Goal: Task Accomplishment & Management: Manage account settings

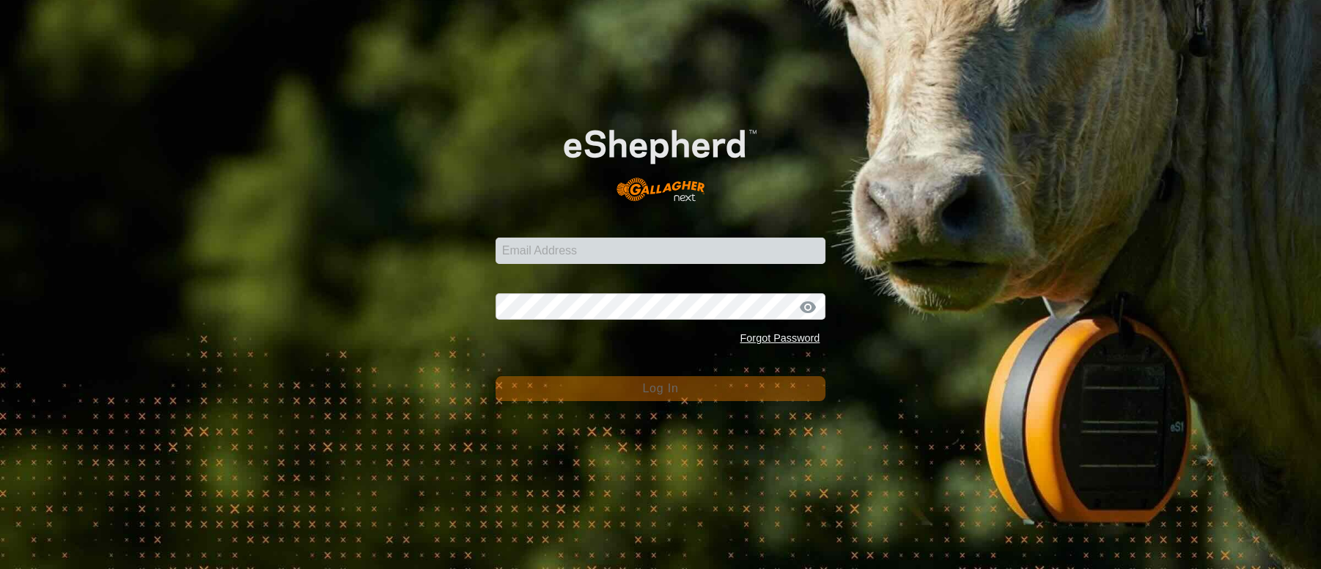
type input "[PERSON_NAME][EMAIL_ADDRESS][PERSON_NAME][DOMAIN_NAME]"
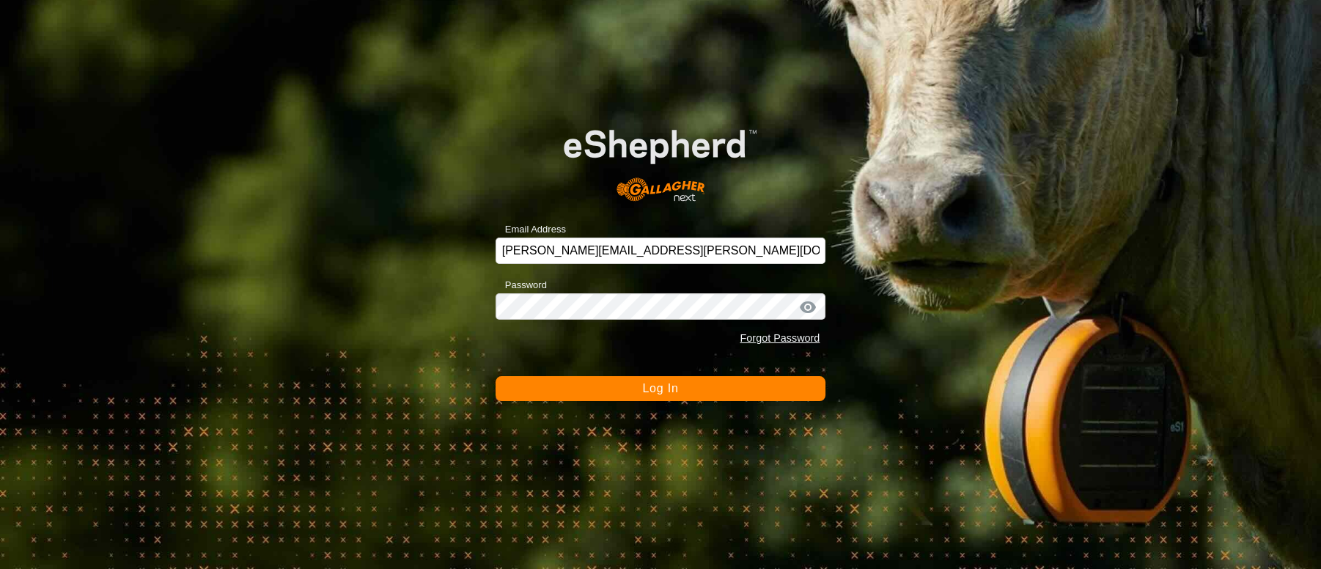
click at [671, 388] on span "Log In" at bounding box center [660, 388] width 36 height 12
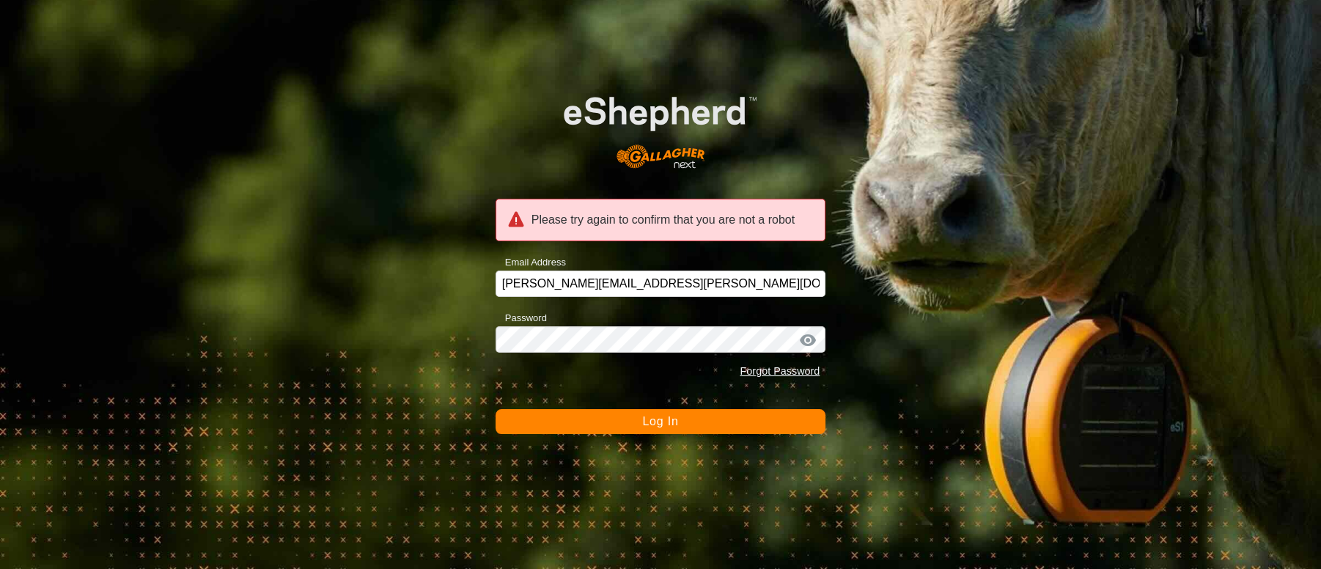
click at [653, 420] on span "Log In" at bounding box center [660, 421] width 36 height 12
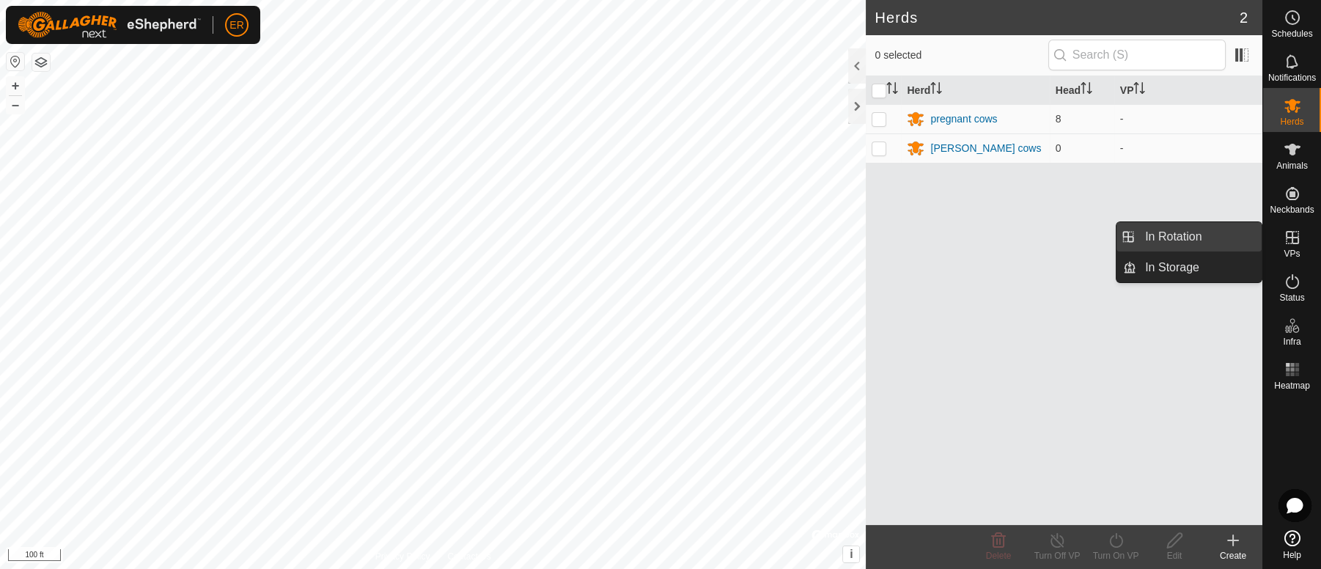
click at [1215, 240] on link "In Rotation" at bounding box center [1198, 236] width 125 height 29
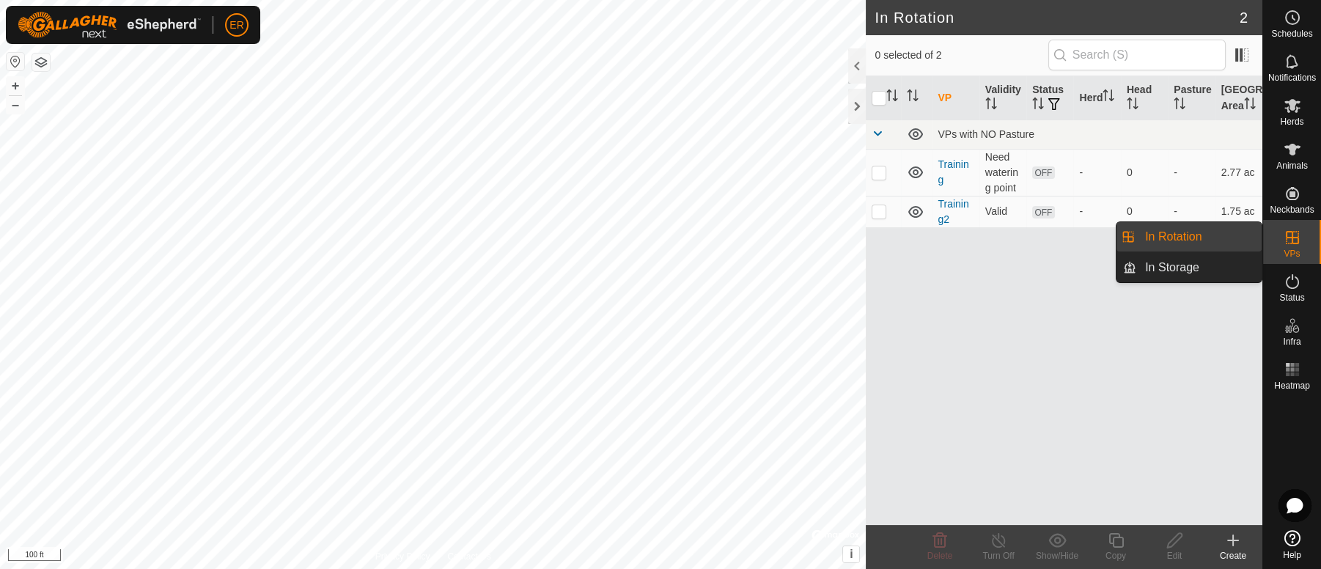
click at [1215, 240] on link "In Rotation" at bounding box center [1198, 236] width 125 height 29
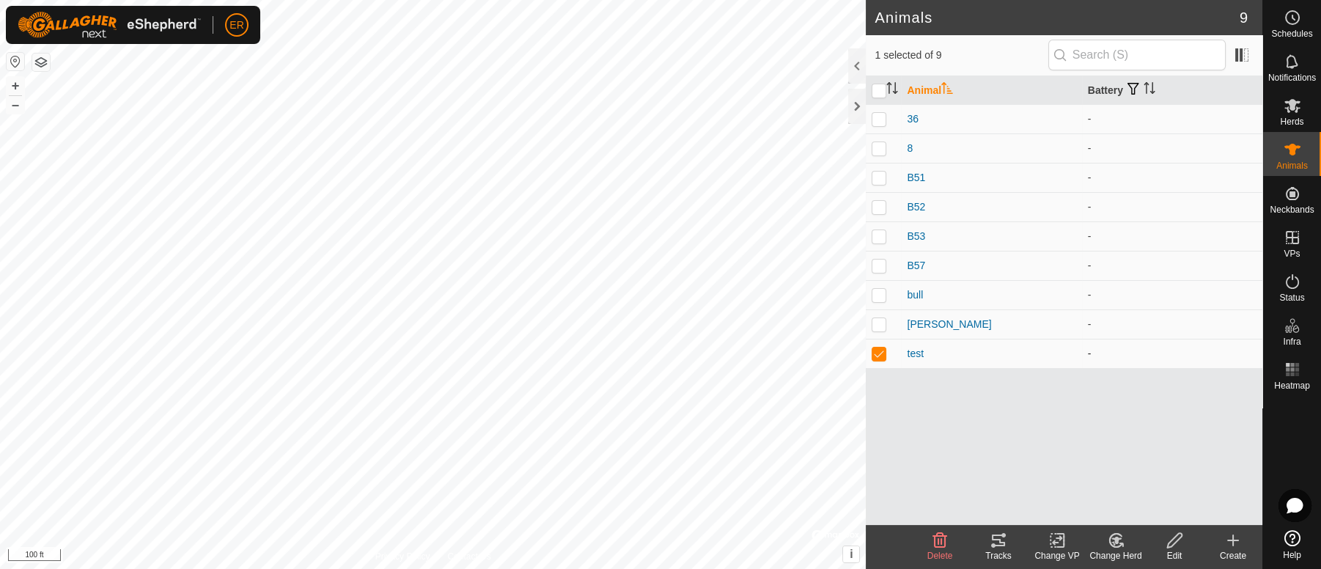
click at [879, 354] on p-checkbox at bounding box center [879, 353] width 15 height 12
checkbox input "true"
click at [1036, 358] on div "test" at bounding box center [991, 353] width 169 height 15
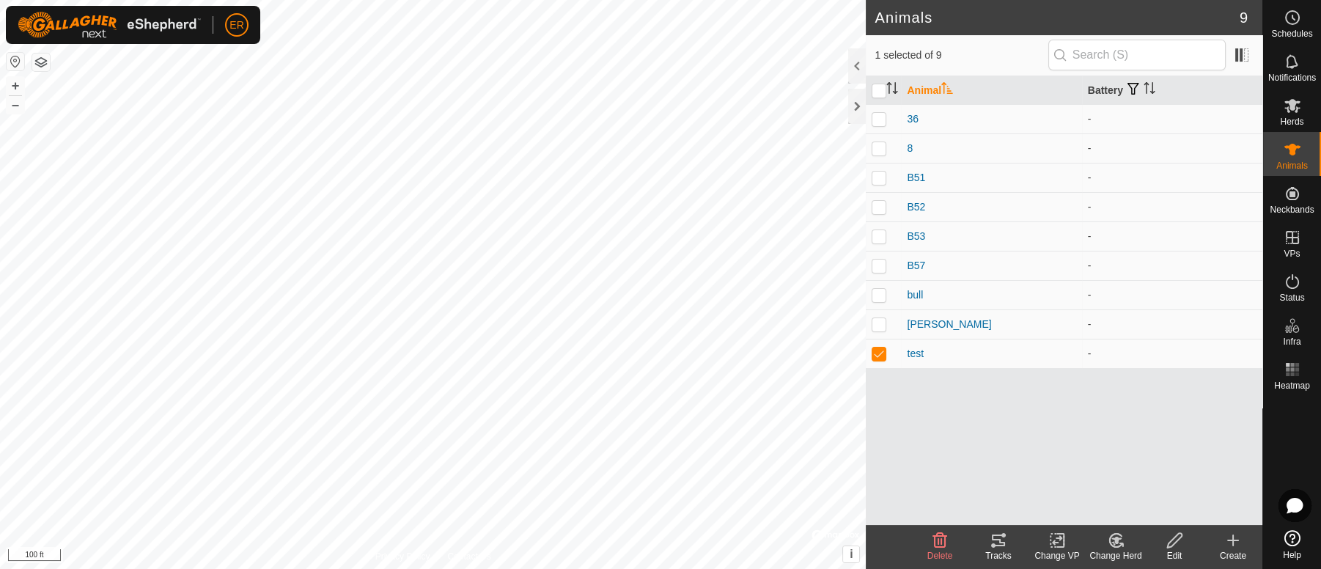
click at [902, 375] on div "Animal Battery 36 - 8 - B51 - B52 - B53 - B57 - bull - [PERSON_NAME] - test -" at bounding box center [1064, 300] width 397 height 449
click at [1233, 543] on icon at bounding box center [1233, 540] width 0 height 10
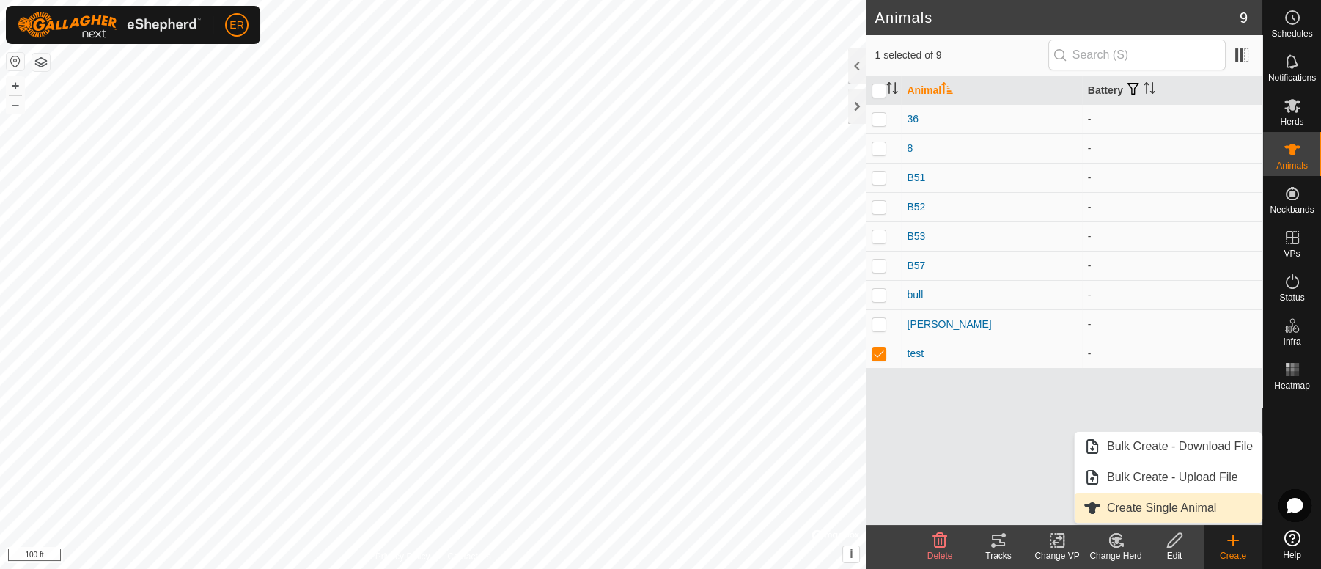
click at [1164, 512] on link "Create Single Animal" at bounding box center [1168, 507] width 187 height 29
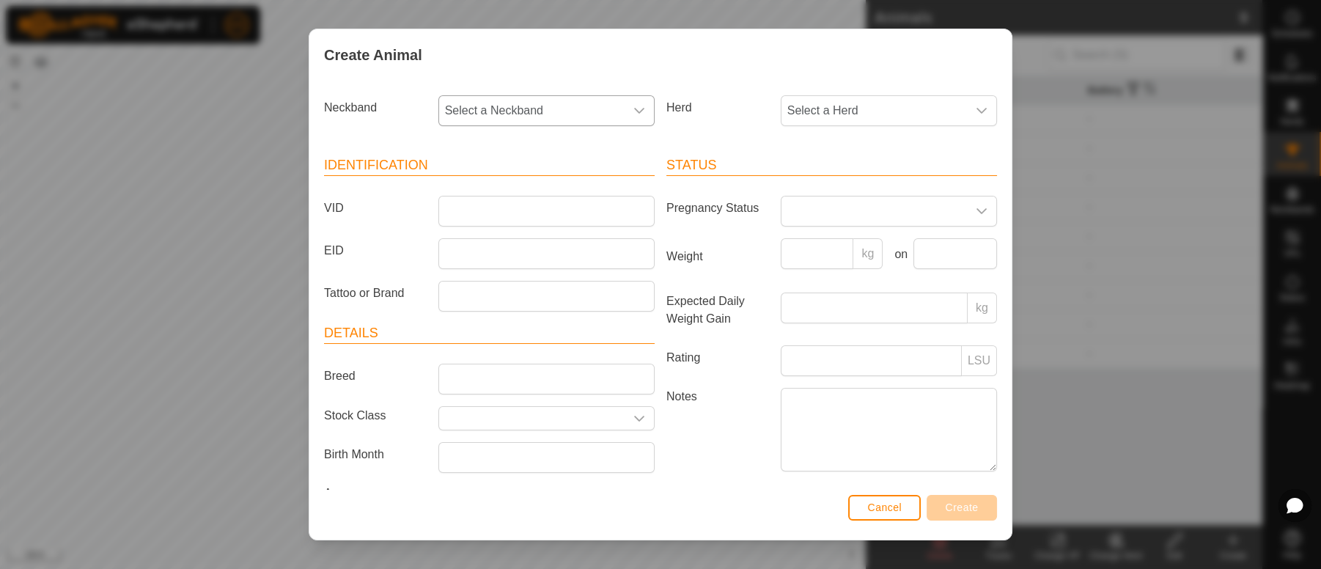
click at [635, 108] on icon "dropdown trigger" at bounding box center [639, 111] width 10 height 6
type input "3090"
click at [528, 191] on li "3090302626" at bounding box center [545, 186] width 210 height 29
click at [967, 116] on div "dropdown trigger" at bounding box center [981, 110] width 29 height 29
click at [846, 215] on li "pregnant cows" at bounding box center [887, 216] width 210 height 29
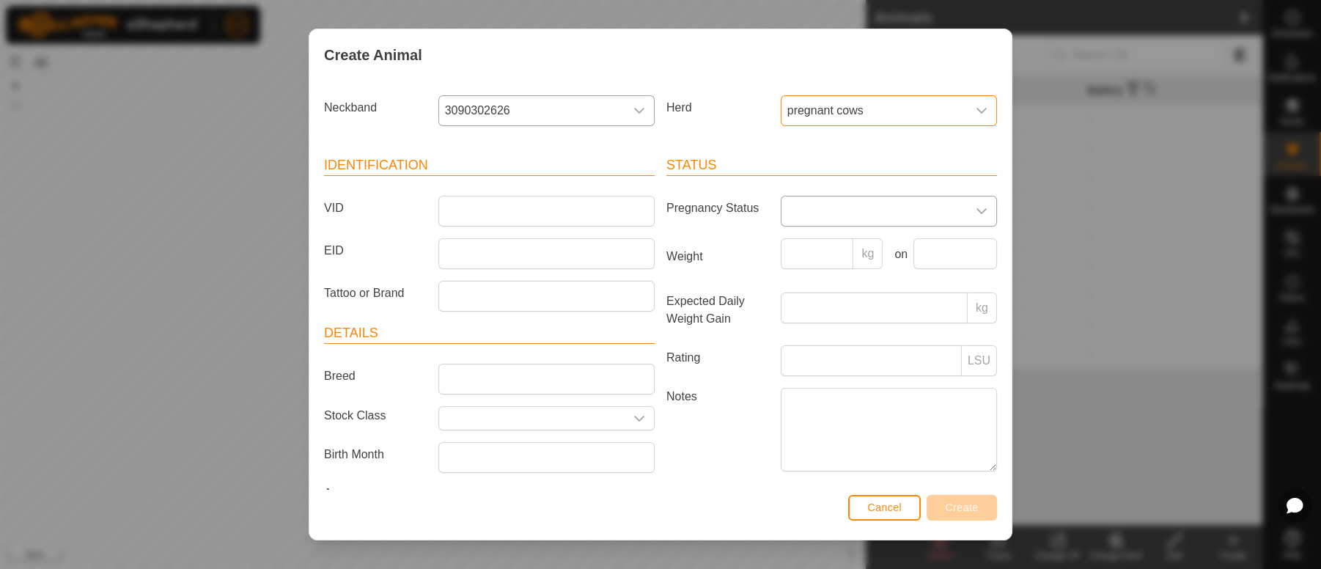
click at [970, 214] on div "dropdown trigger" at bounding box center [981, 210] width 29 height 29
click at [797, 338] on li "Pregnant" at bounding box center [887, 336] width 210 height 29
click at [440, 215] on input "VID" at bounding box center [546, 211] width 216 height 31
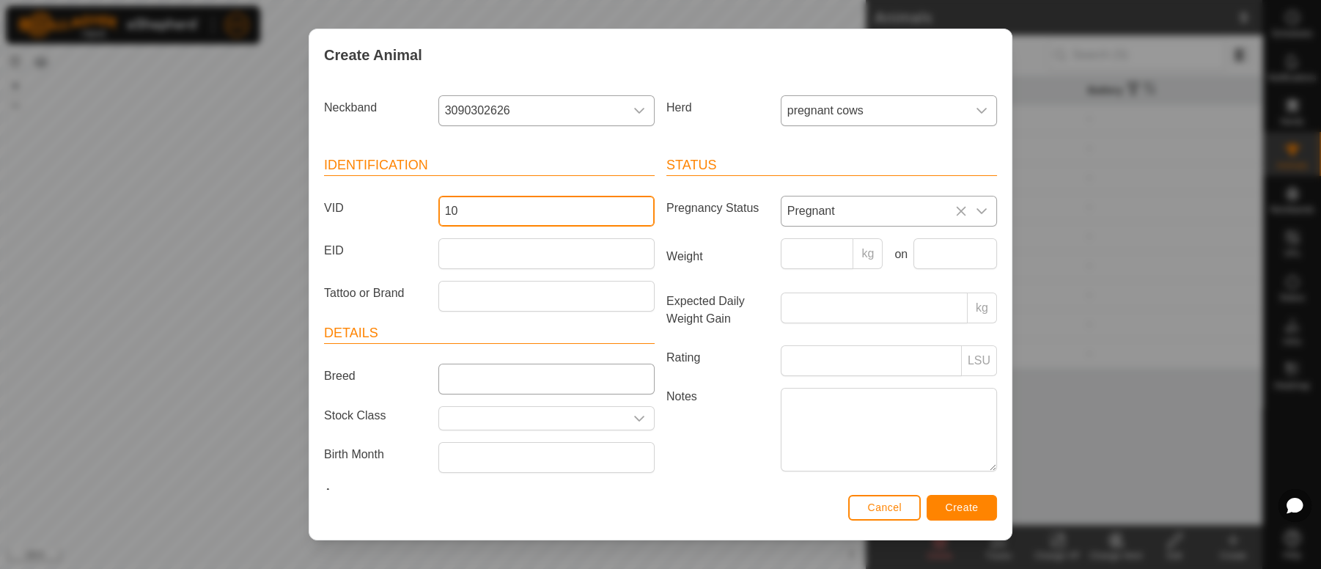
type input "10"
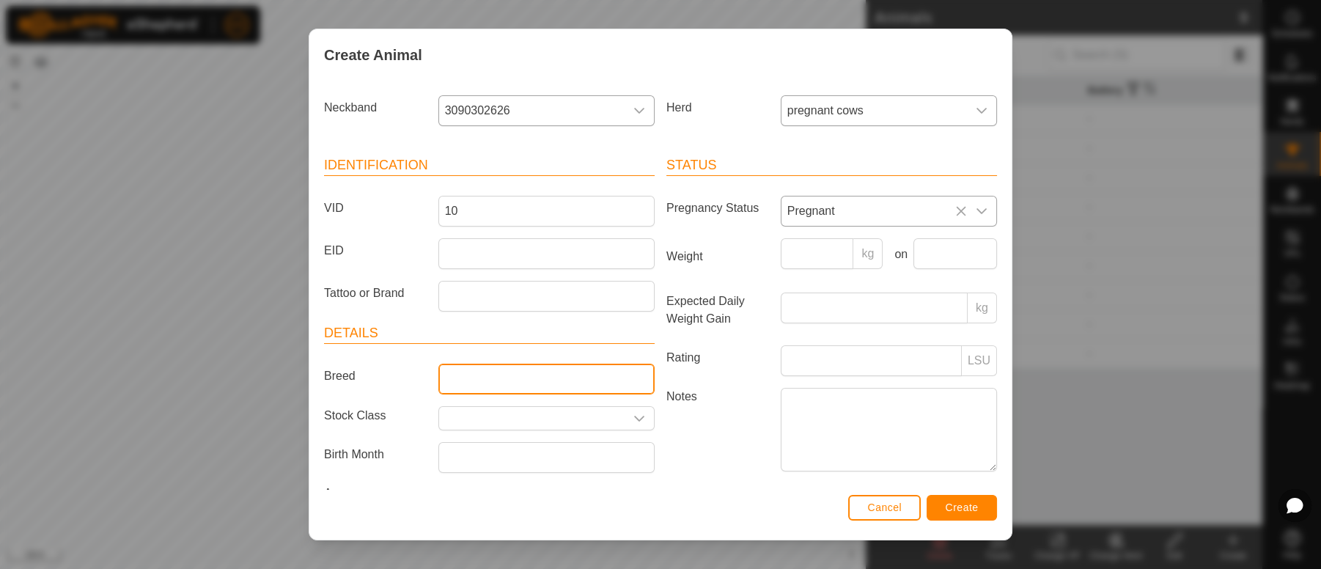
click at [460, 377] on input "Breed" at bounding box center [546, 379] width 216 height 31
click at [964, 510] on span "Create" at bounding box center [962, 507] width 33 height 12
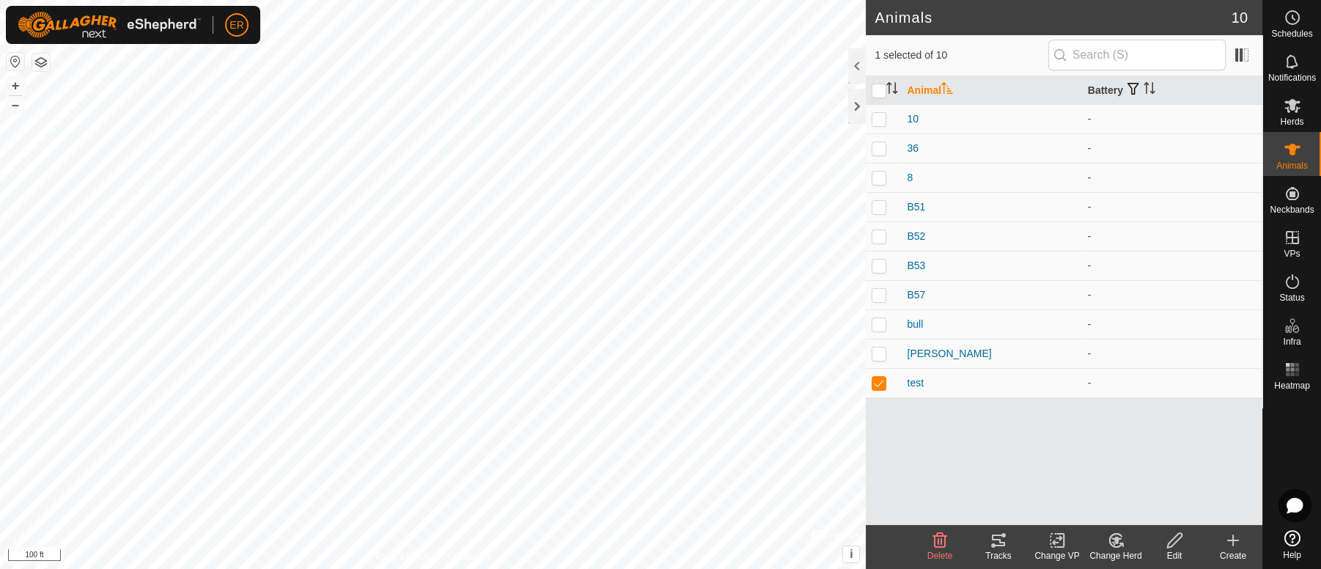
click at [1233, 544] on icon at bounding box center [1233, 540] width 0 height 10
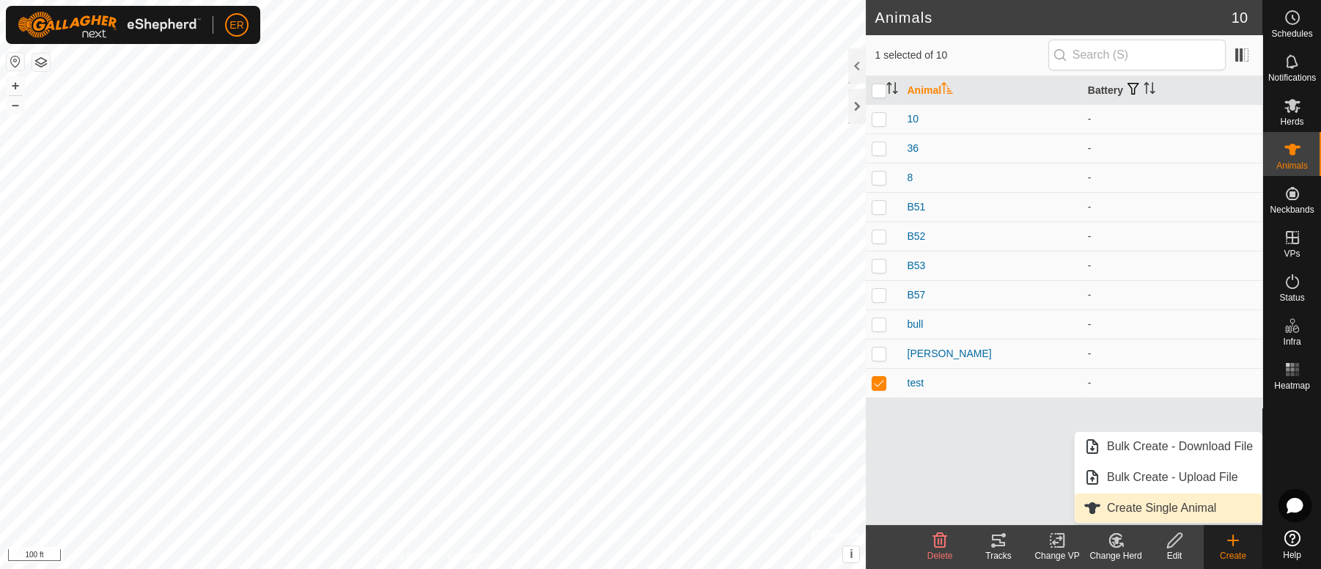
click at [1197, 514] on link "Create Single Animal" at bounding box center [1168, 507] width 187 height 29
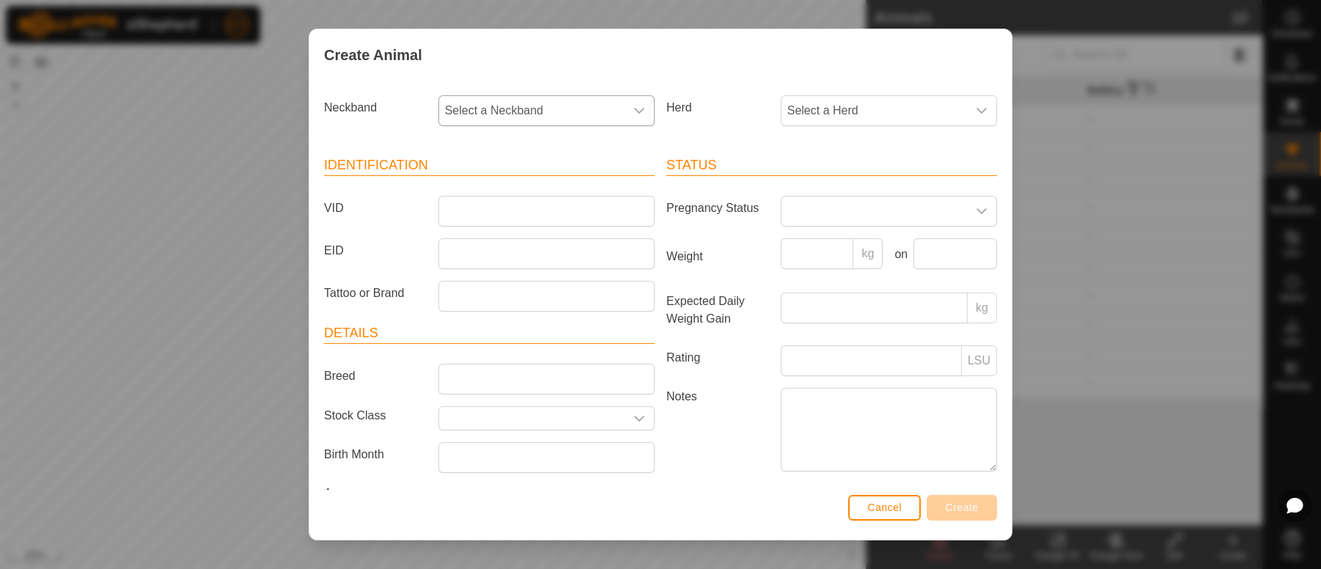
click at [634, 109] on icon "dropdown trigger" at bounding box center [639, 111] width 10 height 6
type input "428"
click at [504, 194] on li "4284787724" at bounding box center [545, 186] width 210 height 29
click at [451, 212] on input "VID" at bounding box center [546, 211] width 216 height 31
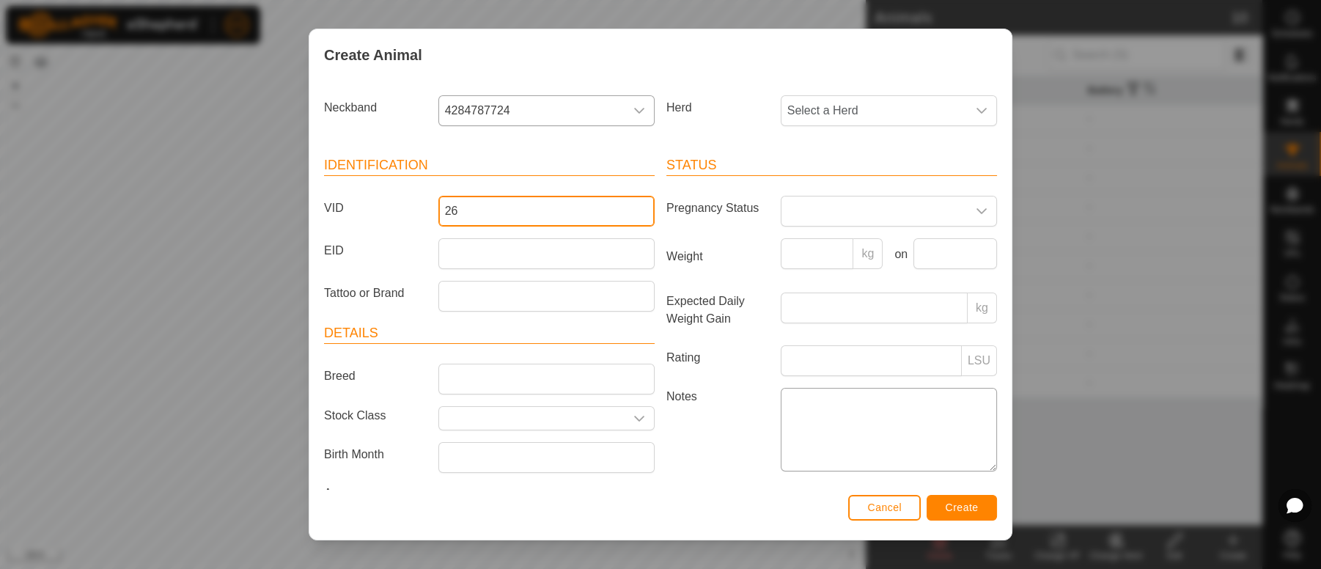
type input "26"
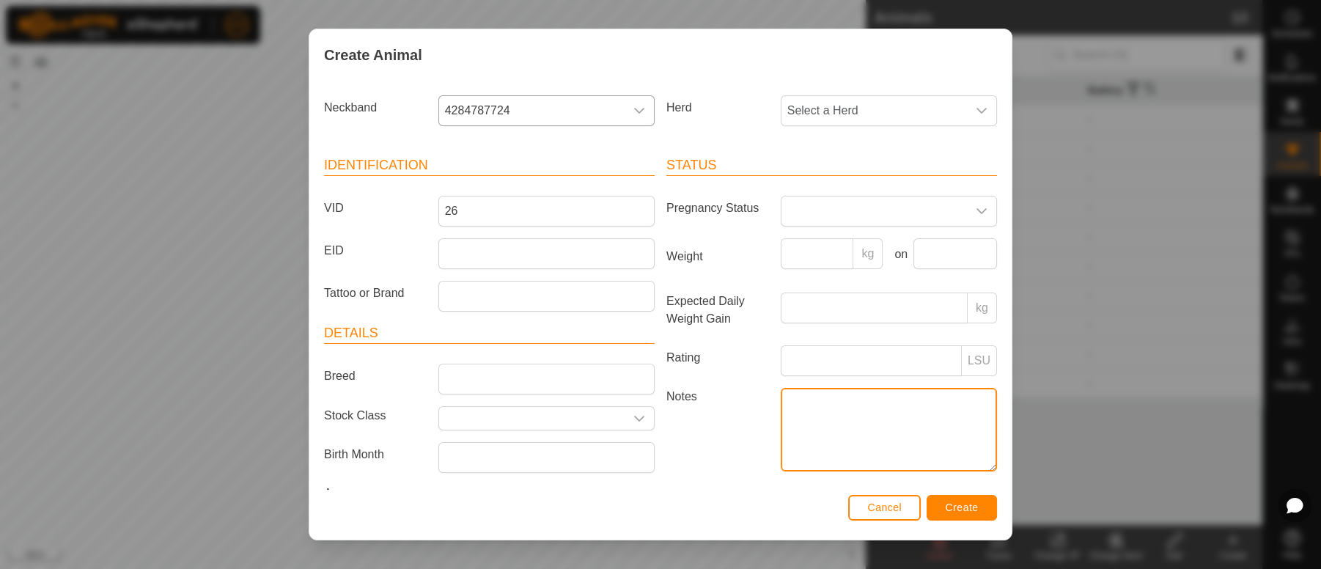
click at [785, 411] on textarea "Notes" at bounding box center [889, 430] width 216 height 84
type textarea "x huge tan cow"
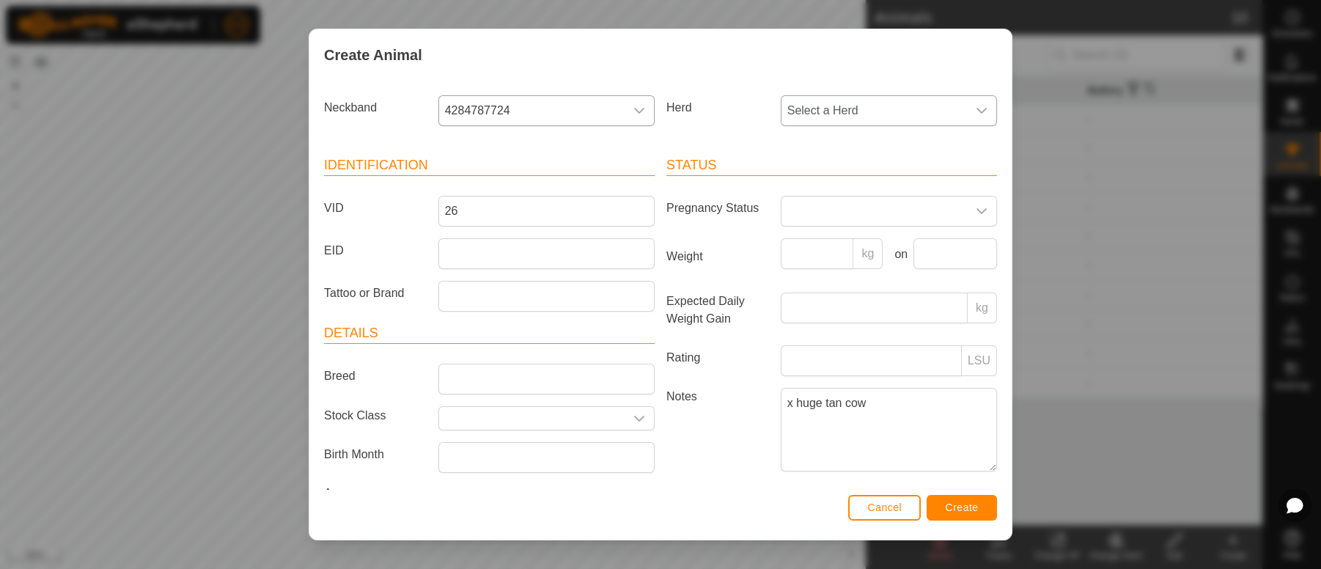
click at [968, 116] on div "dropdown trigger" at bounding box center [981, 110] width 29 height 29
click at [815, 216] on li "pregnant cows" at bounding box center [887, 216] width 210 height 29
click at [976, 207] on icon "dropdown trigger" at bounding box center [982, 211] width 12 height 12
click at [816, 341] on li "Pregnant" at bounding box center [887, 336] width 210 height 29
click at [958, 509] on span "Create" at bounding box center [962, 507] width 33 height 12
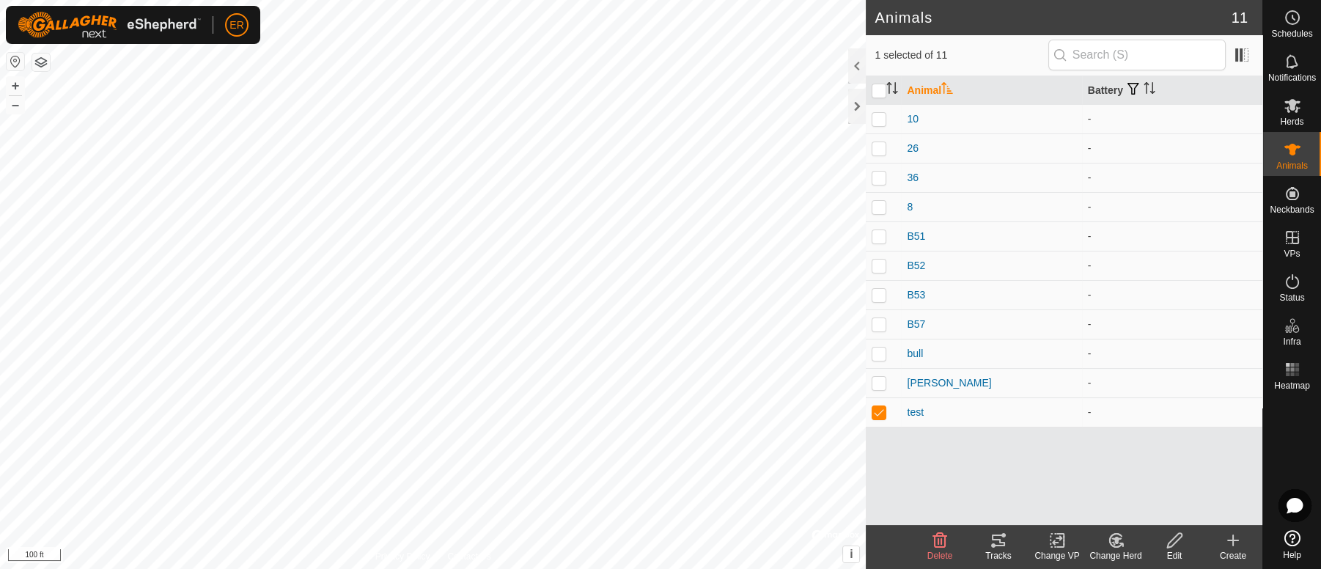
click at [1231, 543] on icon at bounding box center [1233, 540] width 18 height 18
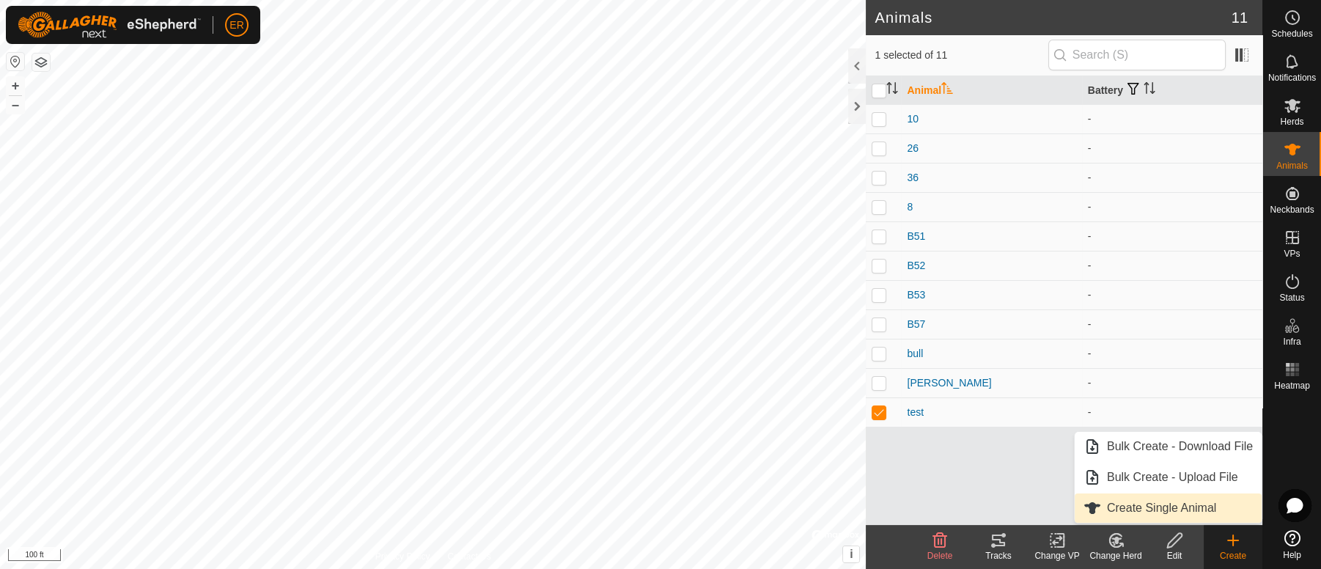
click at [1173, 515] on link "Create Single Animal" at bounding box center [1168, 507] width 187 height 29
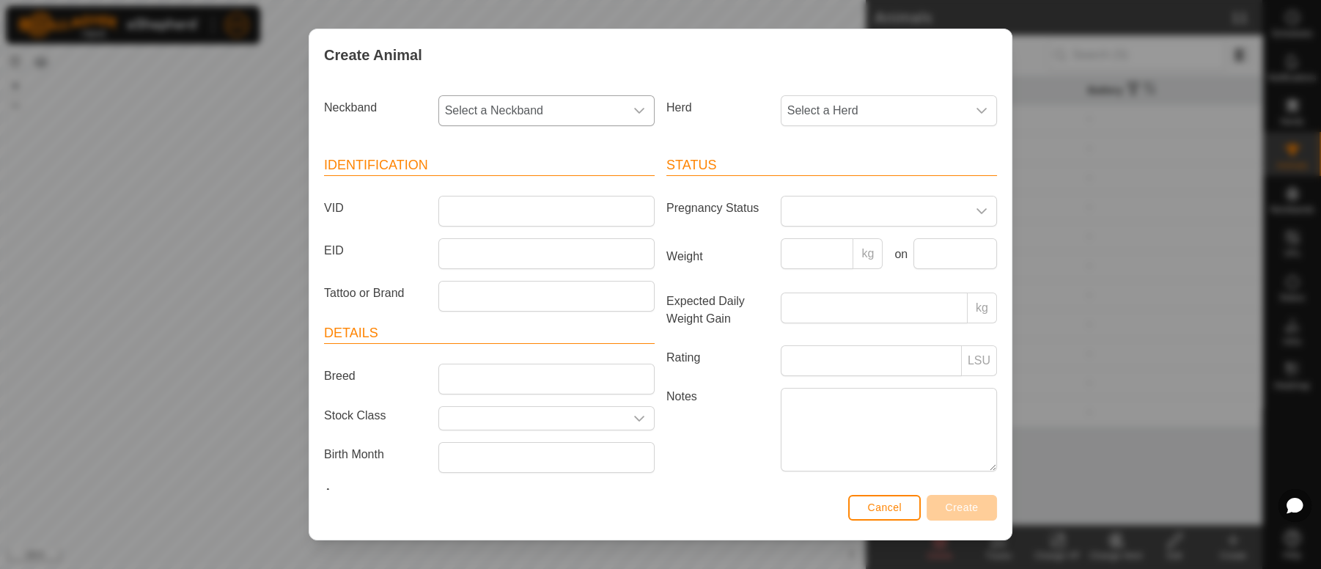
click at [633, 114] on icon "dropdown trigger" at bounding box center [639, 111] width 12 height 12
type input "0742"
click at [530, 193] on li "0742766868" at bounding box center [545, 186] width 210 height 29
click at [976, 112] on icon "dropdown trigger" at bounding box center [981, 111] width 10 height 6
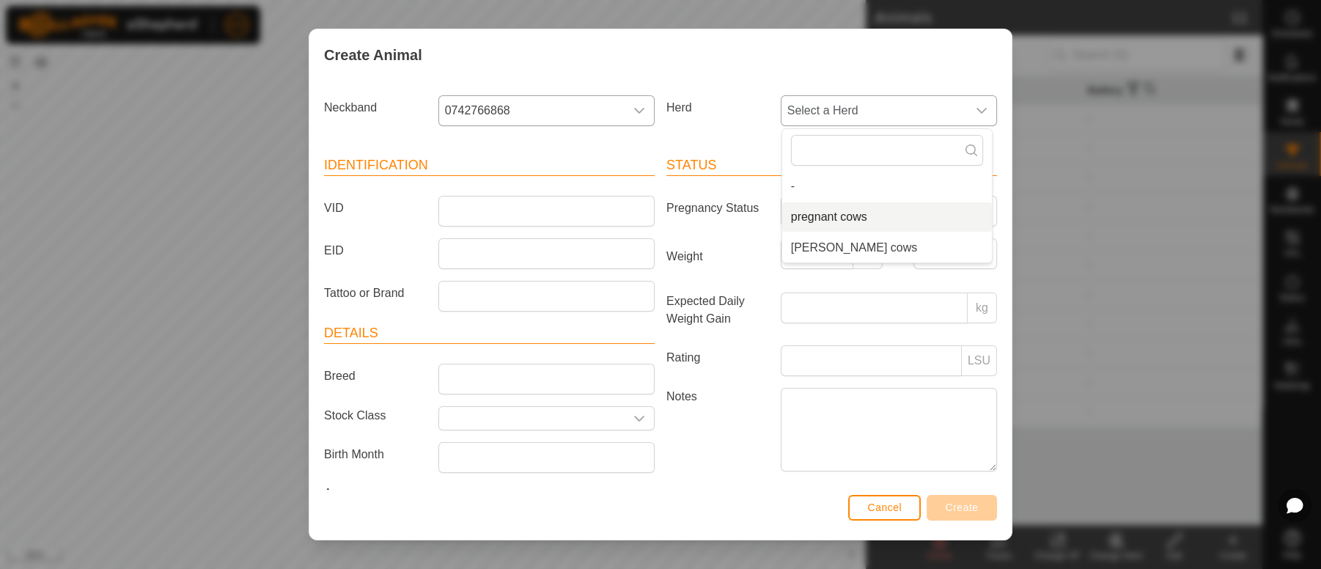
click at [811, 215] on li "pregnant cows" at bounding box center [887, 216] width 210 height 29
click at [976, 210] on icon "dropdown trigger" at bounding box center [982, 211] width 12 height 12
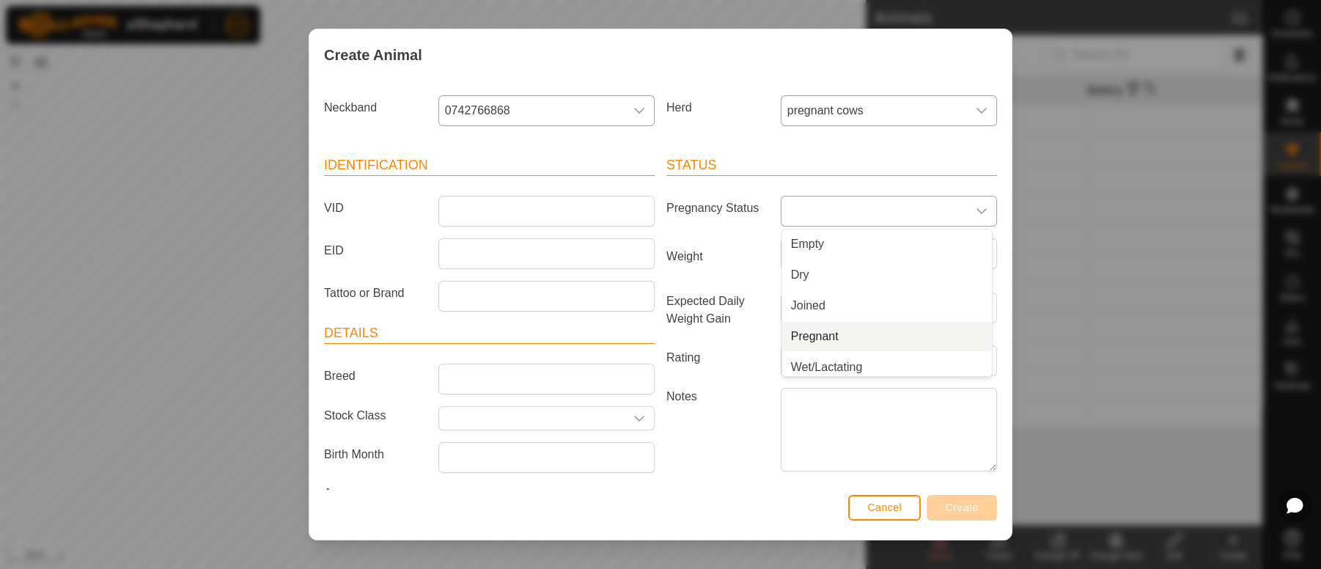
click at [799, 342] on li "Pregnant" at bounding box center [887, 336] width 210 height 29
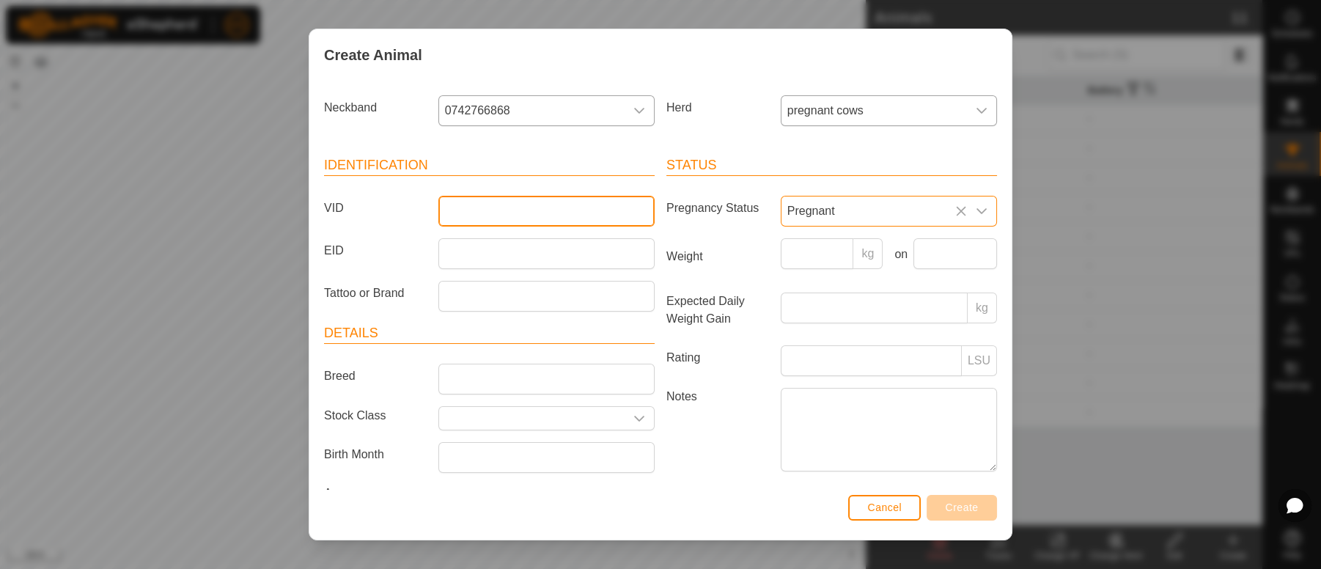
click at [553, 211] on input "VID" at bounding box center [546, 211] width 216 height 31
type input "18"
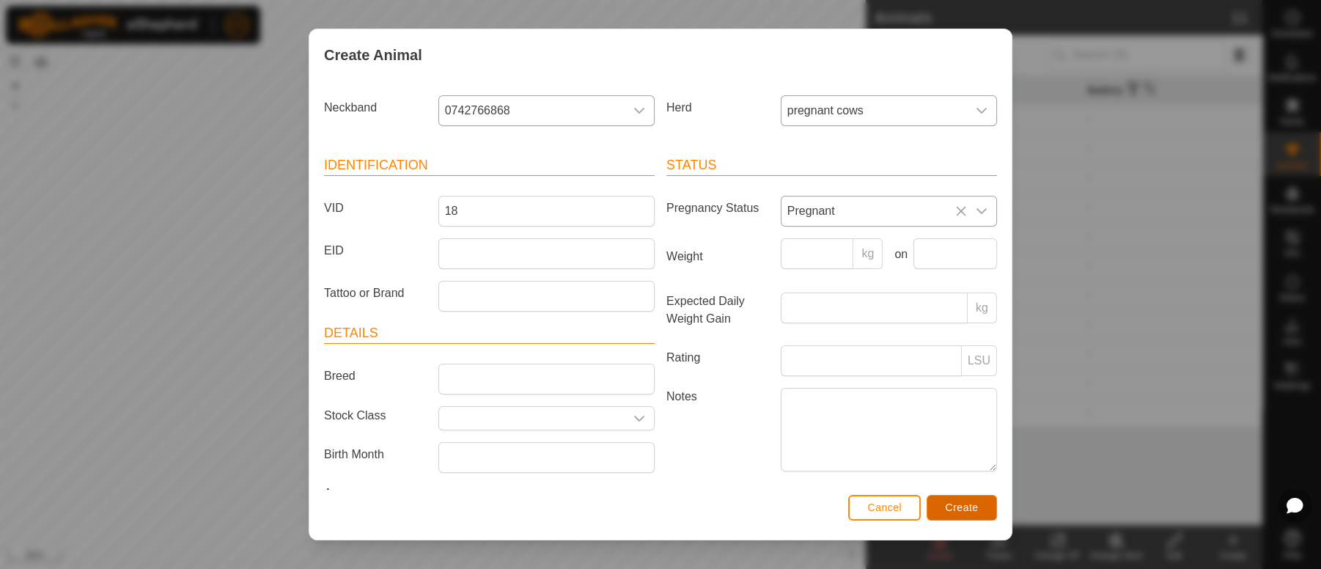
click at [962, 506] on span "Create" at bounding box center [962, 507] width 33 height 12
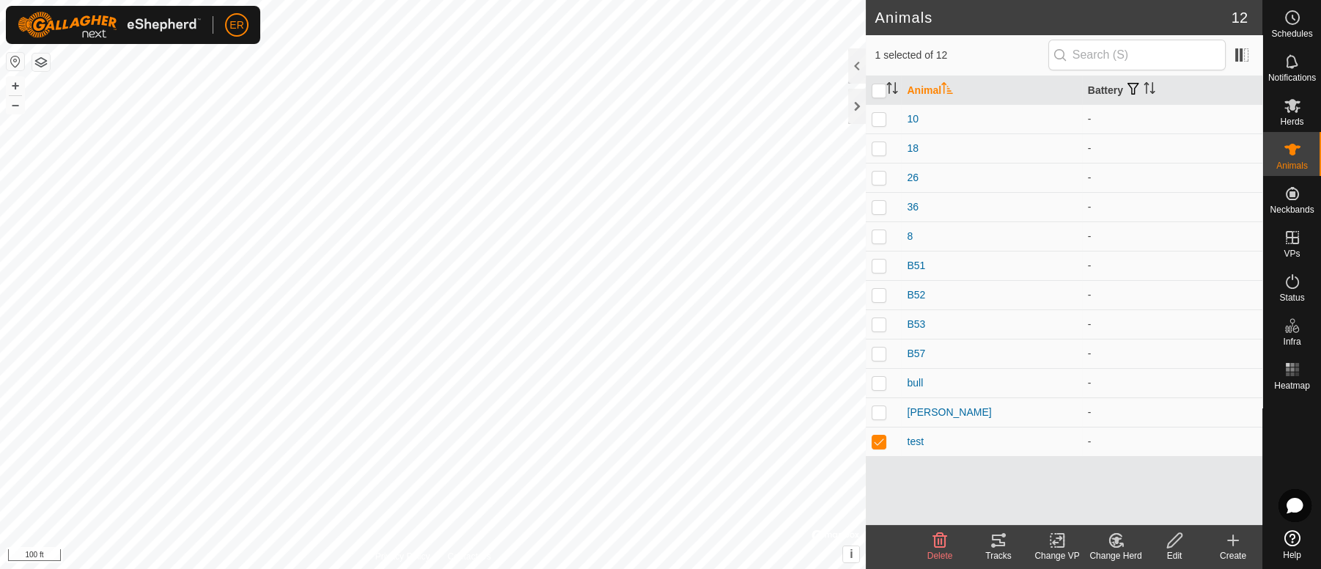
click at [1229, 545] on icon at bounding box center [1233, 540] width 18 height 18
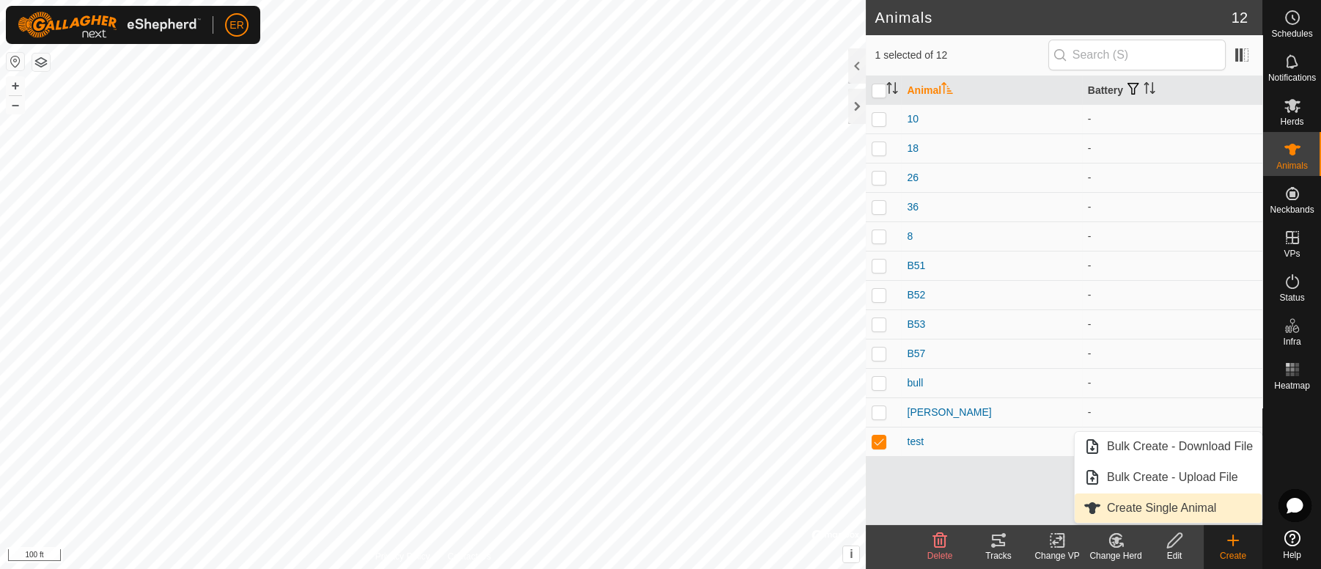
click at [1191, 509] on link "Create Single Animal" at bounding box center [1168, 507] width 187 height 29
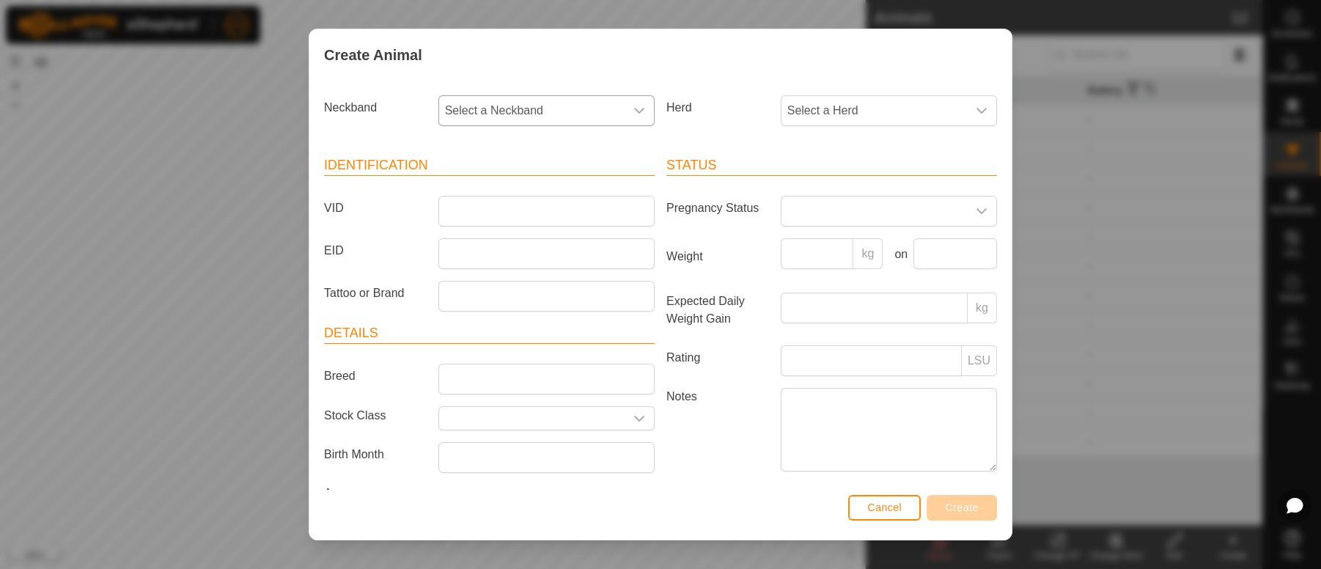
click at [636, 114] on icon "dropdown trigger" at bounding box center [639, 111] width 12 height 12
type input "104"
click at [505, 191] on li "1040041865" at bounding box center [545, 186] width 210 height 29
click at [976, 113] on icon "dropdown trigger" at bounding box center [982, 111] width 12 height 12
click at [850, 220] on li "pregnant cows" at bounding box center [887, 216] width 210 height 29
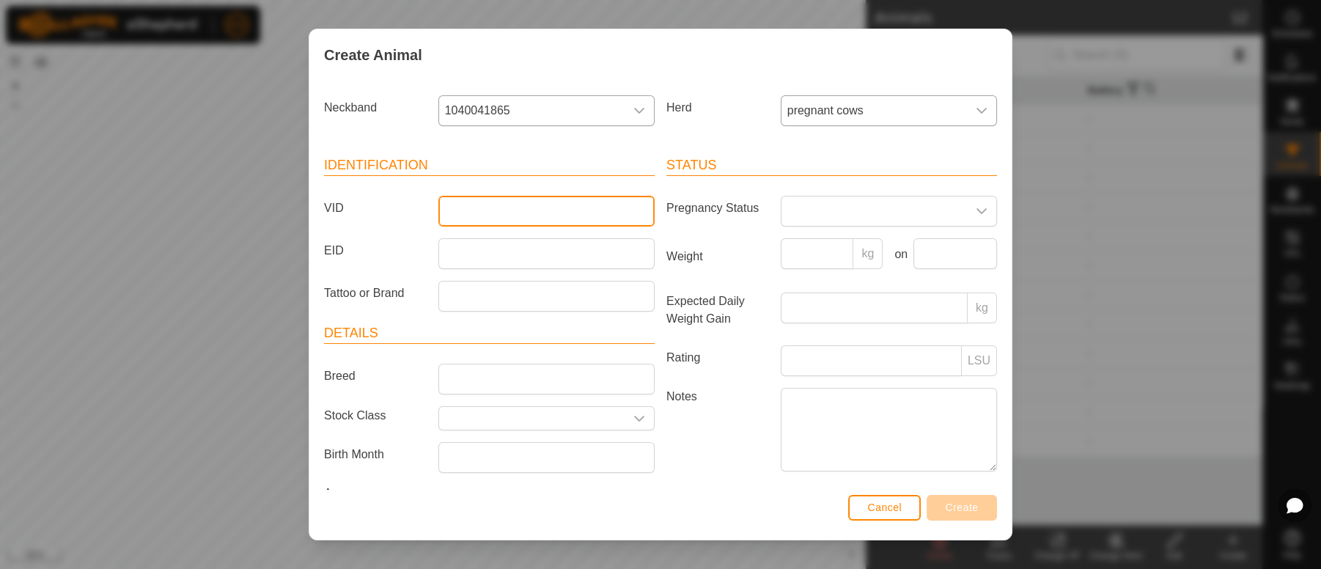
click at [457, 213] on input "VID" at bounding box center [546, 211] width 216 height 31
type input "b"
type input "B54"
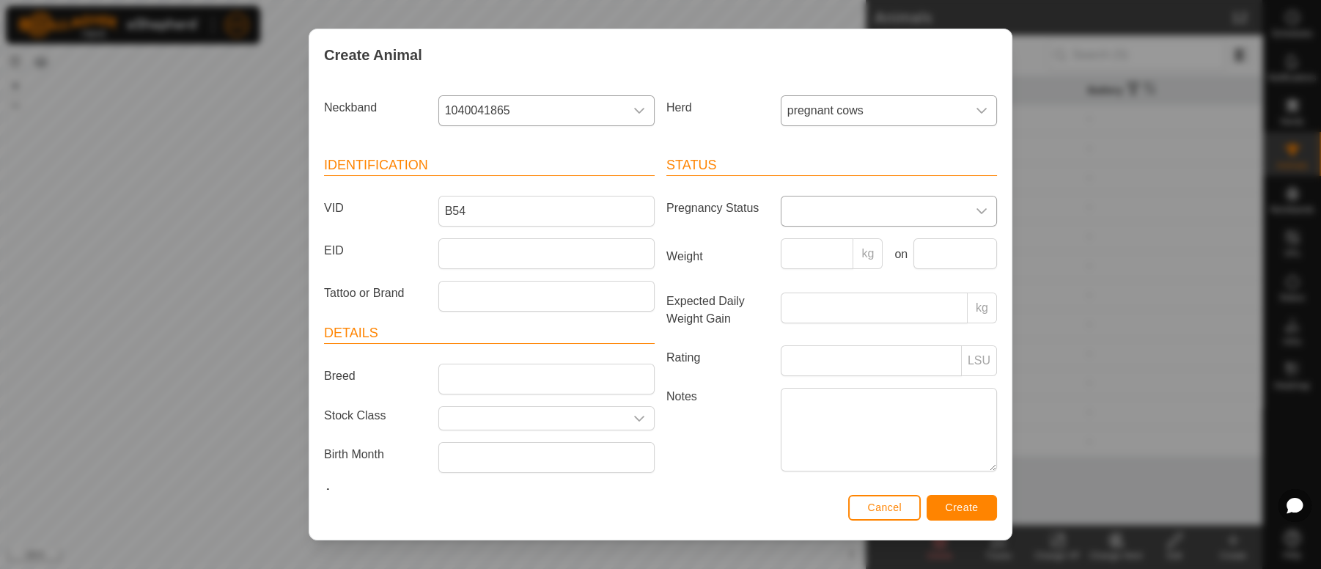
click at [971, 217] on div "dropdown trigger" at bounding box center [981, 210] width 29 height 29
click at [808, 338] on li "Pregnant" at bounding box center [887, 336] width 210 height 29
click at [970, 501] on span "Create" at bounding box center [962, 507] width 33 height 12
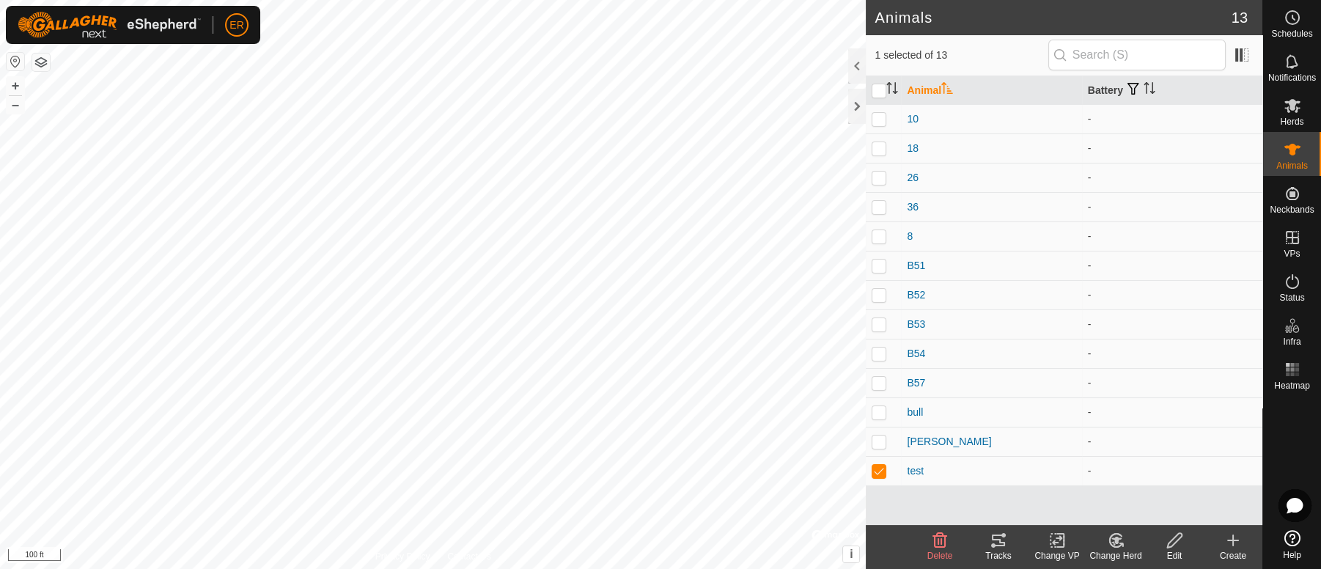
click at [1233, 542] on icon at bounding box center [1233, 540] width 0 height 10
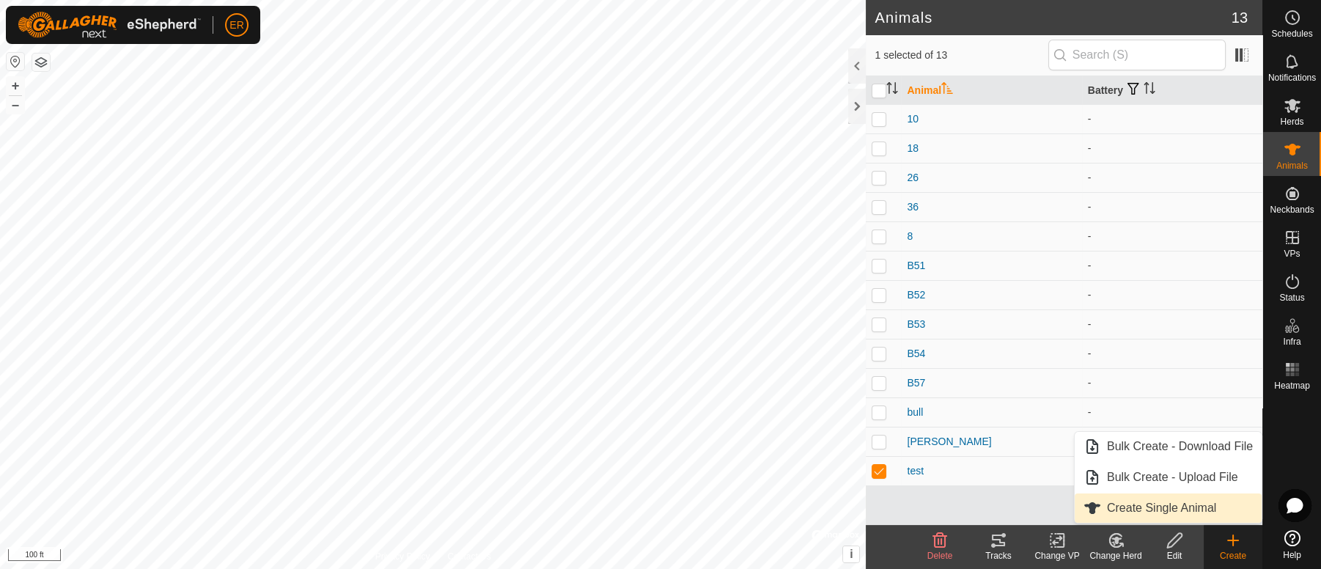
click at [1187, 512] on link "Create Single Animal" at bounding box center [1168, 507] width 187 height 29
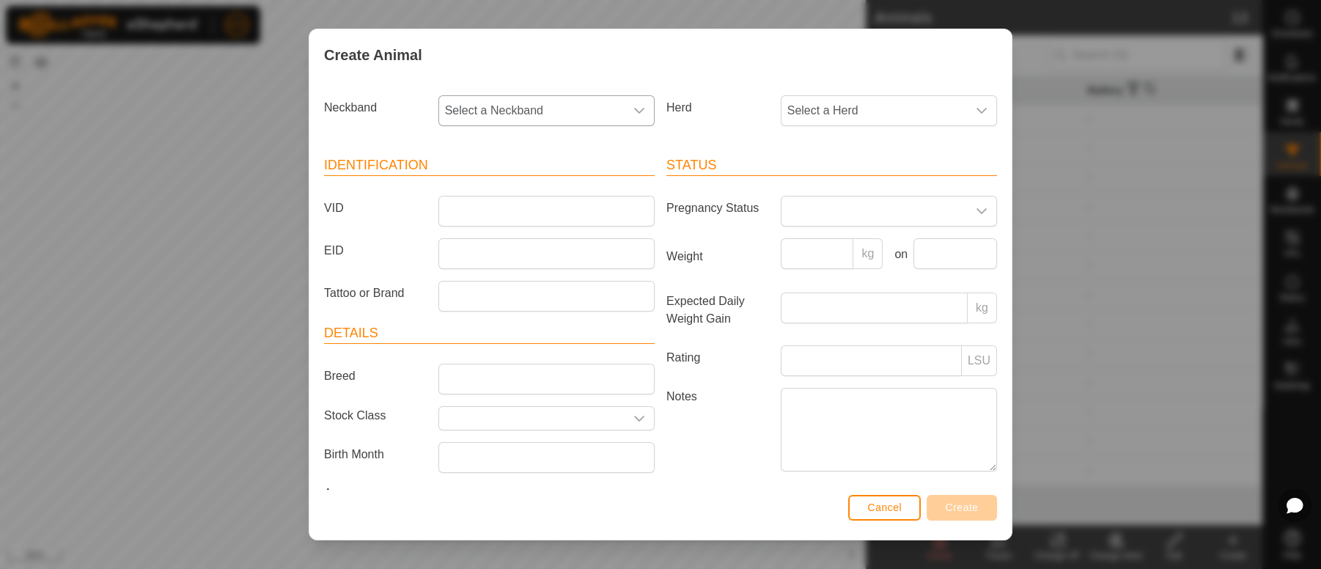
click at [633, 114] on icon "dropdown trigger" at bounding box center [639, 111] width 12 height 12
type input "421"
click at [492, 198] on li "4219427648" at bounding box center [545, 186] width 210 height 29
click at [467, 217] on input "VID" at bounding box center [546, 211] width 216 height 31
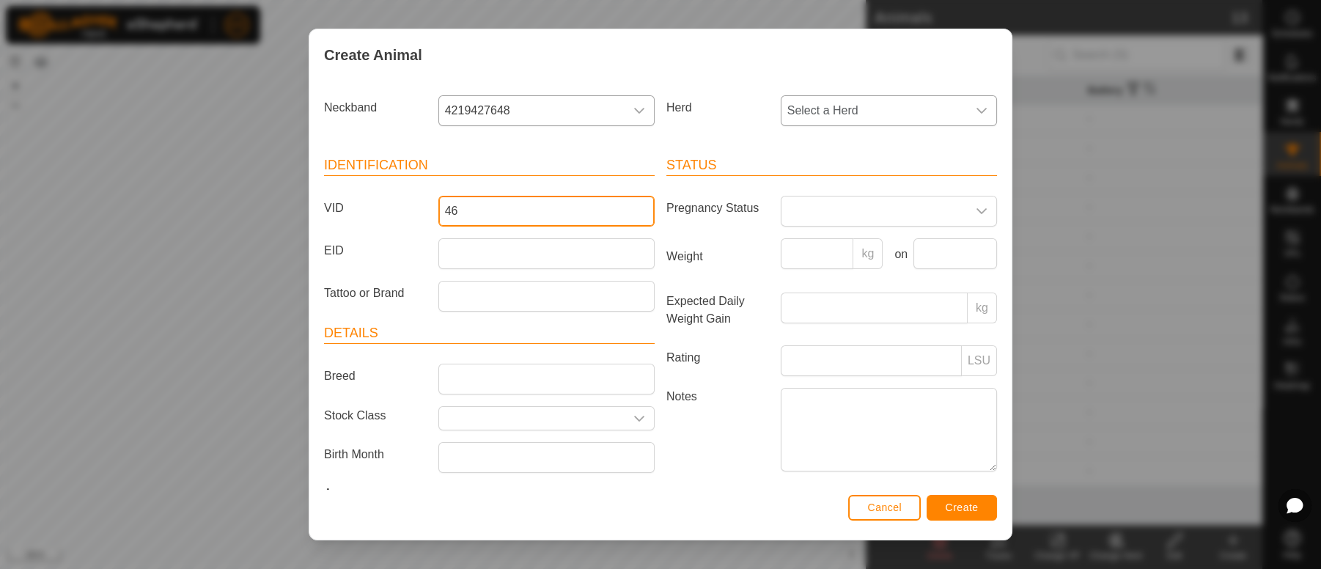
type input "46"
click at [973, 108] on div "dropdown trigger" at bounding box center [981, 110] width 29 height 29
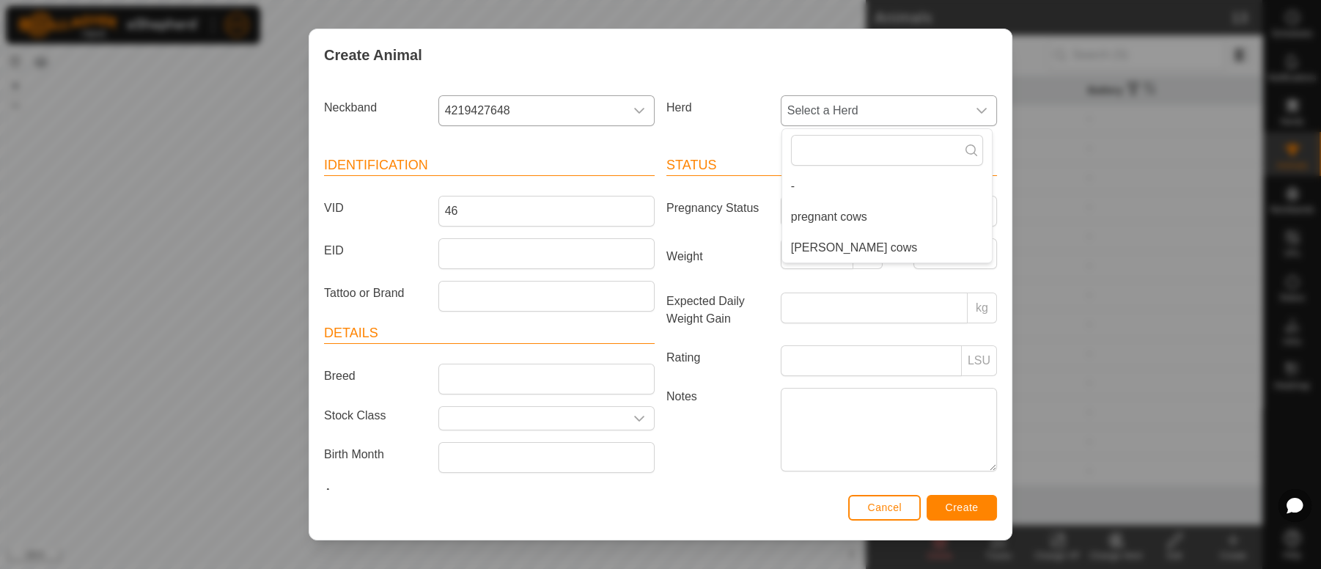
click at [835, 216] on li "pregnant cows" at bounding box center [887, 216] width 210 height 29
click at [976, 215] on icon "dropdown trigger" at bounding box center [982, 211] width 12 height 12
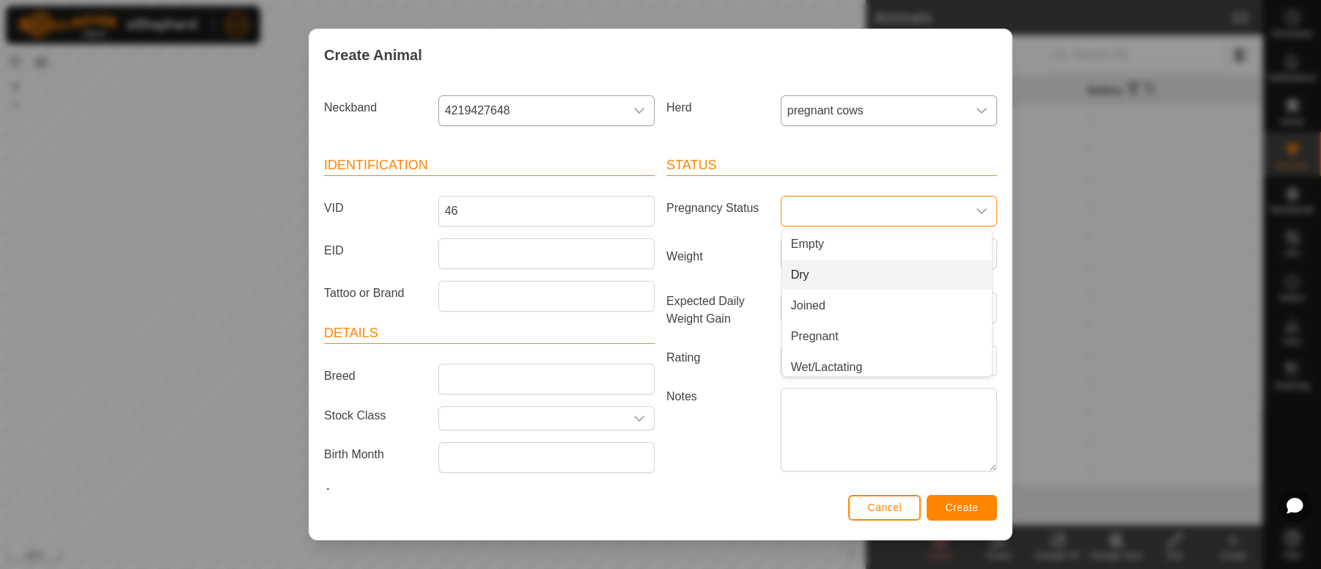
scroll to position [5, 0]
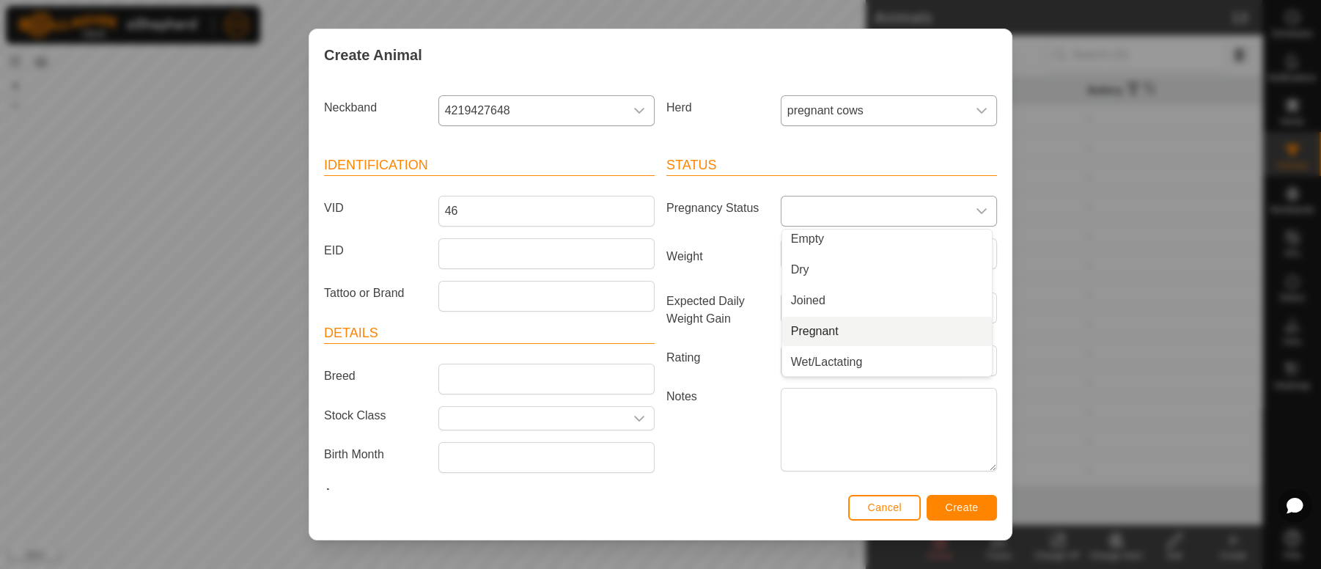
click at [797, 331] on li "Pregnant" at bounding box center [887, 331] width 210 height 29
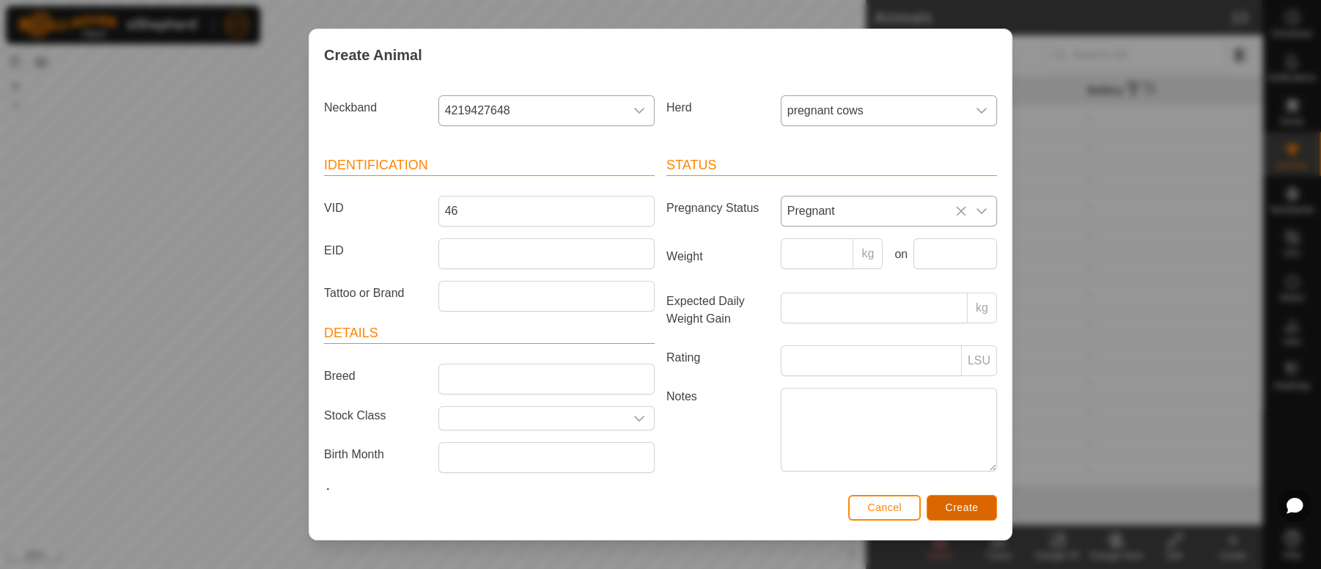
click at [968, 507] on span "Create" at bounding box center [962, 507] width 33 height 12
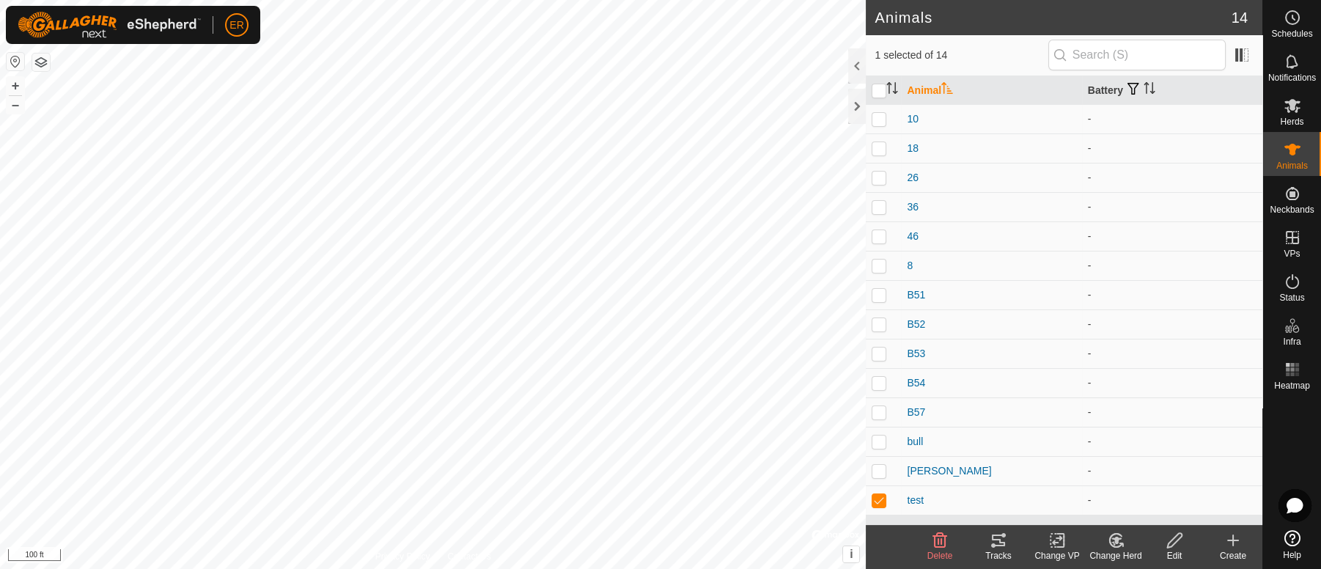
click at [1231, 547] on icon at bounding box center [1233, 540] width 18 height 18
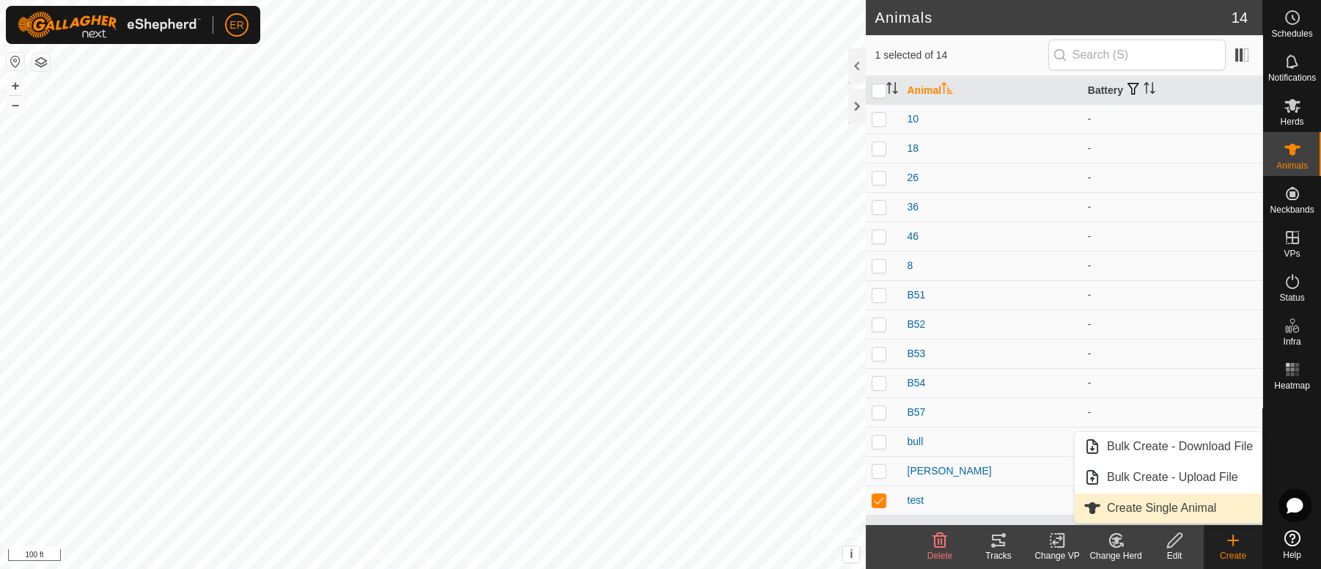
click at [1135, 511] on link "Create Single Animal" at bounding box center [1168, 507] width 187 height 29
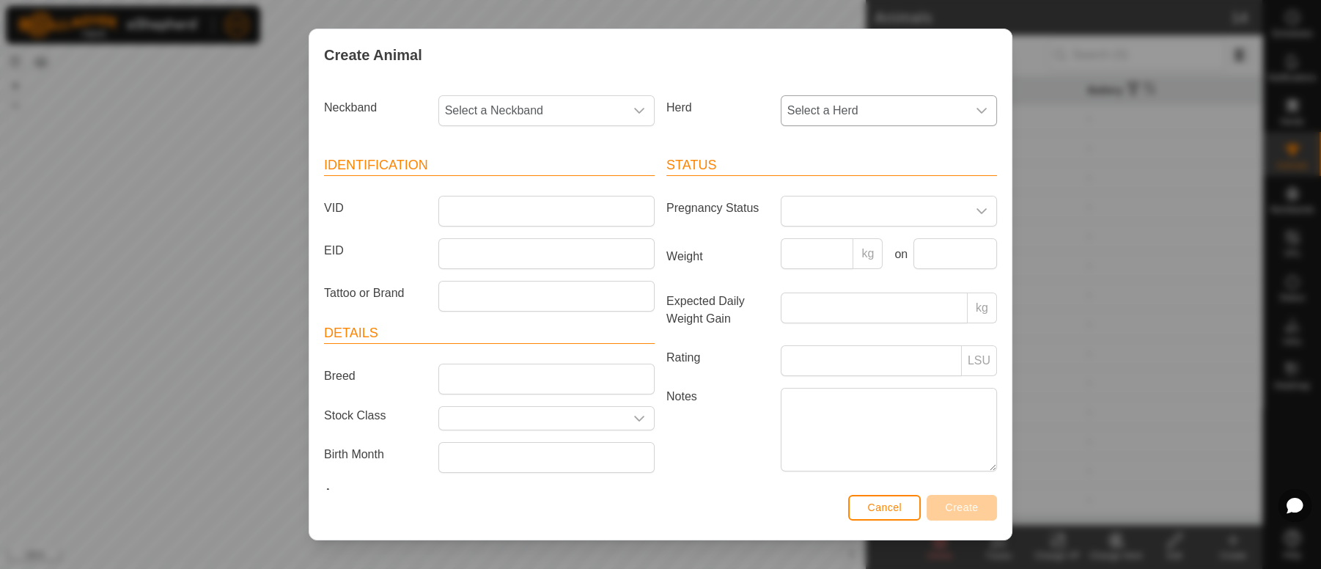
click at [976, 113] on icon "dropdown trigger" at bounding box center [982, 111] width 12 height 12
click at [831, 221] on li "pregnant cows" at bounding box center [887, 216] width 210 height 29
click at [976, 213] on icon "dropdown trigger" at bounding box center [981, 211] width 10 height 6
click at [806, 337] on li "Pregnant" at bounding box center [887, 336] width 210 height 29
click at [454, 213] on input "VID" at bounding box center [546, 211] width 216 height 31
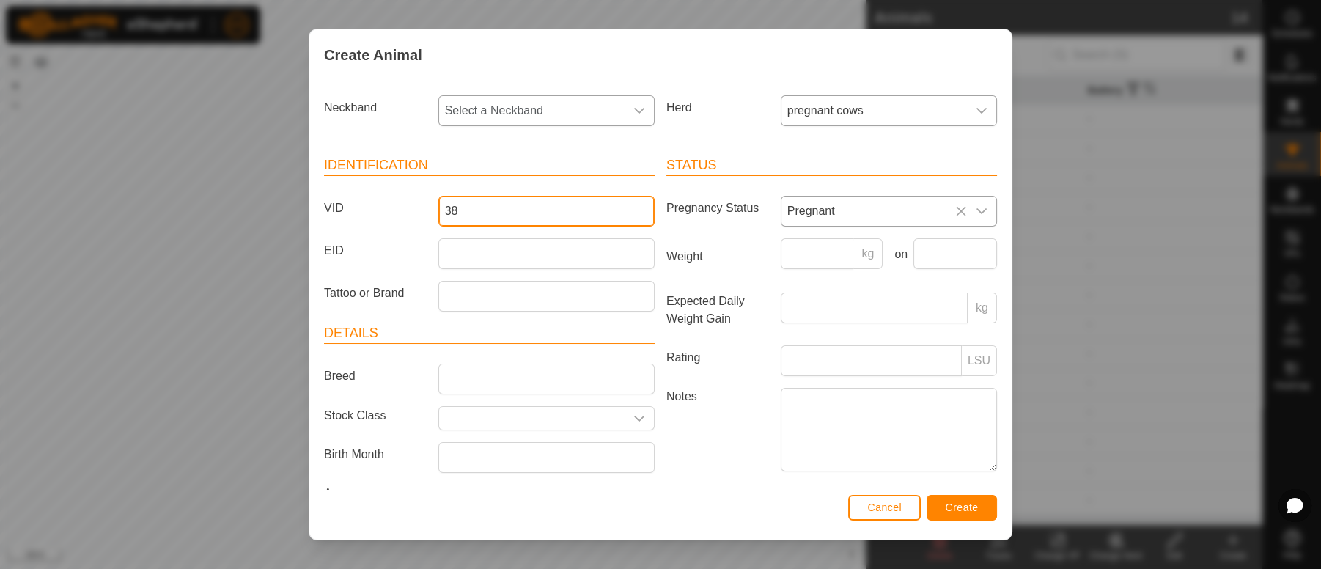
type input "38"
click at [633, 110] on icon "dropdown trigger" at bounding box center [639, 111] width 12 height 12
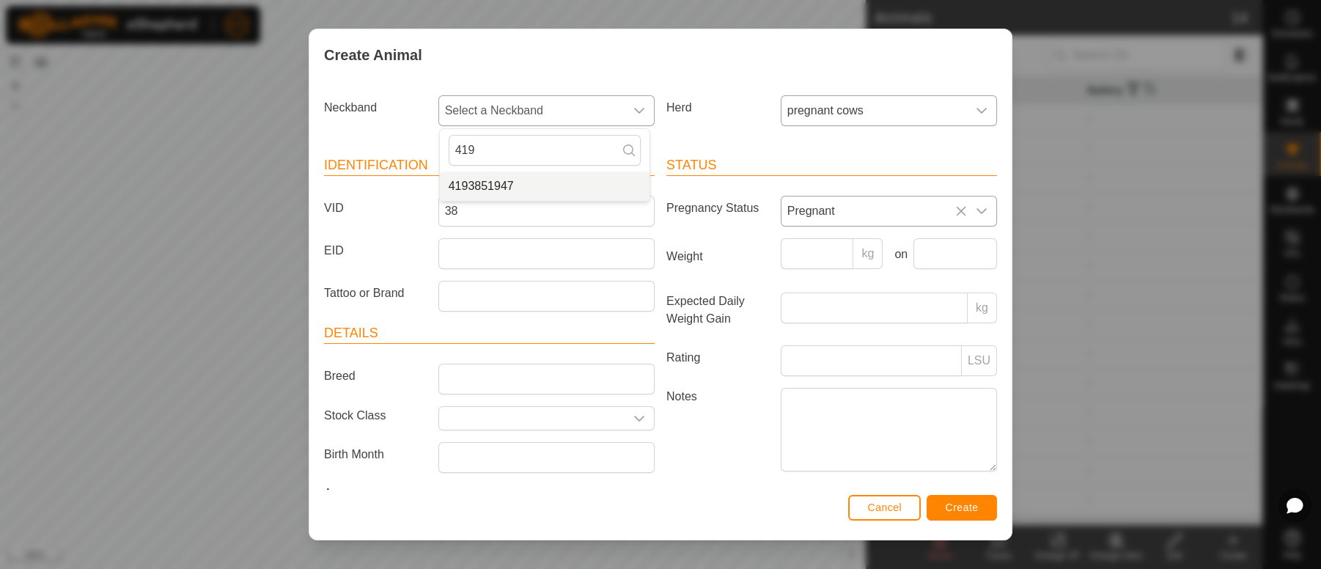
type input "419"
click at [515, 185] on li "4193851947" at bounding box center [545, 186] width 210 height 29
drag, startPoint x: 515, startPoint y: 185, endPoint x: 540, endPoint y: 216, distance: 40.1
click at [515, 185] on article "Identification VID 38 EID Tattoo or Brand" at bounding box center [489, 233] width 331 height 156
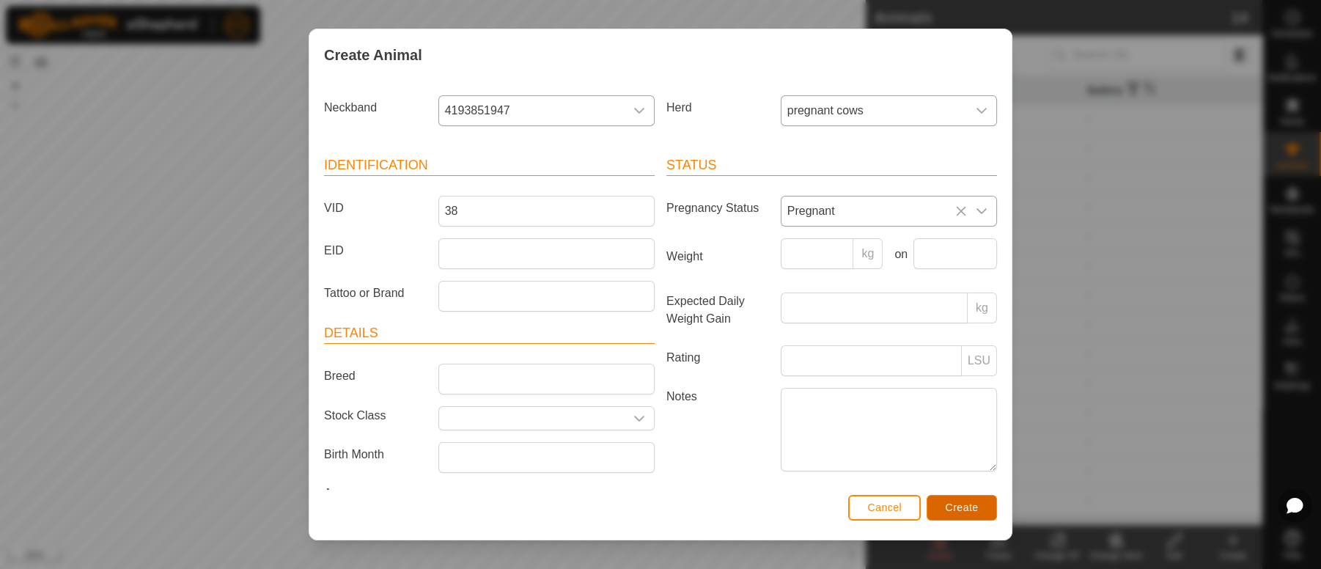
click at [976, 506] on span "Create" at bounding box center [962, 507] width 33 height 12
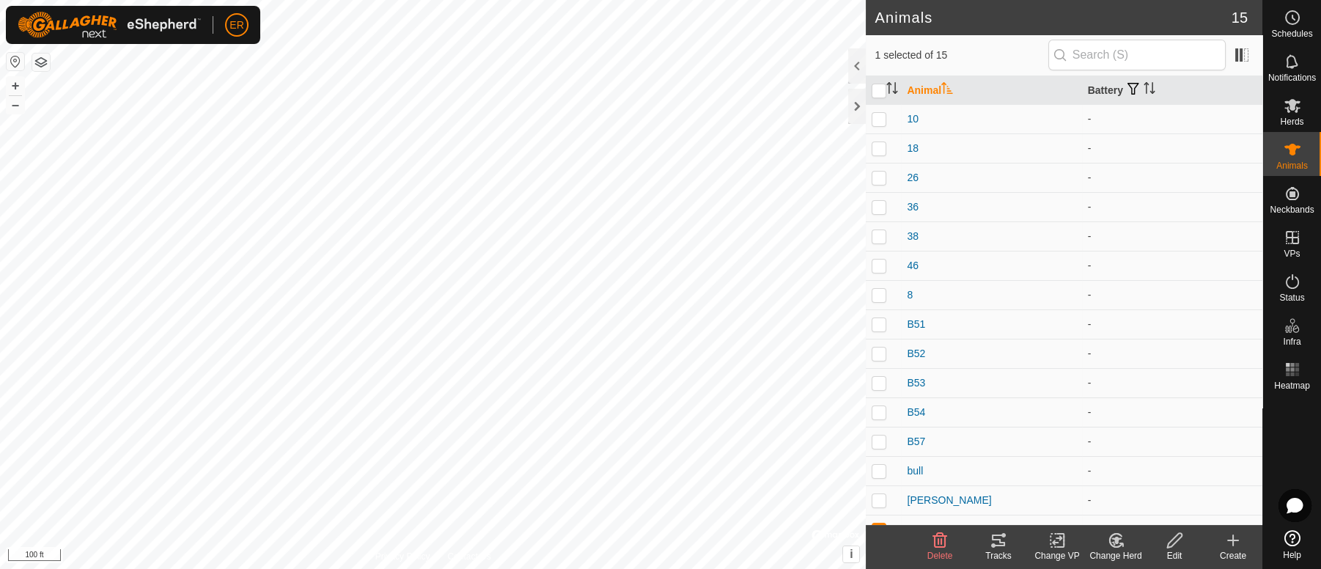
click at [1230, 548] on icon at bounding box center [1233, 540] width 18 height 18
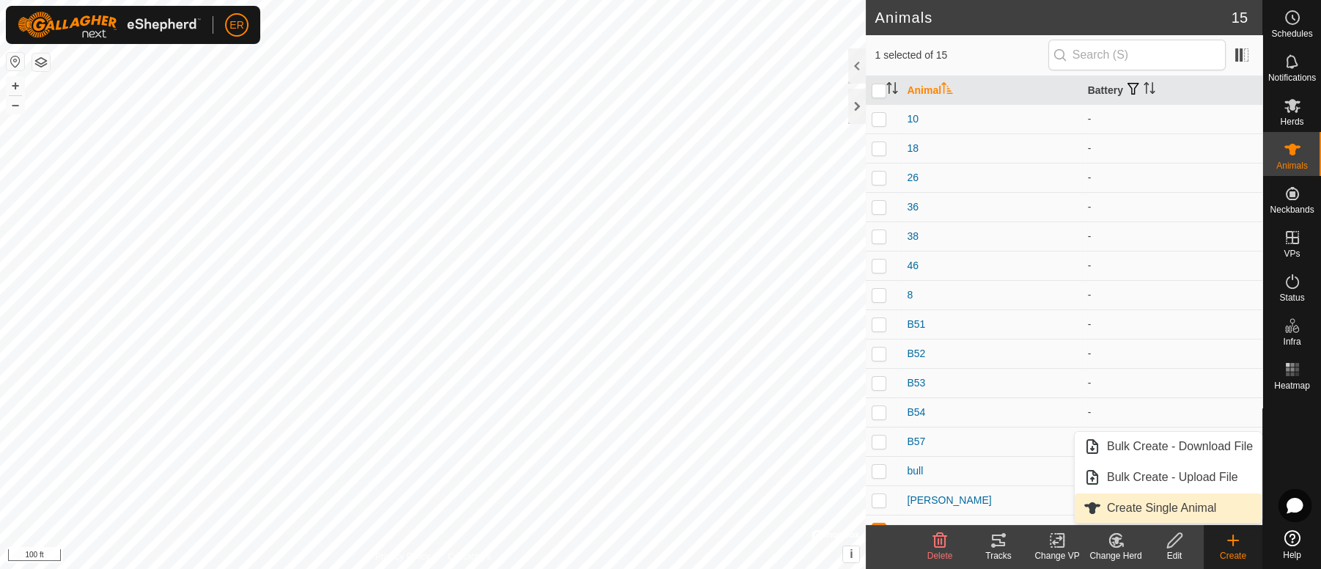
click at [1194, 504] on link "Create Single Animal" at bounding box center [1168, 507] width 187 height 29
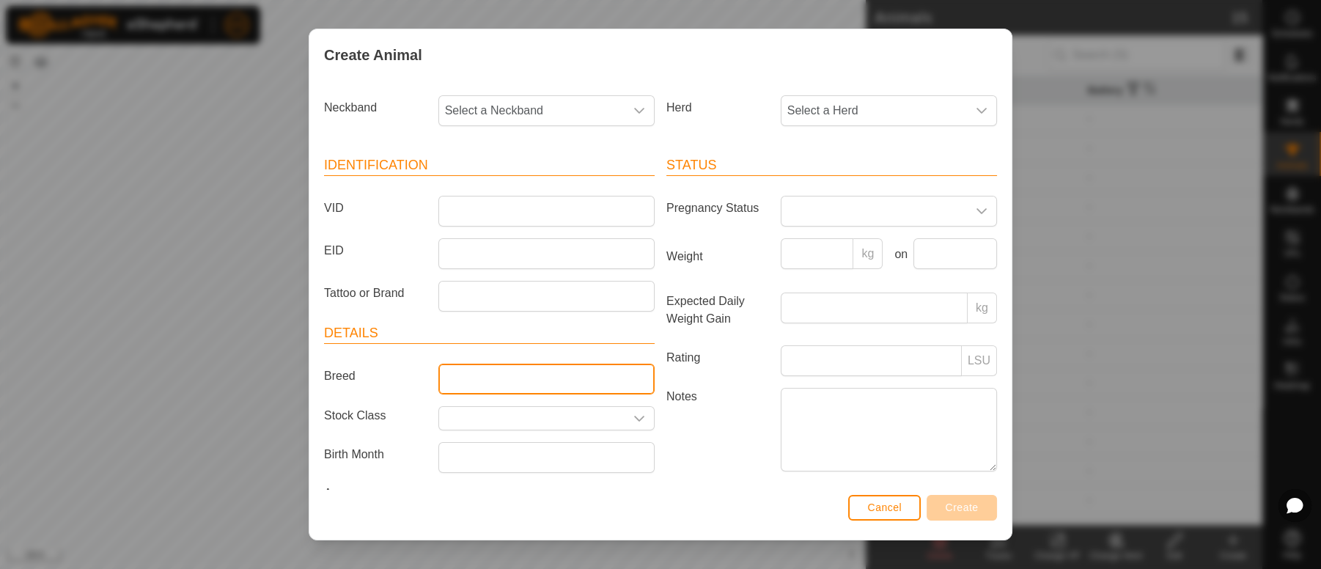
click at [509, 373] on input "Breed" at bounding box center [546, 379] width 216 height 31
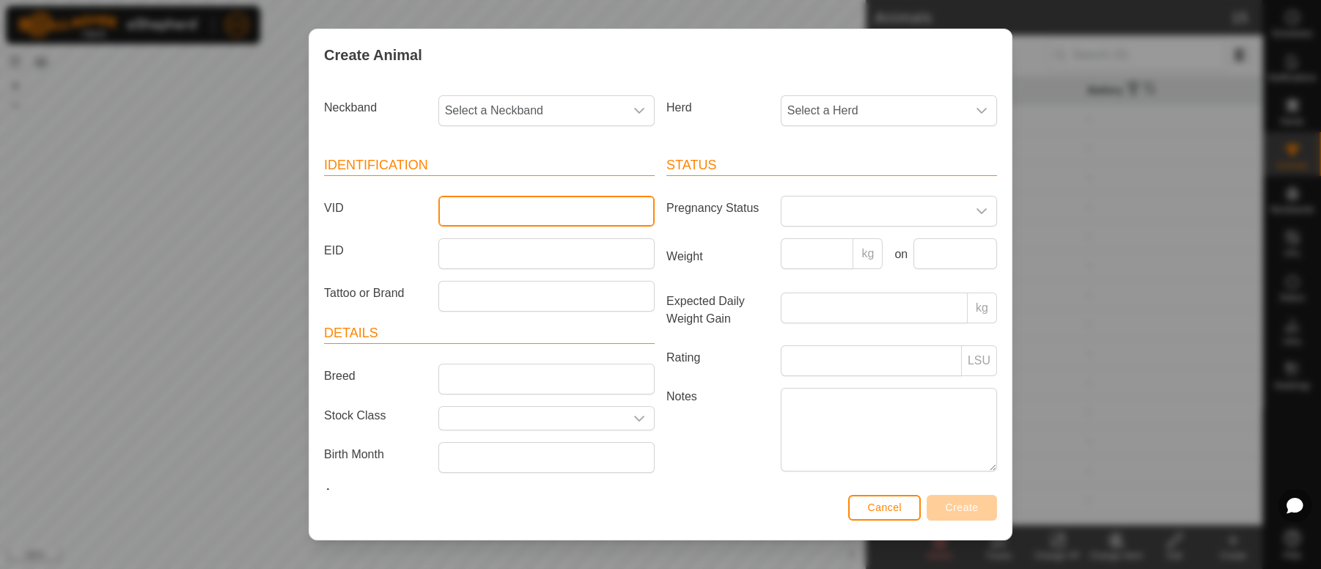
click at [449, 210] on input "VID" at bounding box center [546, 211] width 216 height 31
type input "B55"
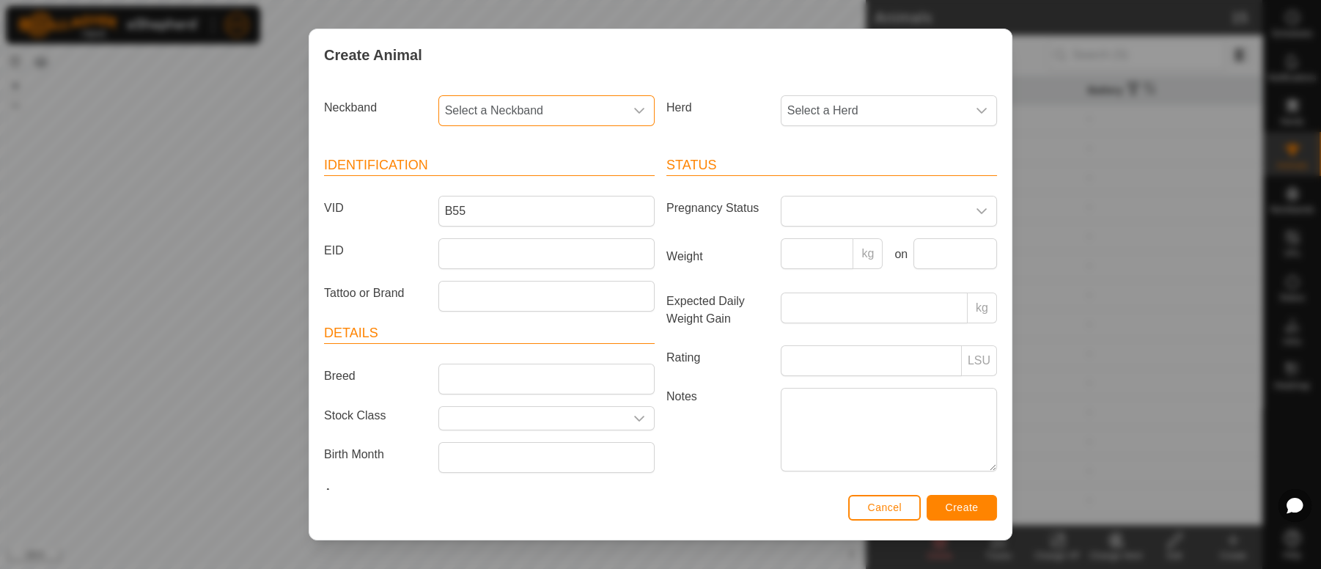
click at [470, 115] on span "Select a Neckband" at bounding box center [531, 110] width 185 height 29
type input "138"
click at [476, 192] on li "1386664004" at bounding box center [545, 186] width 210 height 29
click at [976, 108] on icon "dropdown trigger" at bounding box center [982, 111] width 12 height 12
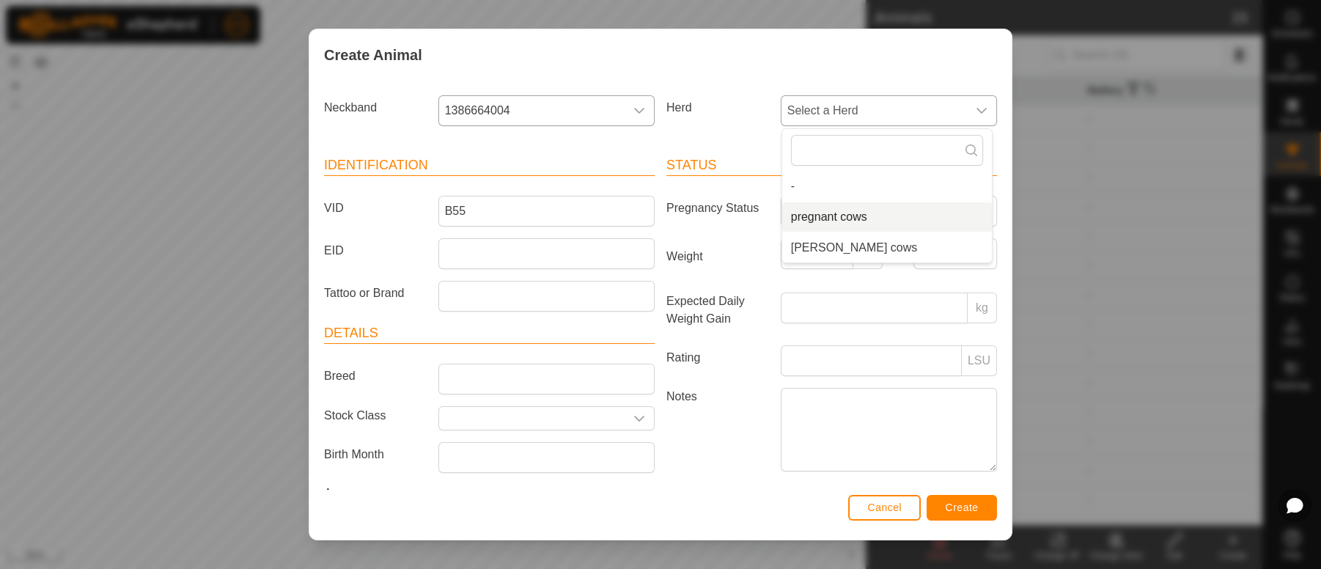
click at [841, 217] on li "pregnant cows" at bounding box center [887, 216] width 210 height 29
click at [976, 213] on icon "dropdown trigger" at bounding box center [982, 211] width 12 height 12
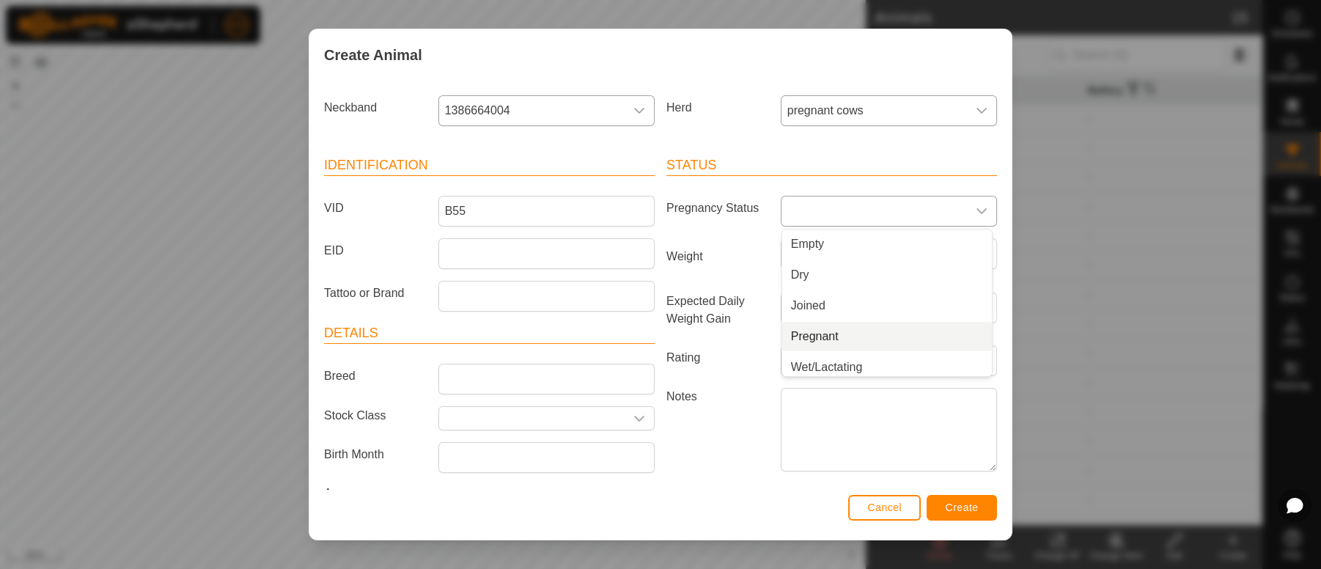
click at [825, 335] on li "Pregnant" at bounding box center [887, 336] width 210 height 29
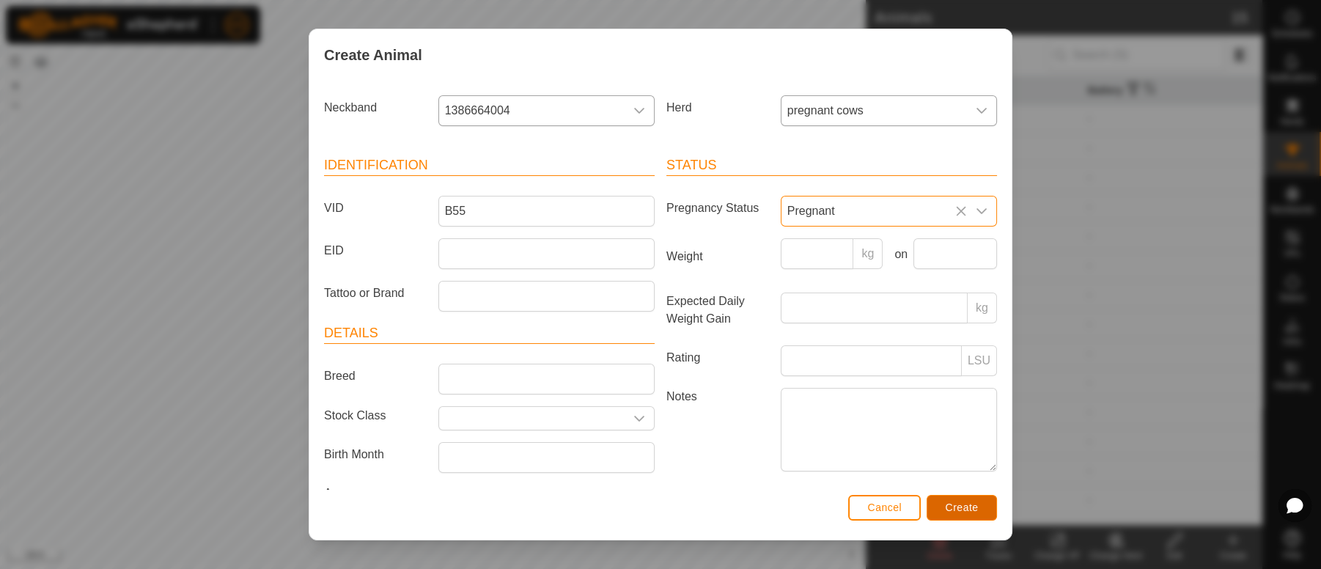
click at [959, 504] on span "Create" at bounding box center [962, 507] width 33 height 12
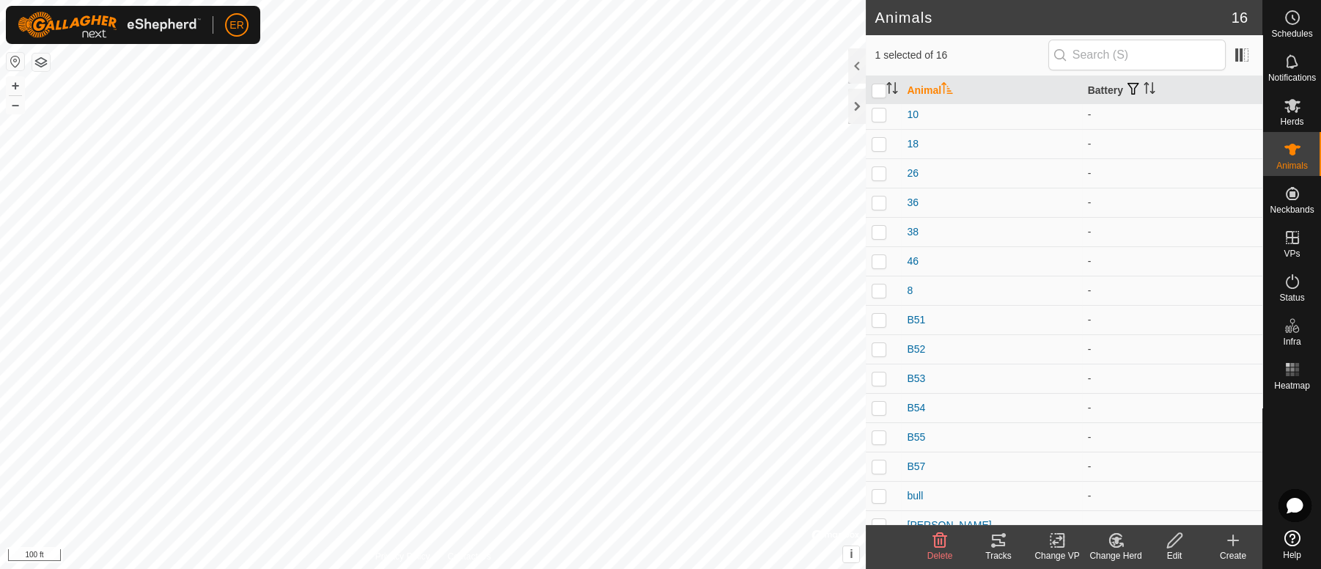
scroll to position [4, 0]
click at [1241, 388] on td "-" at bounding box center [1172, 378] width 180 height 29
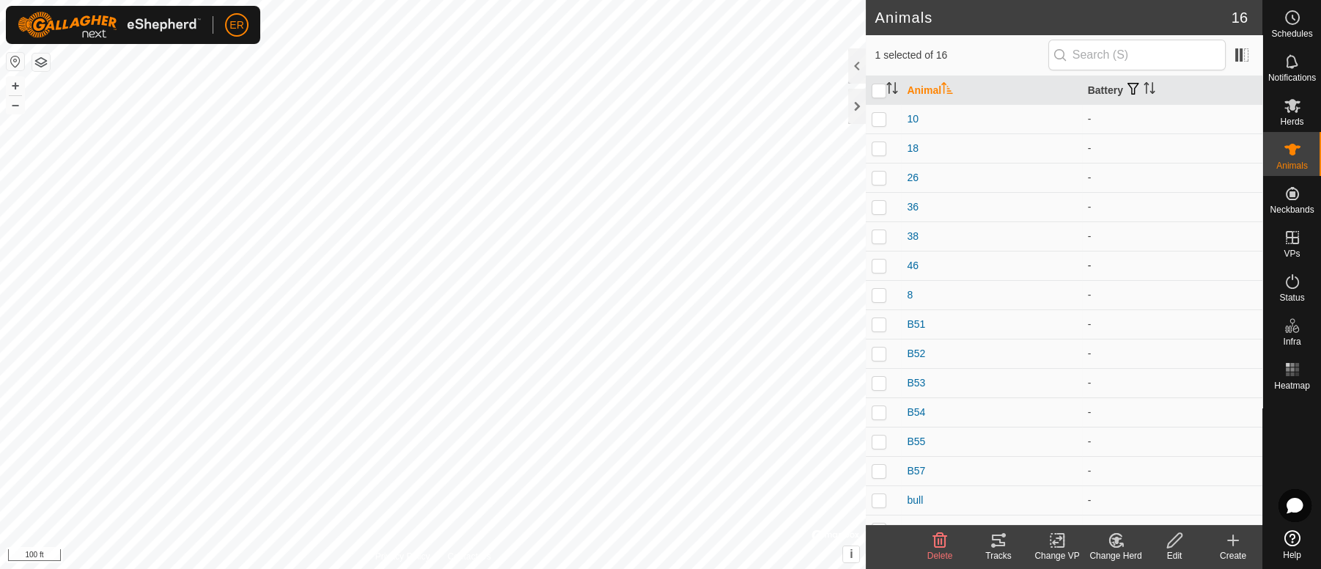
drag, startPoint x: 993, startPoint y: 266, endPoint x: 1059, endPoint y: 271, distance: 66.2
click at [1059, 271] on div "46" at bounding box center [991, 265] width 169 height 15
click at [1235, 537] on icon at bounding box center [1233, 540] width 18 height 18
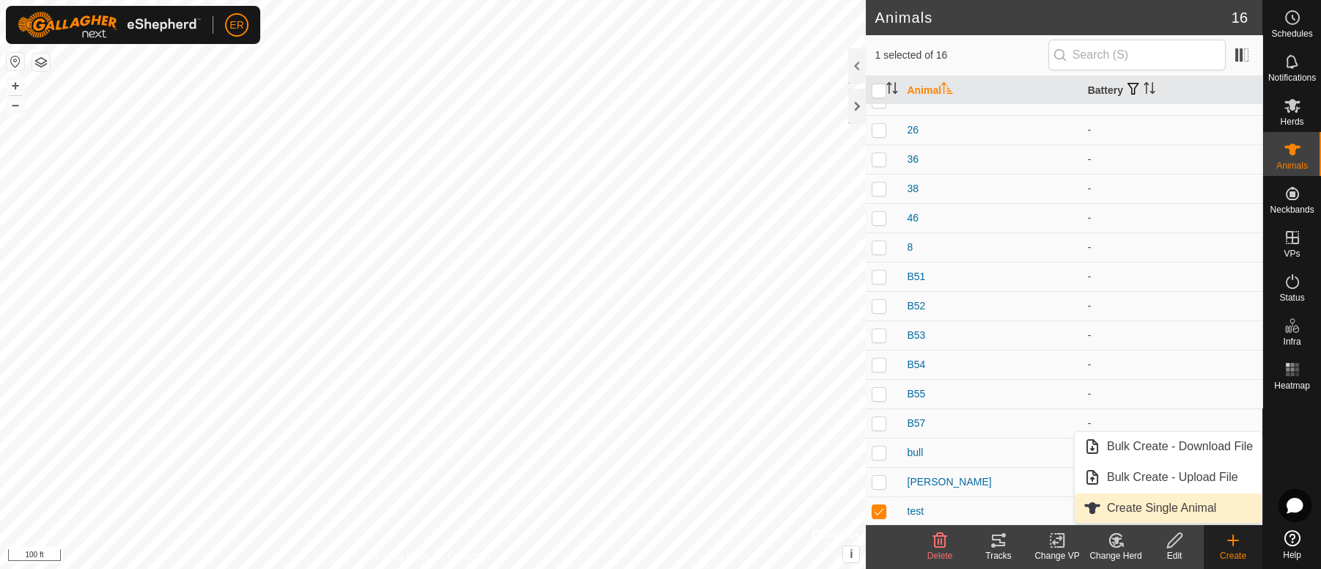
click at [1164, 510] on link "Create Single Animal" at bounding box center [1168, 507] width 187 height 29
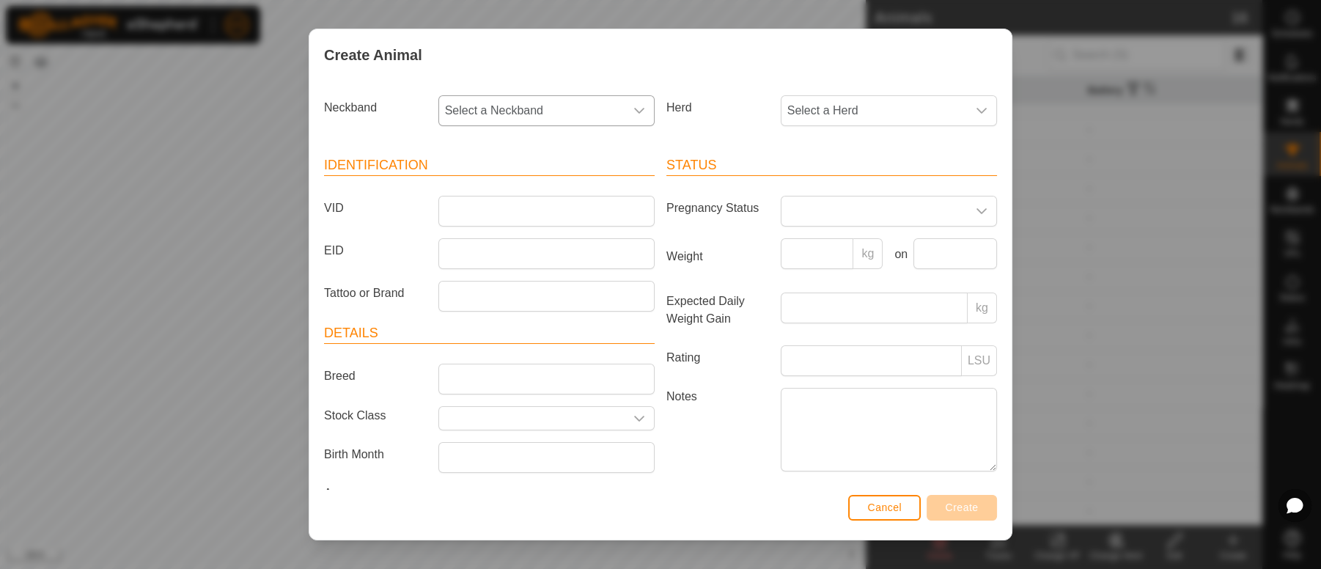
click at [633, 114] on icon "dropdown trigger" at bounding box center [639, 111] width 12 height 12
type input "291"
click at [524, 183] on li "2919950886" at bounding box center [545, 186] width 210 height 29
click at [976, 108] on icon "dropdown trigger" at bounding box center [982, 111] width 12 height 12
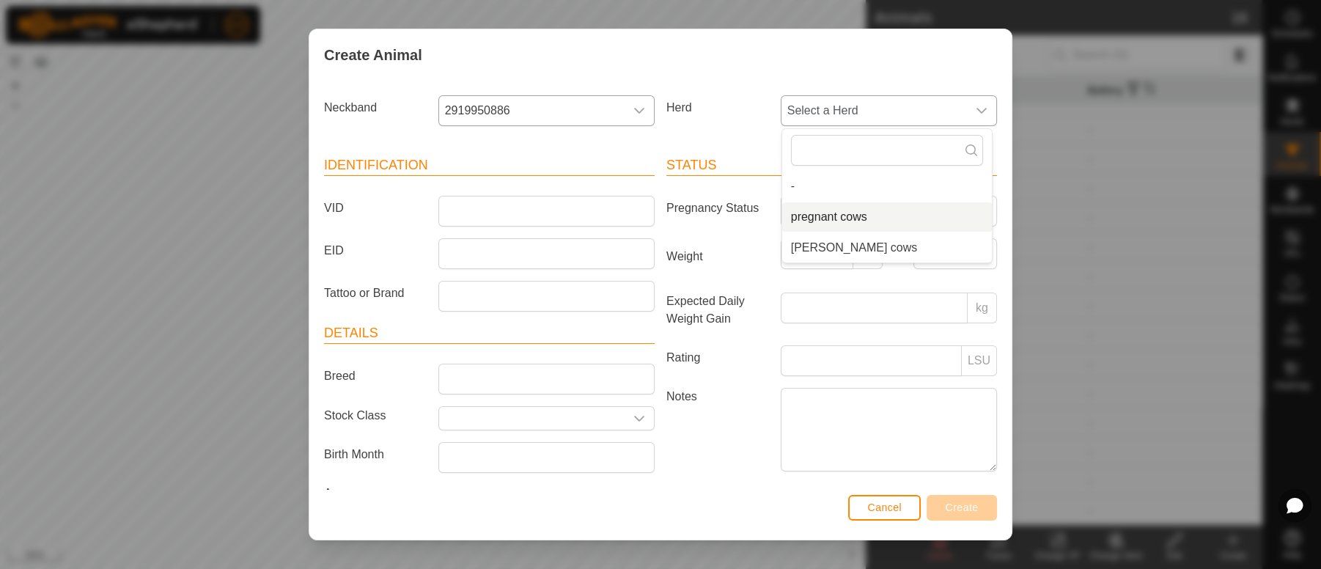
click at [838, 222] on li "pregnant cows" at bounding box center [887, 216] width 210 height 29
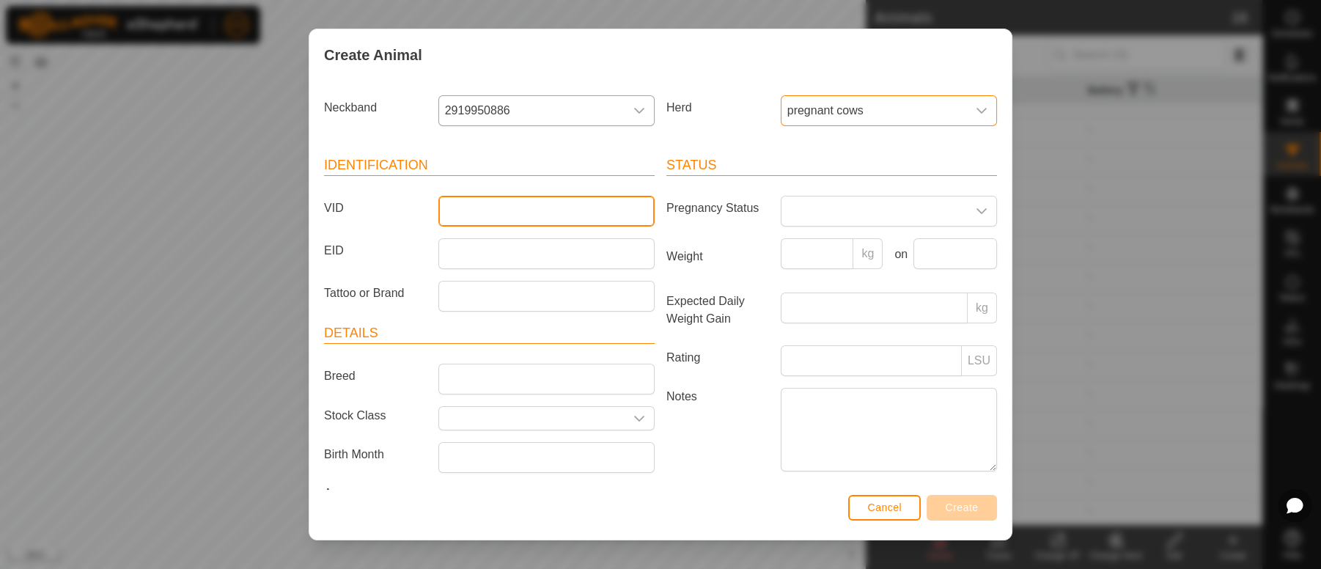
click at [503, 212] on input "VID" at bounding box center [546, 211] width 216 height 31
type input "41"
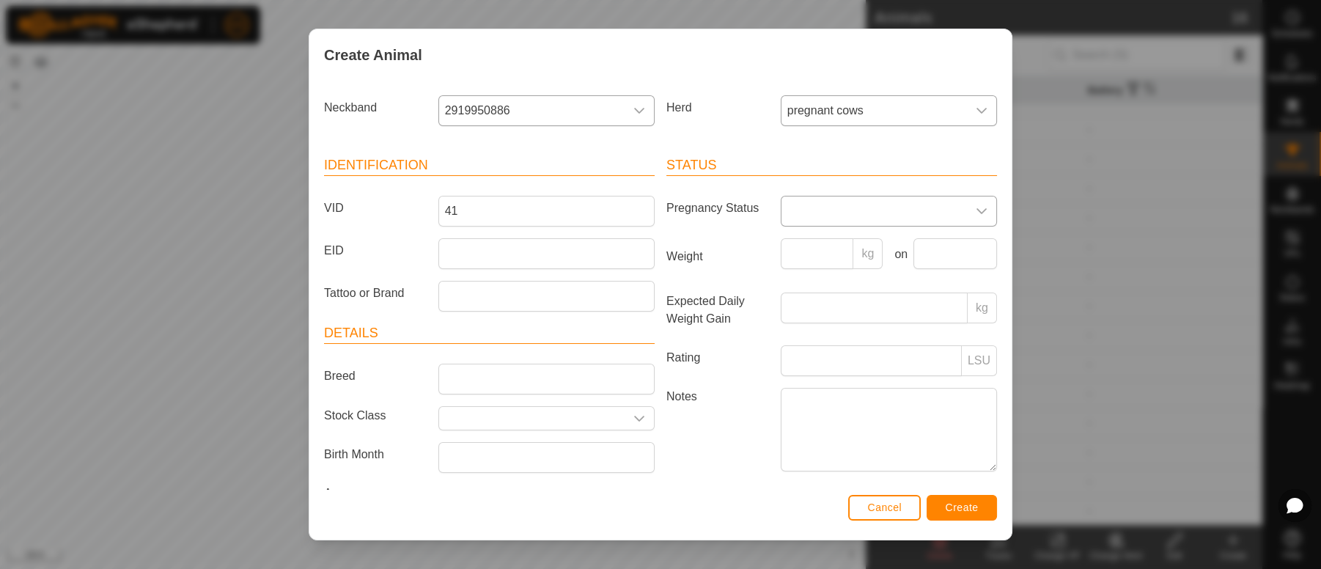
click at [976, 209] on icon "dropdown trigger" at bounding box center [982, 211] width 12 height 12
click at [825, 336] on li "Pregnant" at bounding box center [887, 336] width 210 height 29
click at [962, 505] on span "Create" at bounding box center [962, 507] width 33 height 12
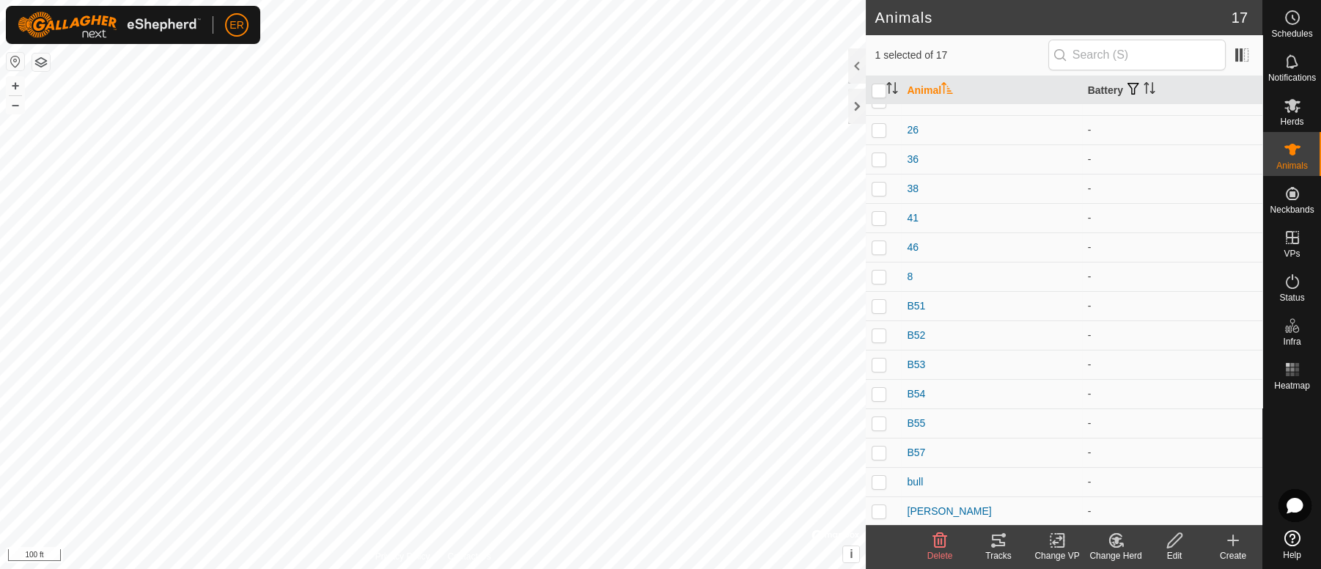
click at [1239, 550] on div "Create" at bounding box center [1233, 555] width 59 height 13
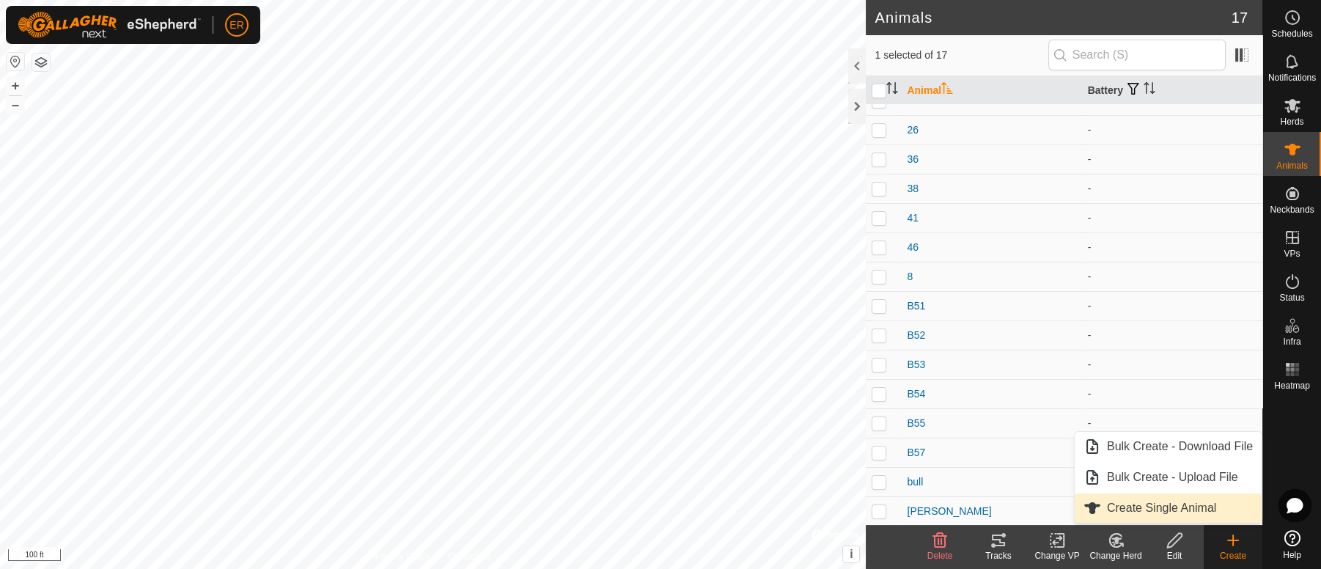
click at [1169, 506] on link "Create Single Animal" at bounding box center [1168, 507] width 187 height 29
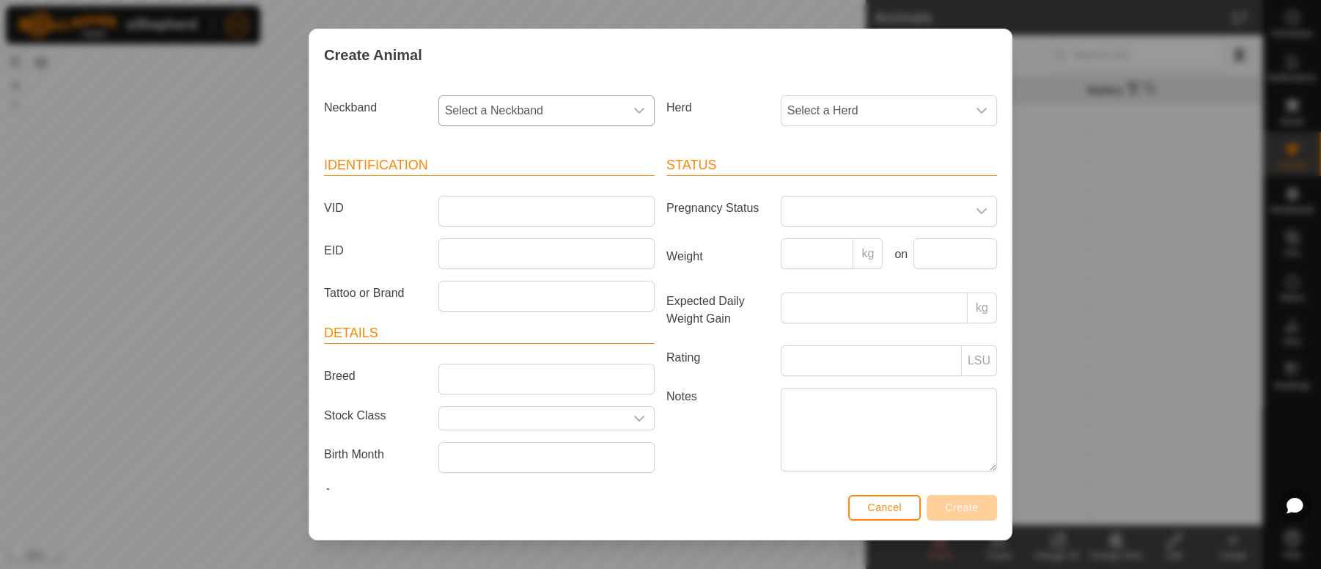
click at [633, 108] on icon "dropdown trigger" at bounding box center [639, 111] width 12 height 12
type input "321"
click at [482, 185] on li "1321736481" at bounding box center [545, 186] width 210 height 29
click at [634, 111] on icon "dropdown trigger" at bounding box center [639, 111] width 10 height 6
click at [504, 217] on li "3213360954" at bounding box center [545, 216] width 210 height 29
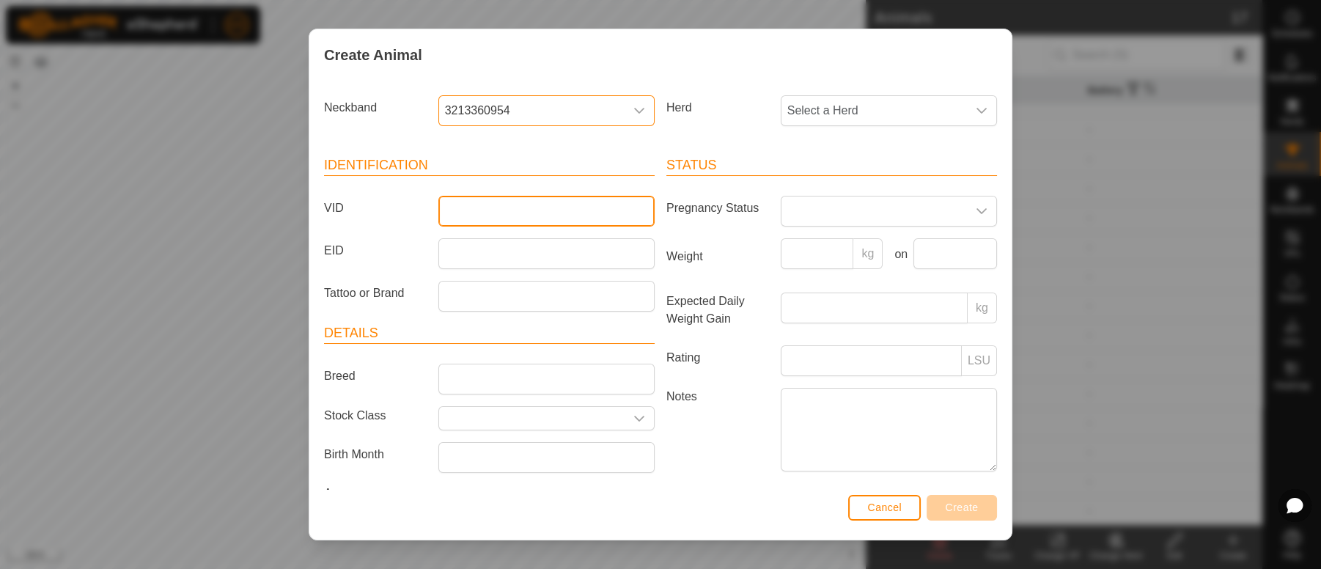
click at [504, 217] on input "VID" at bounding box center [546, 211] width 216 height 31
type input "37"
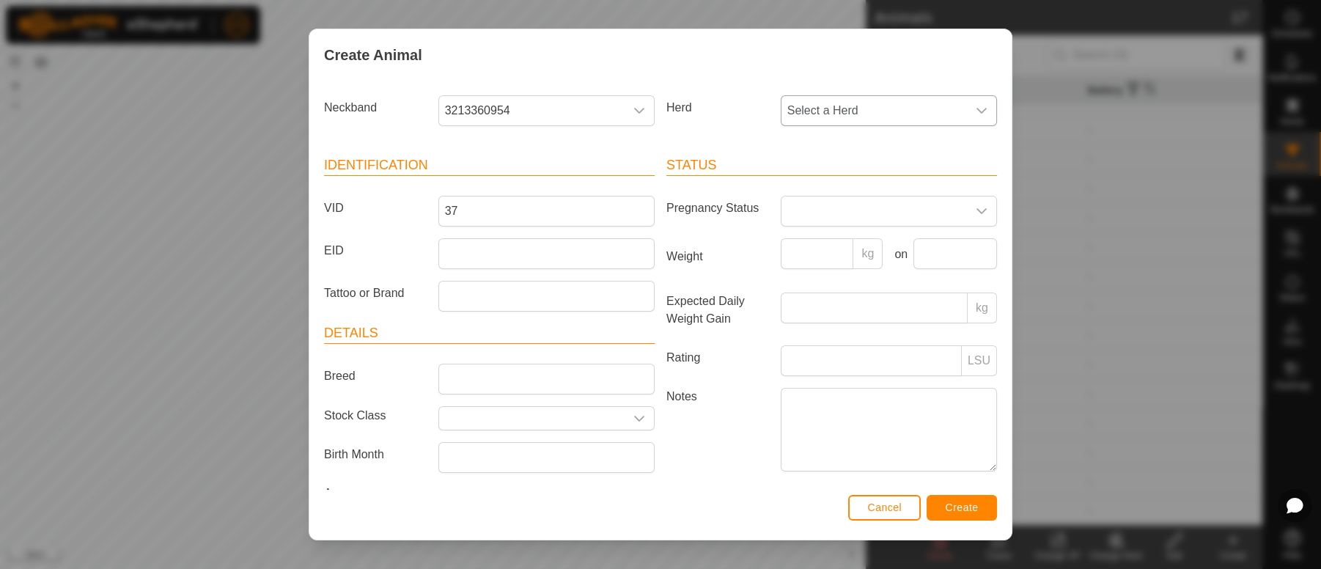
click at [976, 114] on icon "dropdown trigger" at bounding box center [982, 111] width 12 height 12
click at [806, 215] on li "pregnant cows" at bounding box center [887, 216] width 210 height 29
click at [976, 210] on icon "dropdown trigger" at bounding box center [982, 211] width 12 height 12
click at [809, 334] on li "Pregnant" at bounding box center [887, 336] width 210 height 29
click at [976, 505] on span "Create" at bounding box center [962, 507] width 33 height 12
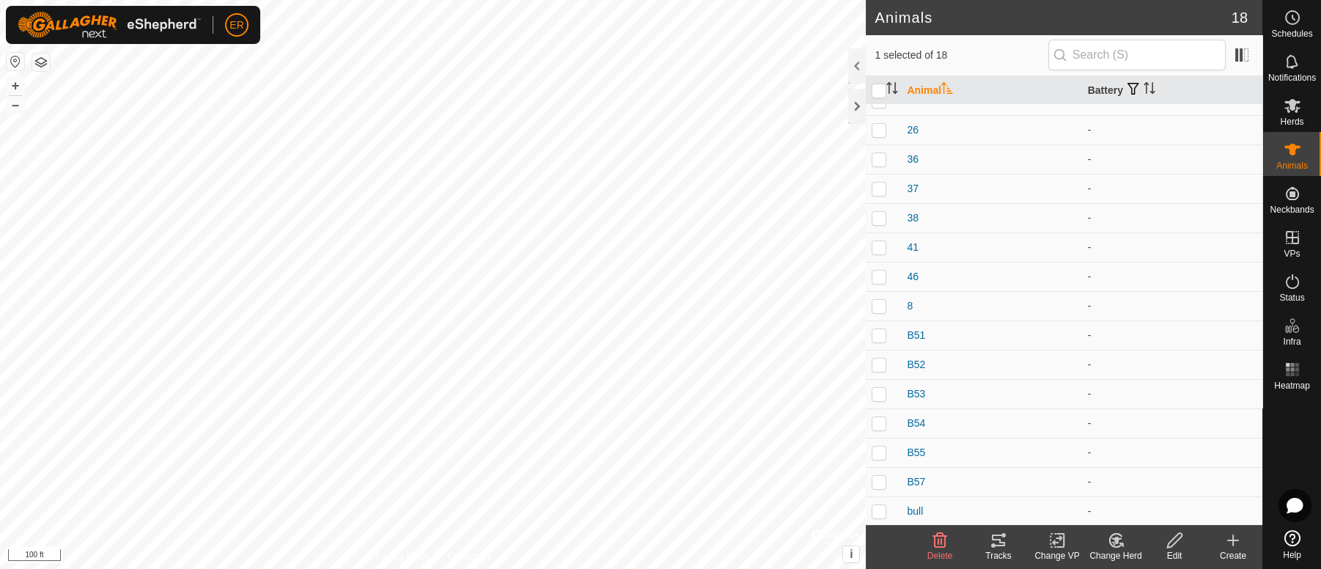
click at [976, 505] on div "bull" at bounding box center [991, 511] width 169 height 15
checkbox input "false"
click at [1290, 154] on icon at bounding box center [1292, 150] width 16 height 12
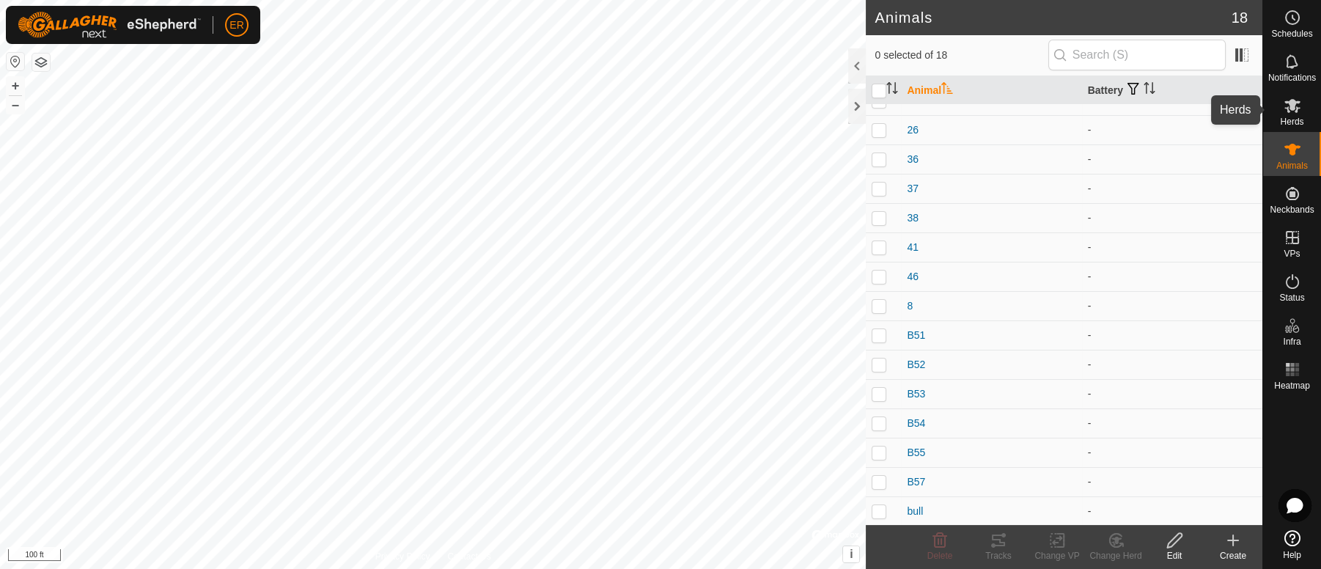
click at [1294, 107] on icon at bounding box center [1292, 106] width 16 height 14
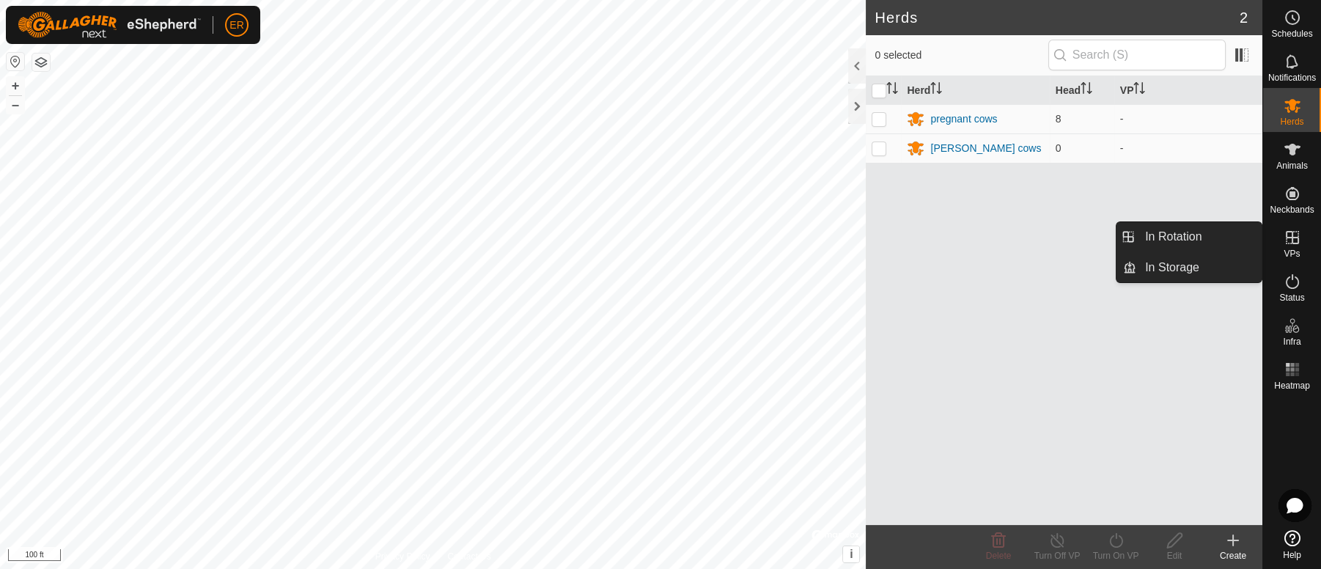
click at [1292, 243] on icon at bounding box center [1292, 237] width 13 height 13
click at [1241, 234] on link "In Rotation" at bounding box center [1198, 236] width 125 height 29
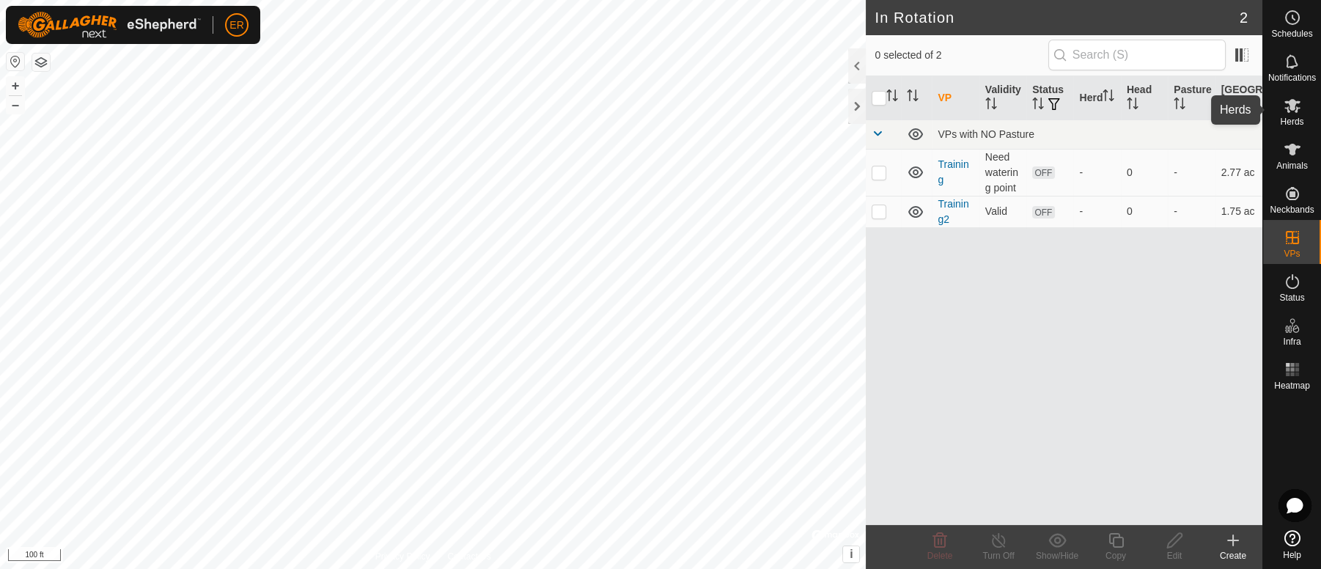
click at [1286, 106] on icon at bounding box center [1292, 106] width 18 height 18
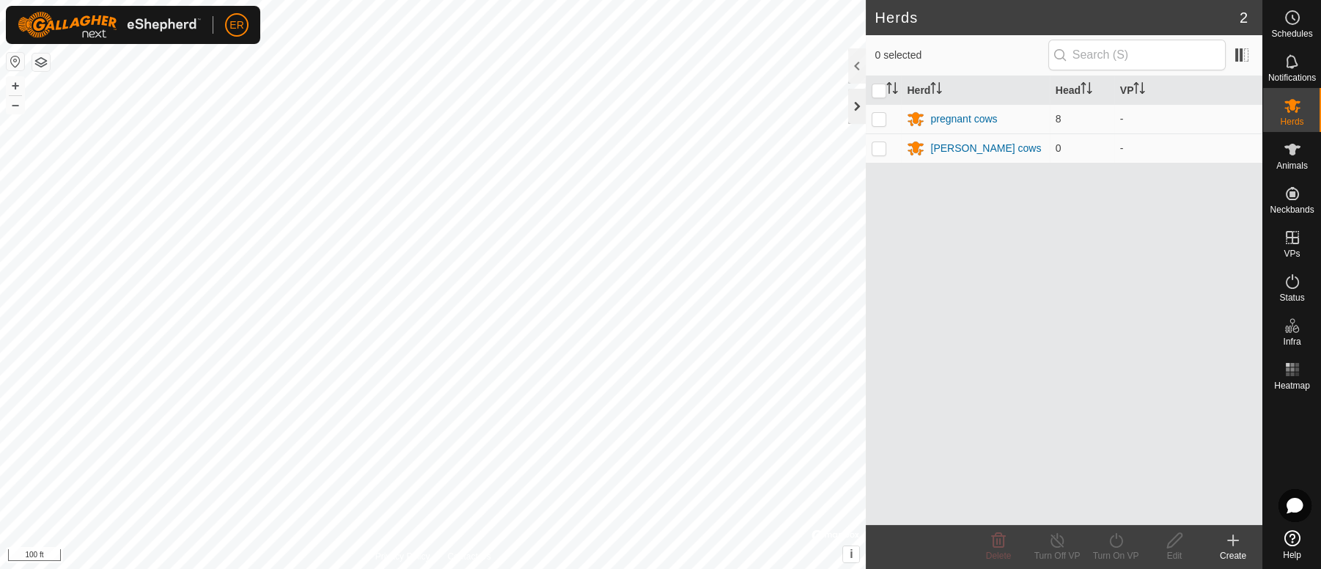
click at [855, 108] on div at bounding box center [857, 106] width 18 height 35
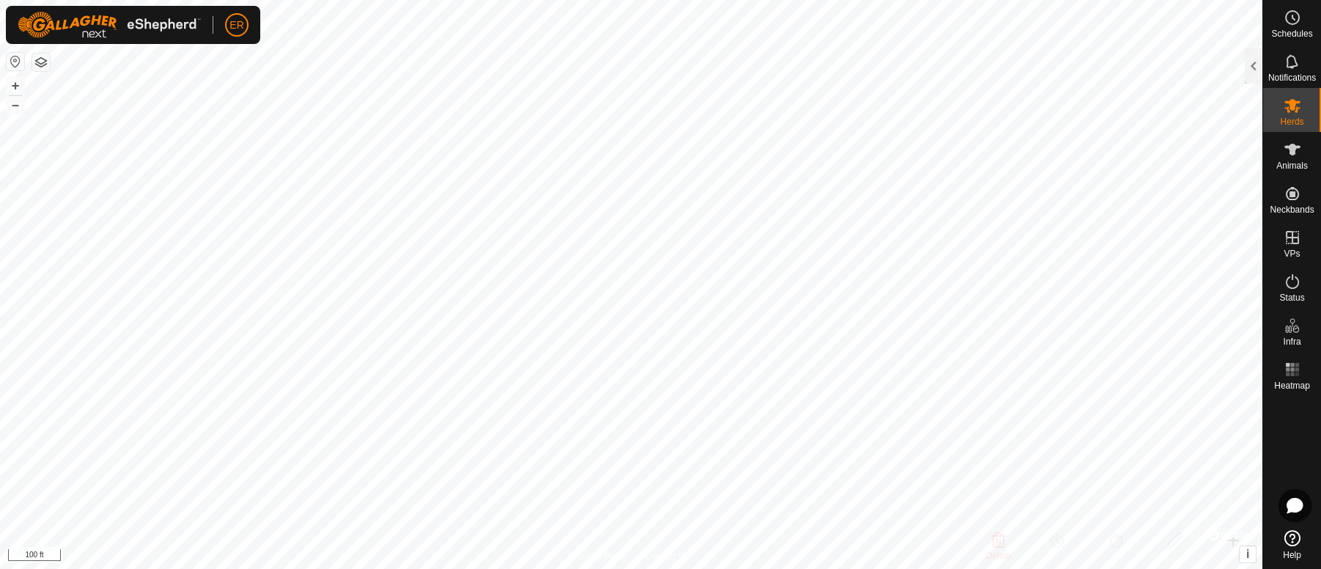
click at [1291, 539] on icon at bounding box center [1292, 538] width 16 height 16
click at [1292, 541] on icon at bounding box center [1292, 538] width 16 height 16
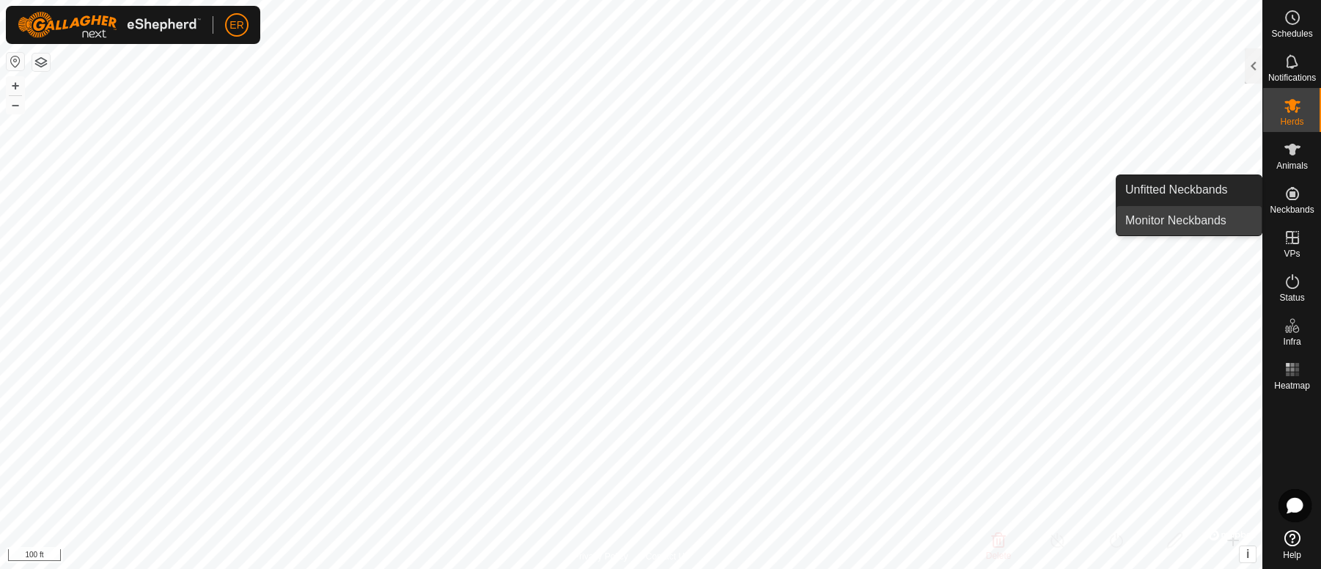
click at [1223, 217] on link "Monitor Neckbands" at bounding box center [1188, 220] width 145 height 29
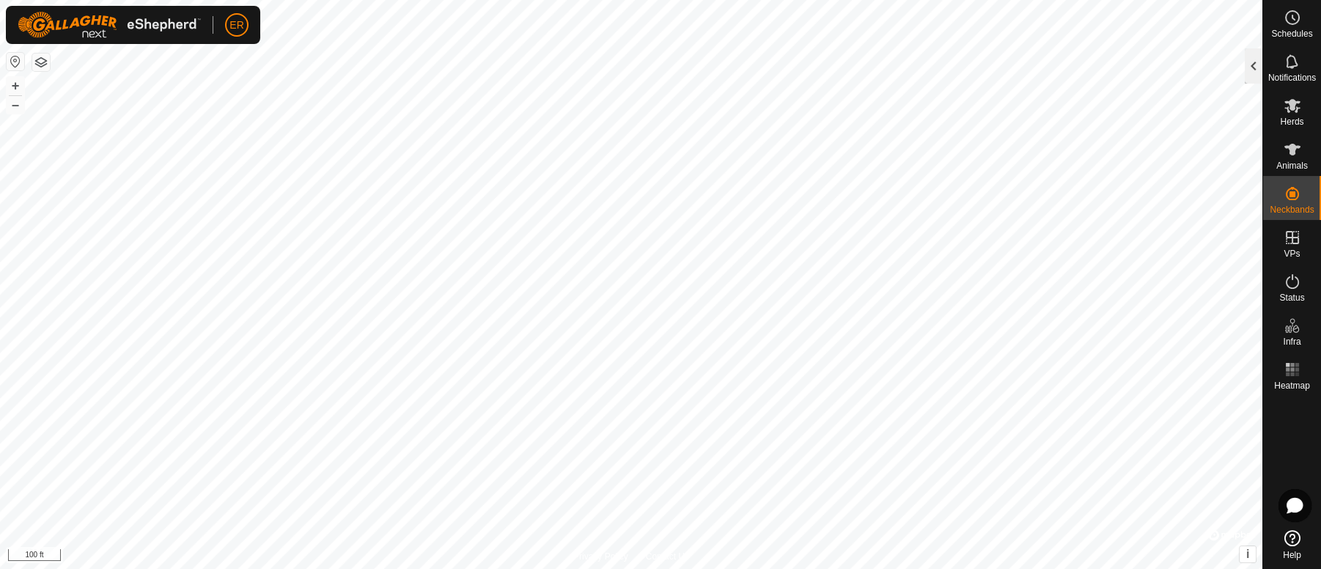
click at [1254, 60] on div at bounding box center [1254, 65] width 18 height 35
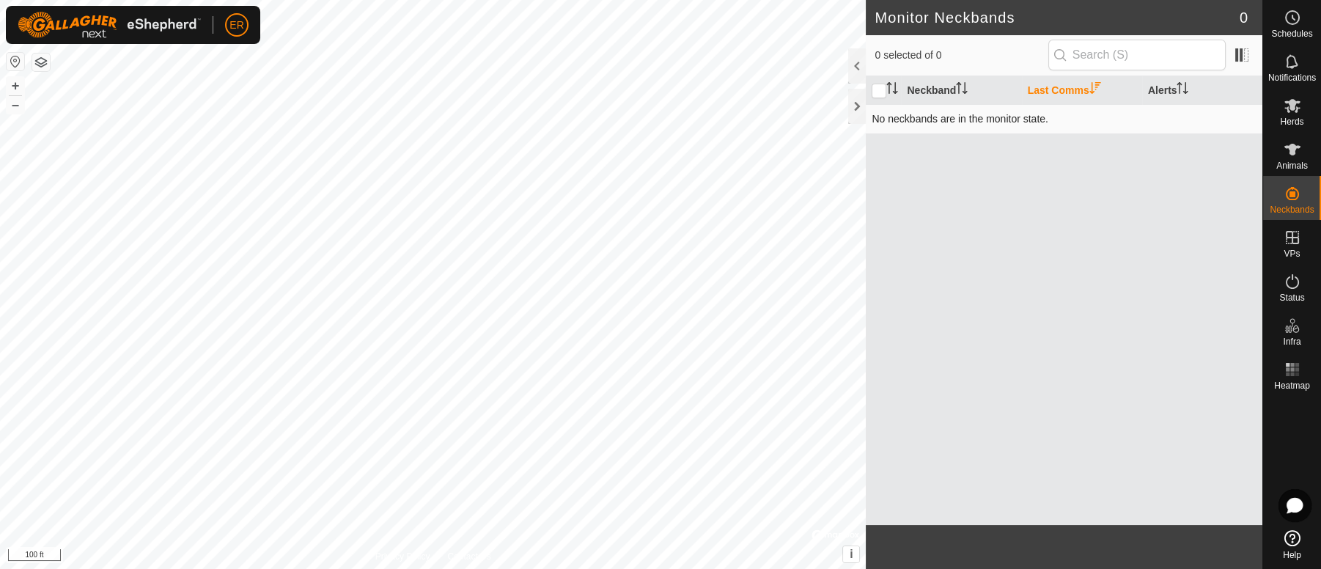
click at [999, 123] on td "No neckbands are in the monitor state." at bounding box center [1064, 118] width 397 height 29
click at [1055, 91] on th "Last Comms" at bounding box center [1082, 90] width 120 height 29
click at [915, 88] on th "Neckband" at bounding box center [961, 90] width 120 height 29
click at [1292, 150] on icon at bounding box center [1292, 150] width 16 height 12
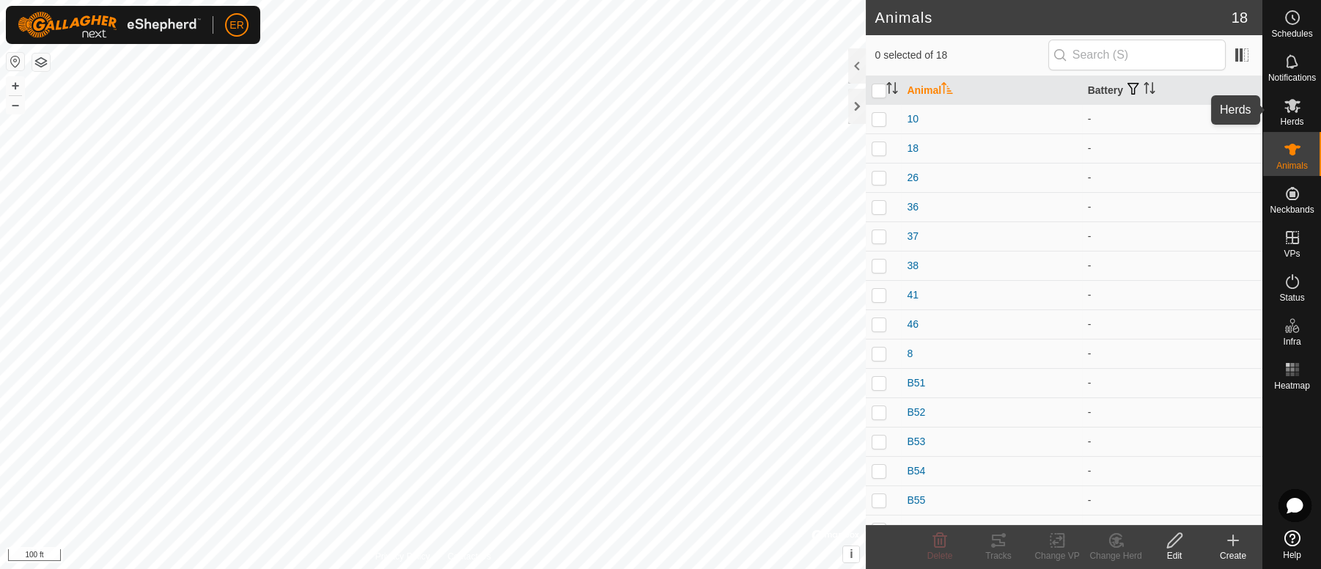
click at [1289, 100] on icon at bounding box center [1292, 106] width 16 height 14
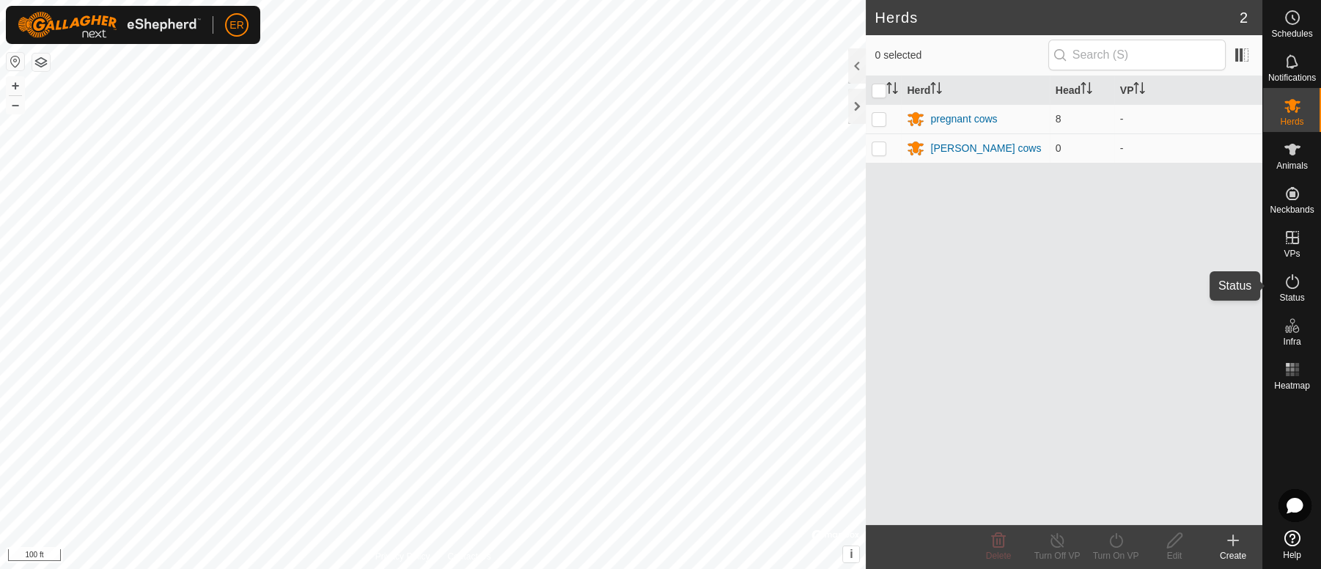
click at [1294, 287] on icon at bounding box center [1292, 282] width 18 height 18
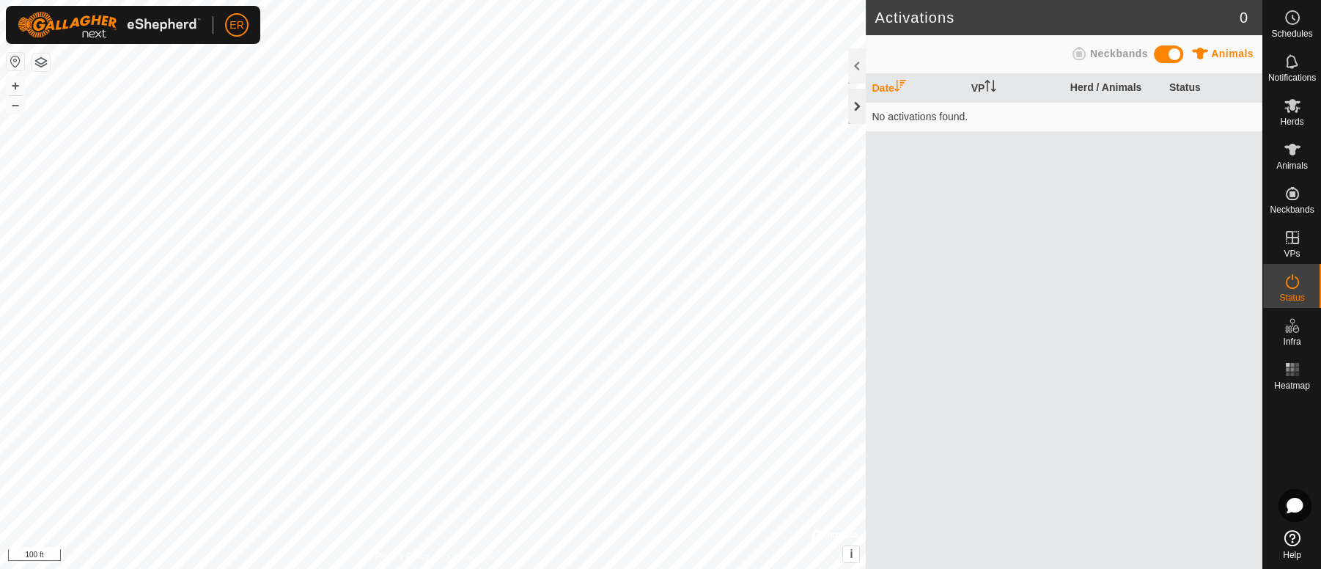
click at [858, 108] on div at bounding box center [857, 106] width 18 height 35
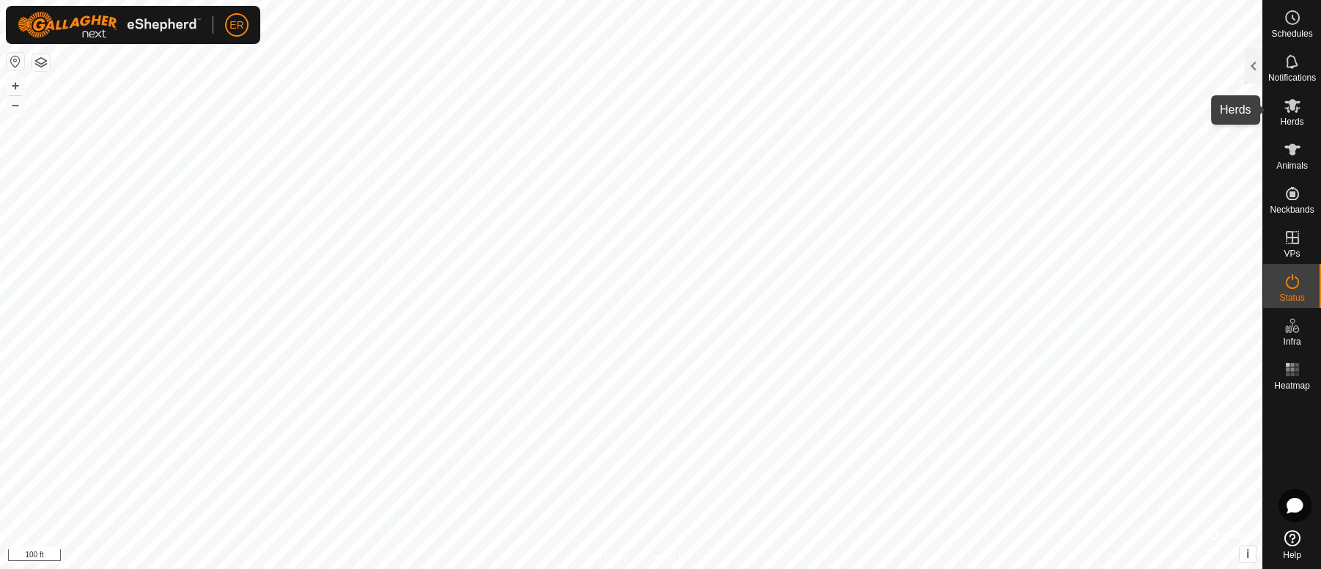
click at [1286, 102] on icon at bounding box center [1292, 106] width 16 height 14
click at [1255, 72] on div at bounding box center [1254, 65] width 18 height 35
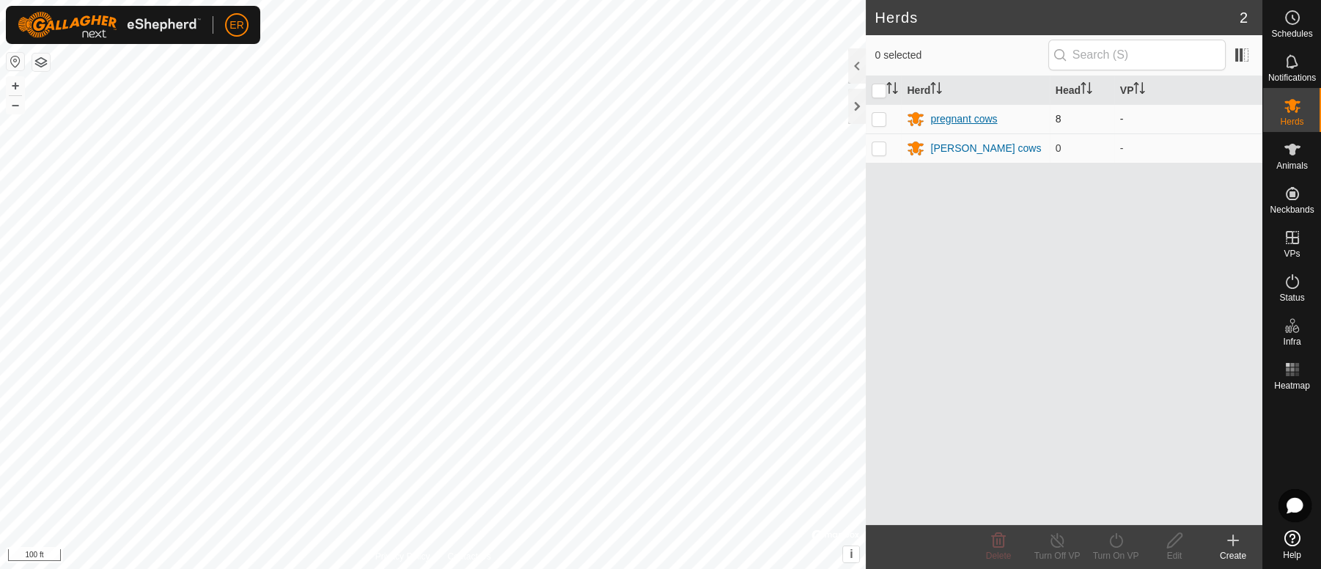
click at [969, 119] on div "pregnant cows" at bounding box center [963, 118] width 67 height 15
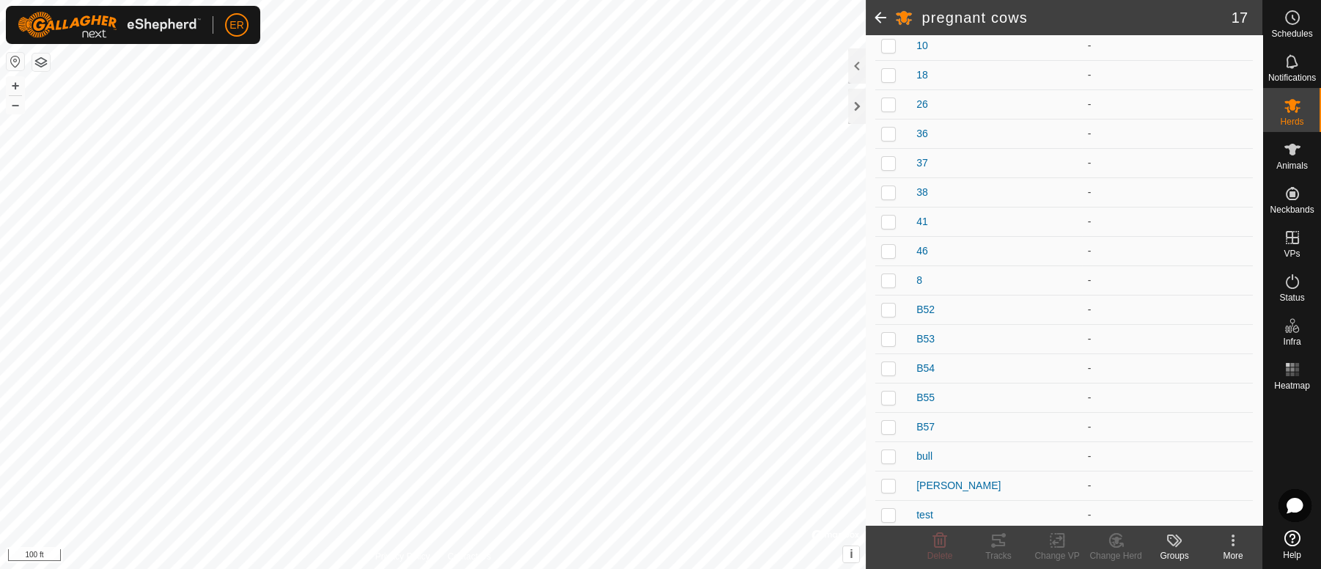
scroll to position [193, 0]
click at [1229, 553] on div "More" at bounding box center [1233, 555] width 59 height 13
click at [1179, 539] on icon at bounding box center [1178, 540] width 7 height 12
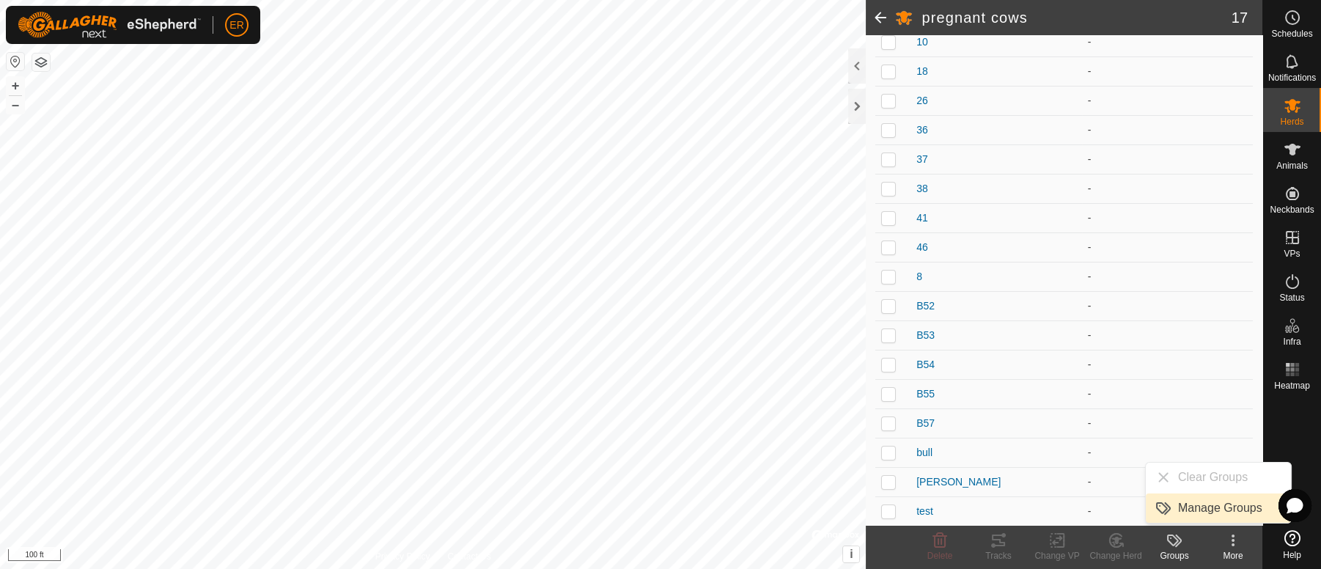
click at [1197, 502] on link "Manage Groups" at bounding box center [1218, 507] width 145 height 29
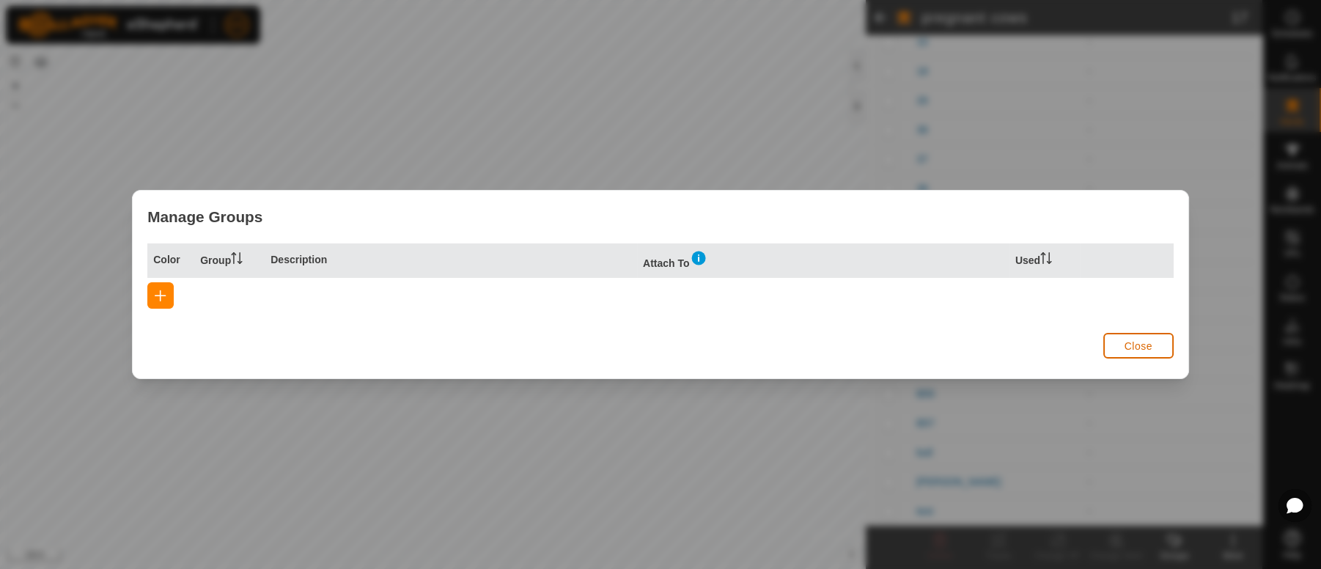
click at [1139, 345] on span "Close" at bounding box center [1138, 346] width 28 height 12
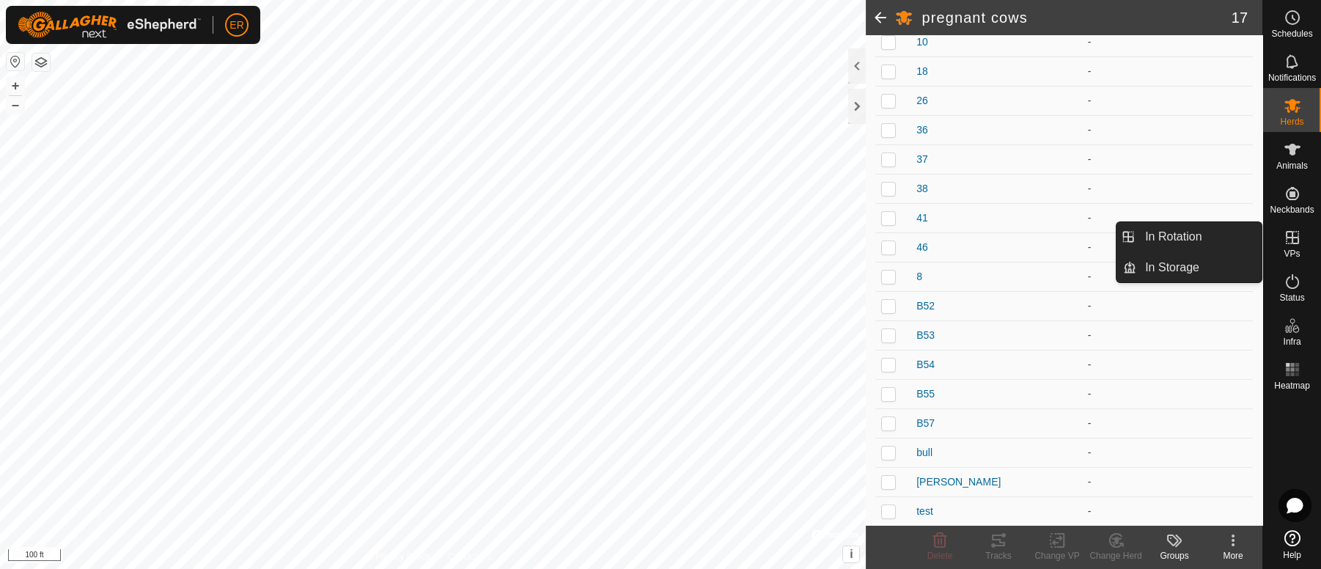
click at [1288, 237] on icon at bounding box center [1292, 237] width 13 height 13
click at [1247, 234] on link "In Rotation" at bounding box center [1198, 236] width 125 height 29
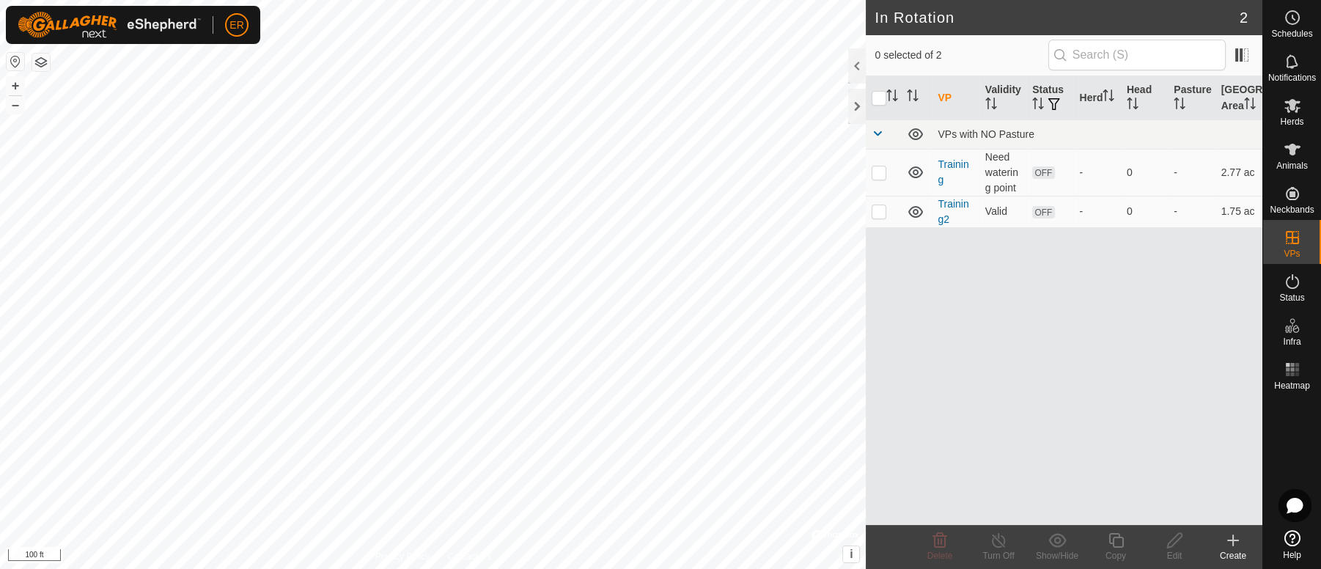
click at [1233, 540] on icon at bounding box center [1233, 540] width 10 height 0
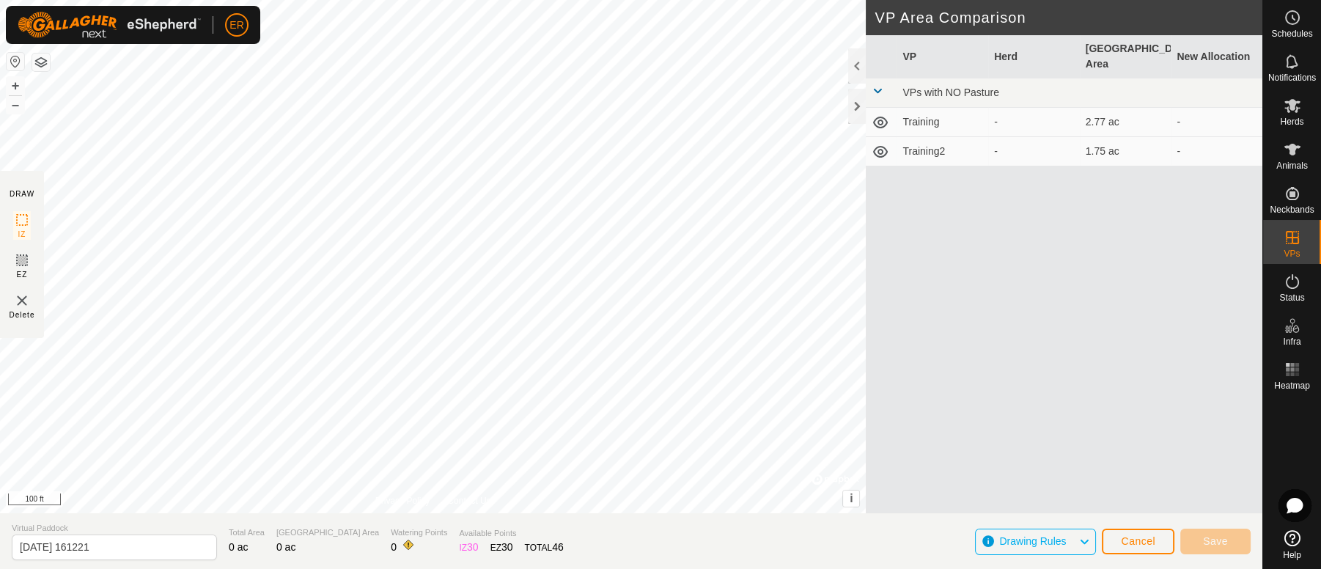
click at [1084, 141] on td "1.75 ac" at bounding box center [1126, 151] width 92 height 29
click at [880, 143] on icon at bounding box center [881, 152] width 18 height 18
click at [880, 150] on icon at bounding box center [880, 153] width 15 height 6
click at [880, 143] on icon at bounding box center [881, 152] width 18 height 18
click at [880, 150] on icon at bounding box center [880, 153] width 15 height 6
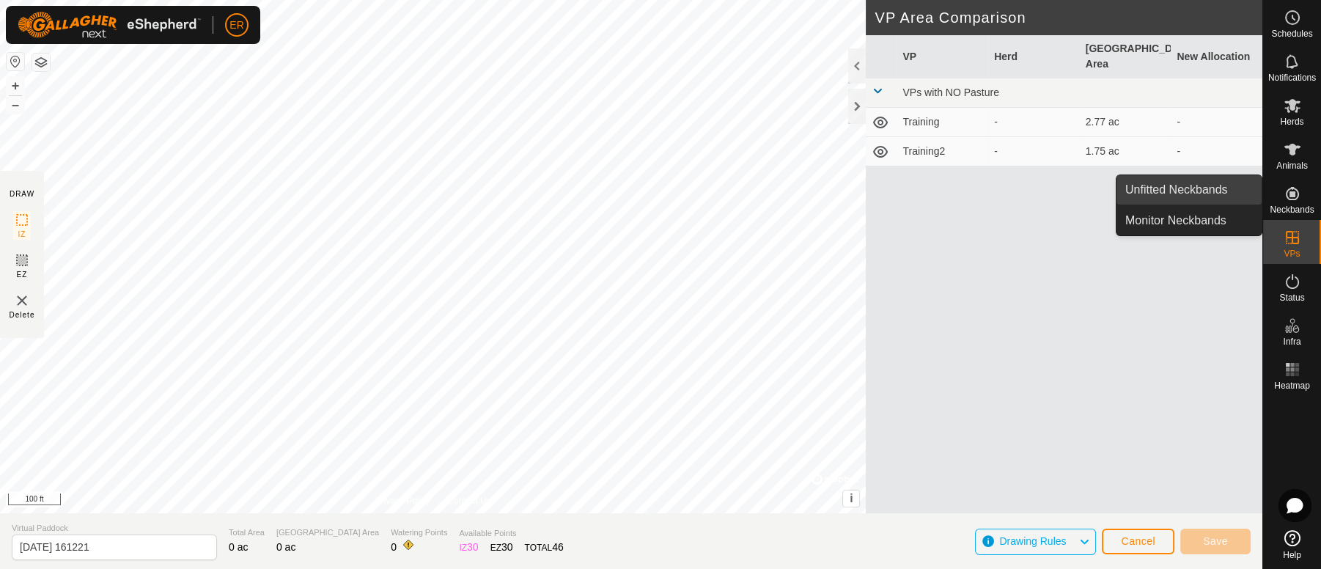
click at [1210, 191] on link "Unfitted Neckbands" at bounding box center [1188, 189] width 145 height 29
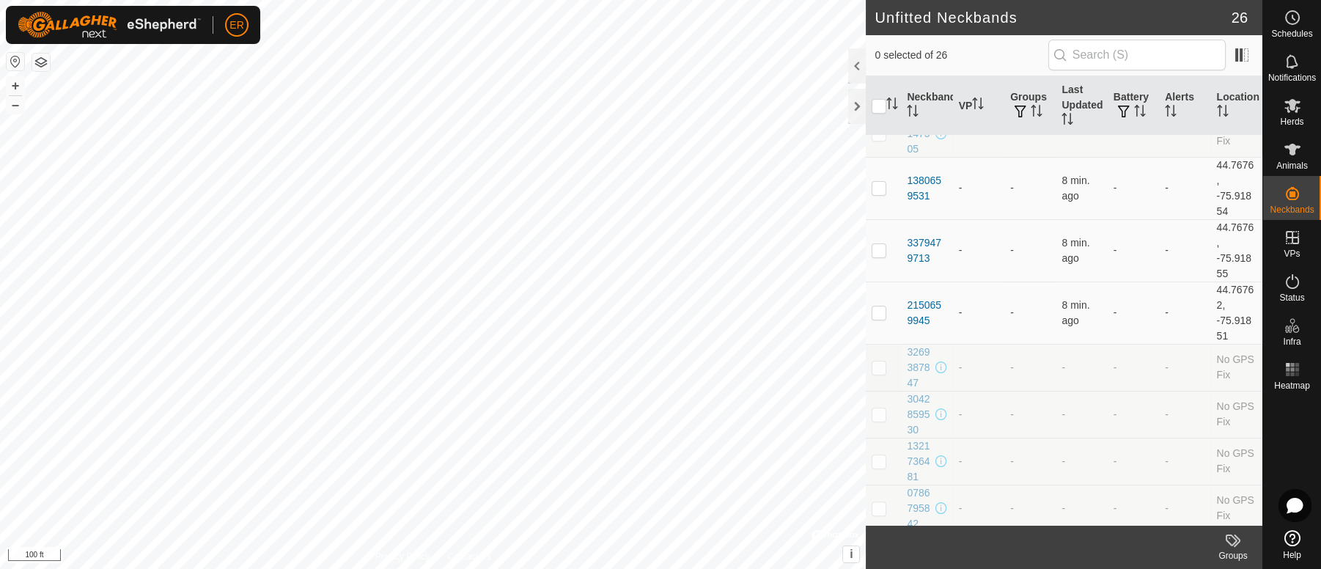
scroll to position [982, 0]
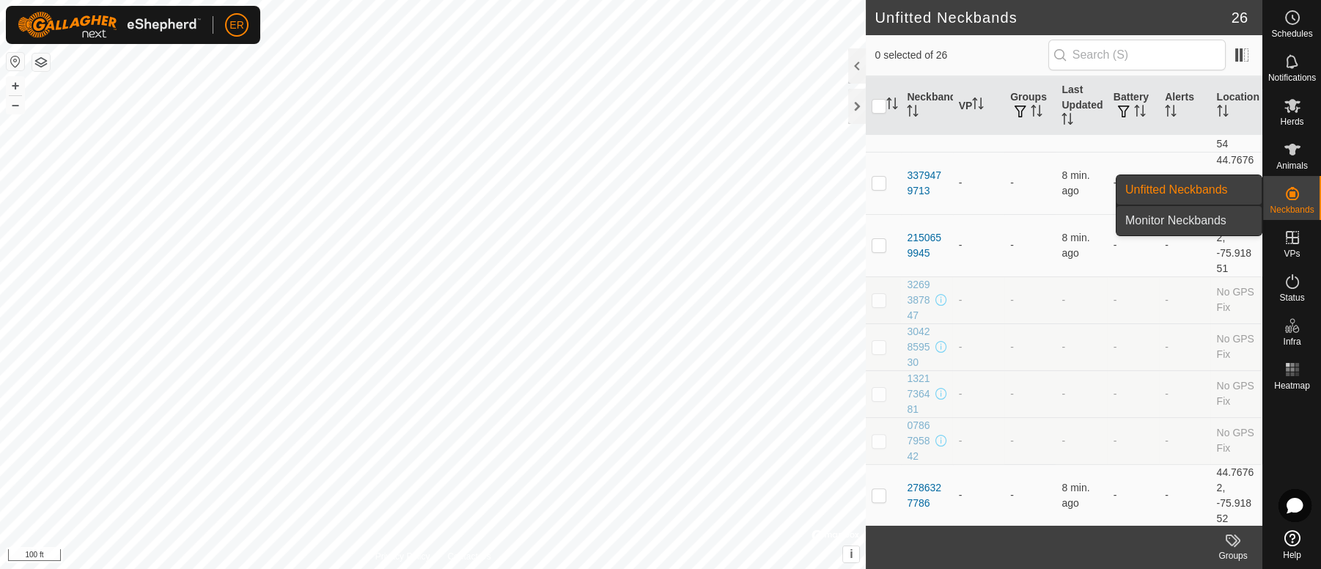
click at [1221, 221] on link "Monitor Neckbands" at bounding box center [1188, 220] width 145 height 29
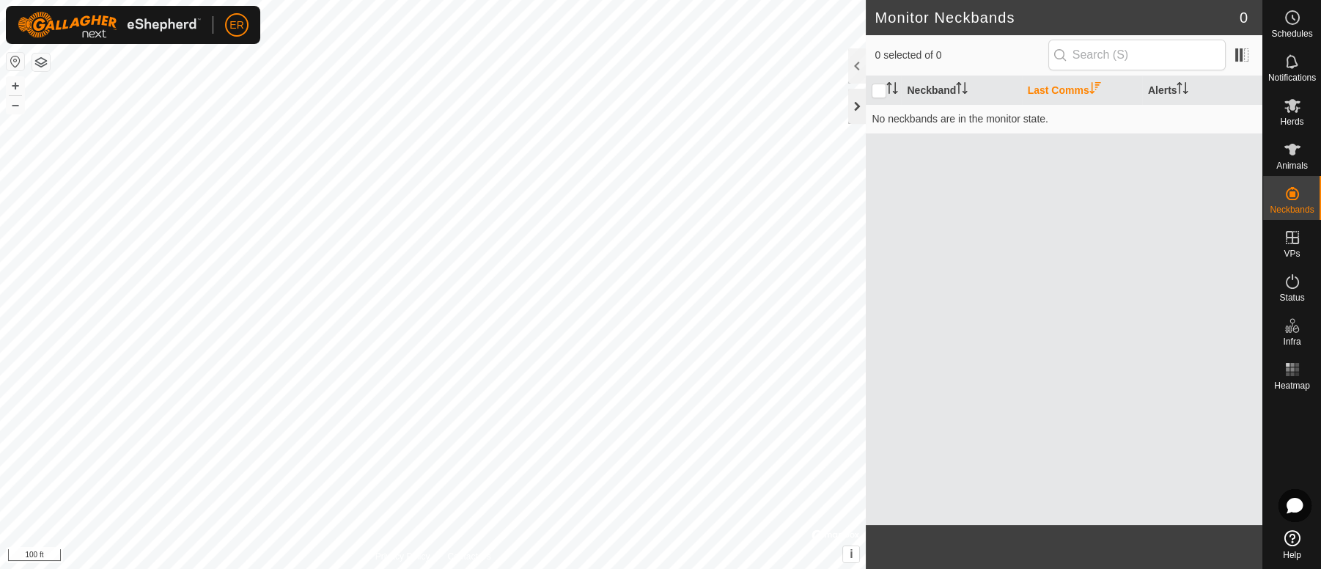
click at [859, 100] on div at bounding box center [857, 106] width 18 height 35
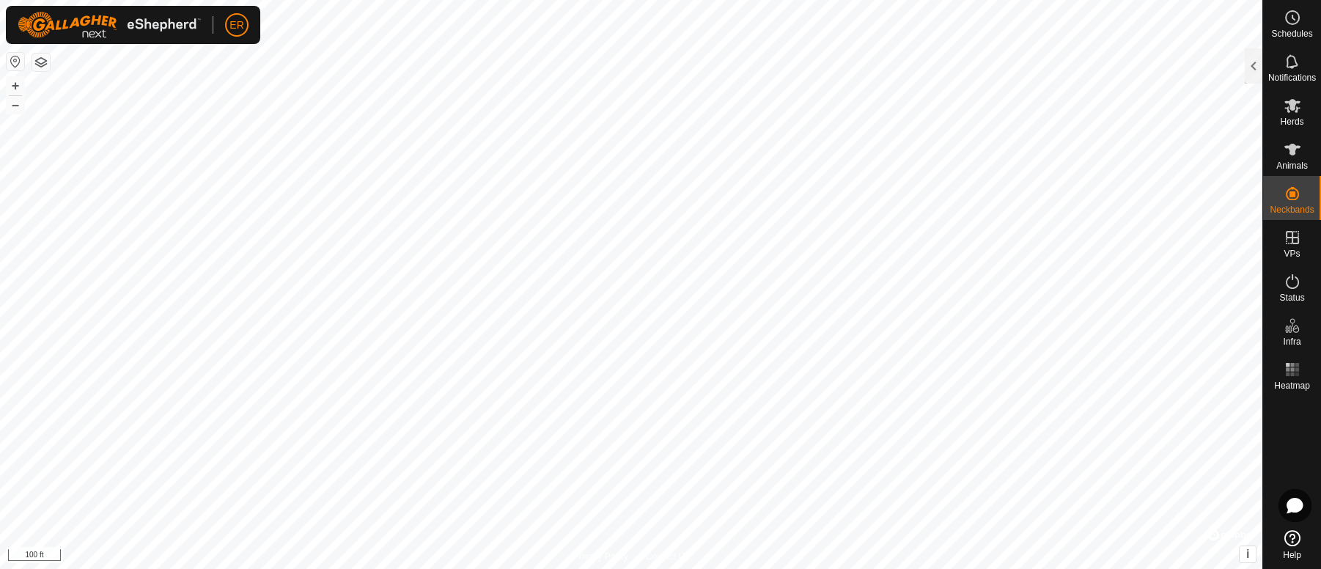
click at [1294, 532] on icon at bounding box center [1292, 538] width 16 height 16
click at [1254, 71] on div at bounding box center [1254, 65] width 18 height 35
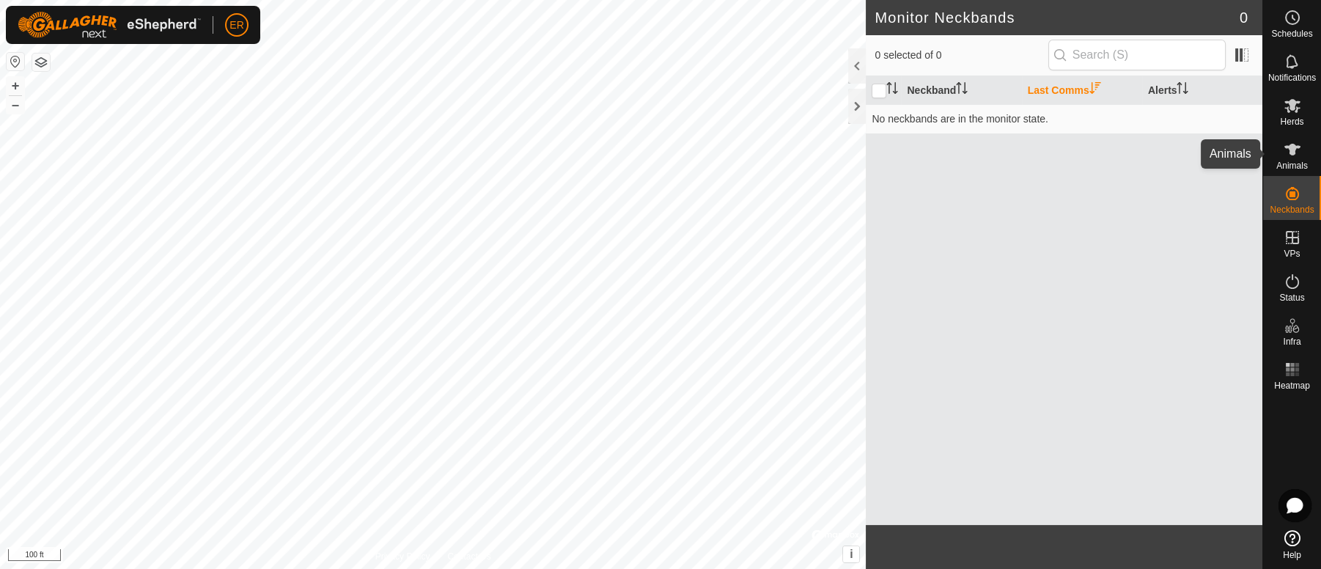
click at [1292, 147] on icon at bounding box center [1292, 150] width 16 height 12
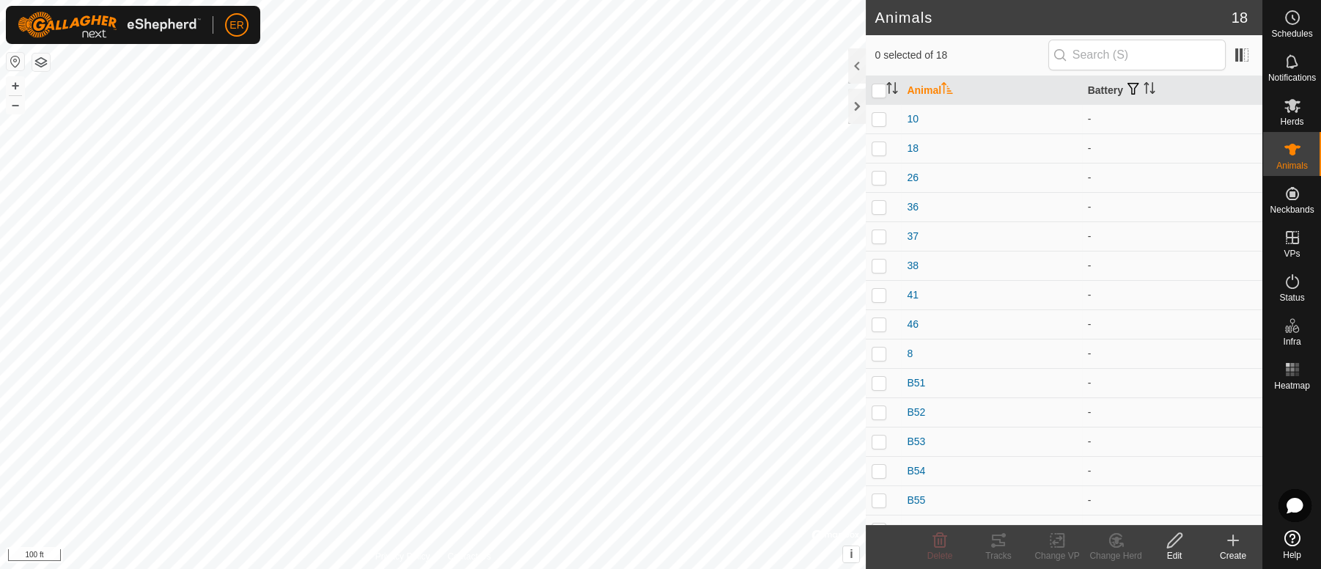
scroll to position [106, 0]
click at [932, 515] on div "test" at bounding box center [991, 511] width 169 height 15
click at [883, 510] on p-checkbox at bounding box center [879, 511] width 15 height 12
checkbox input "true"
click at [1171, 541] on icon at bounding box center [1174, 540] width 18 height 18
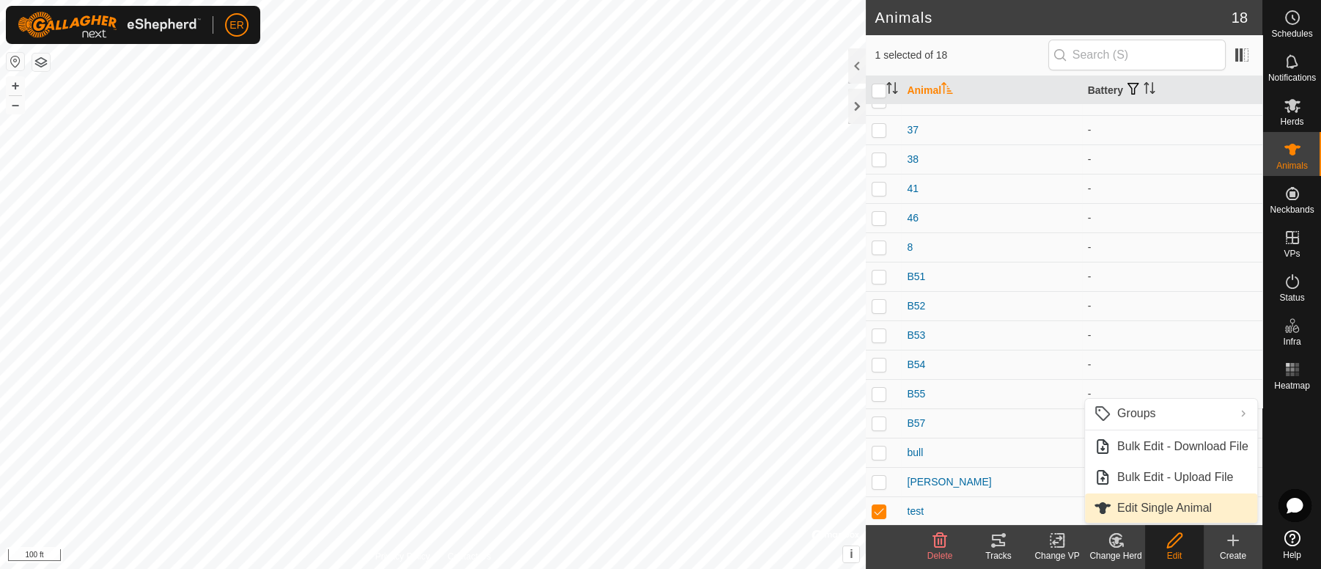
click at [1147, 511] on link "Edit Single Animal" at bounding box center [1171, 507] width 172 height 29
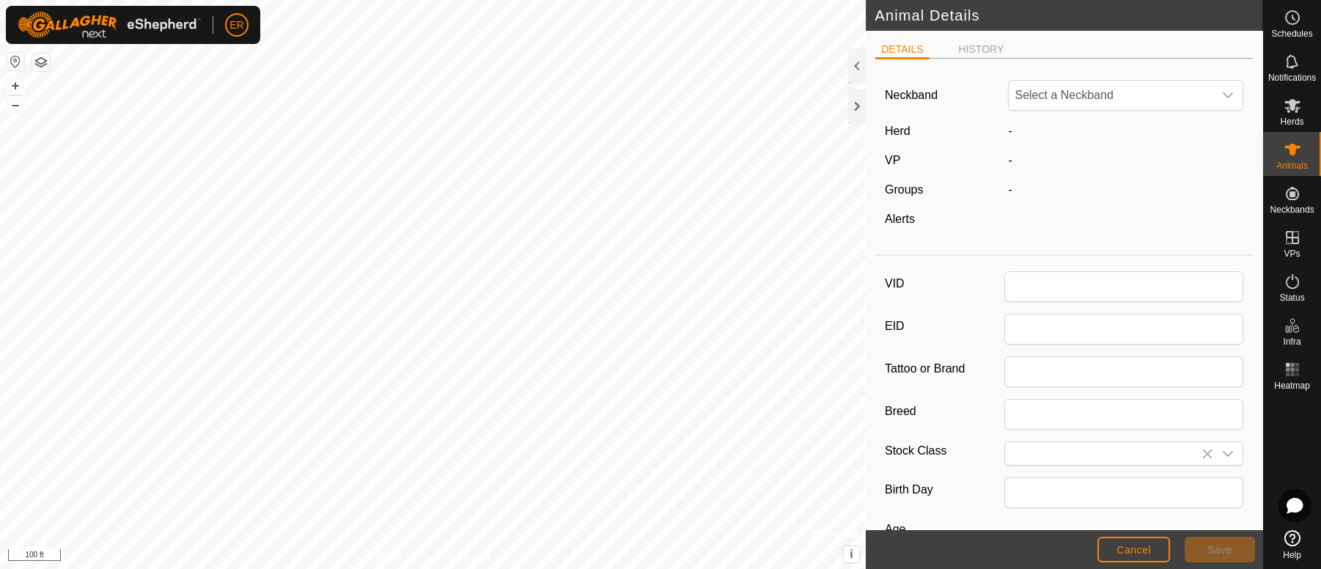
type input "test"
type input "0"
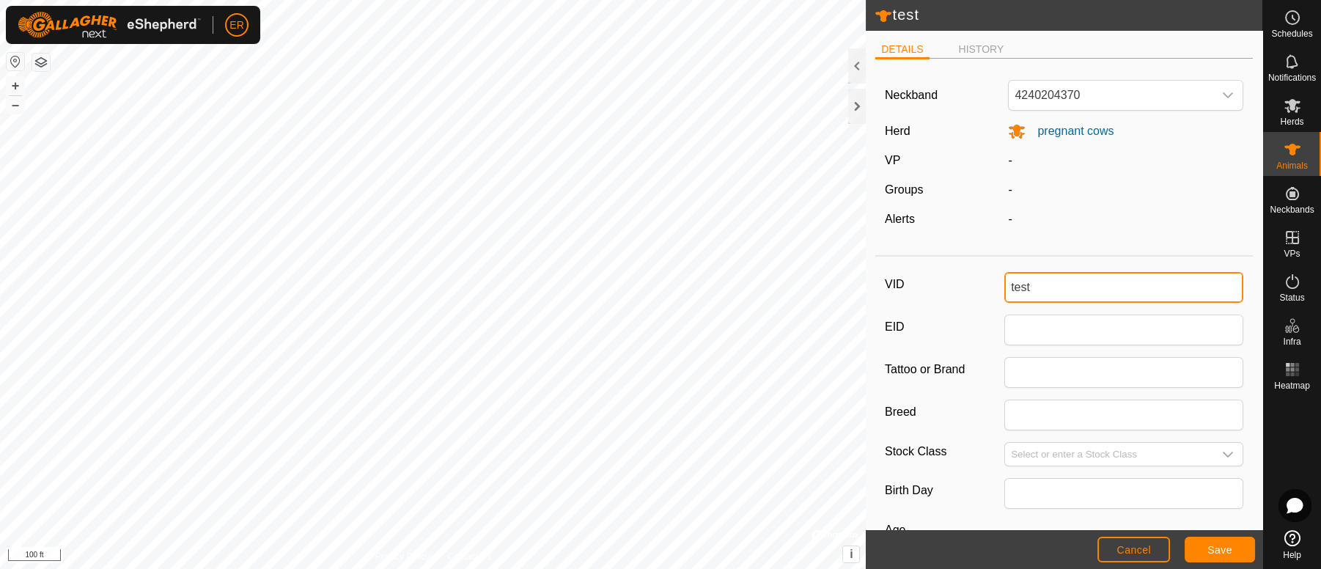
click at [1028, 282] on input "test" at bounding box center [1123, 287] width 239 height 31
type input "t"
type input "33"
click at [1204, 548] on button "Save" at bounding box center [1219, 550] width 70 height 26
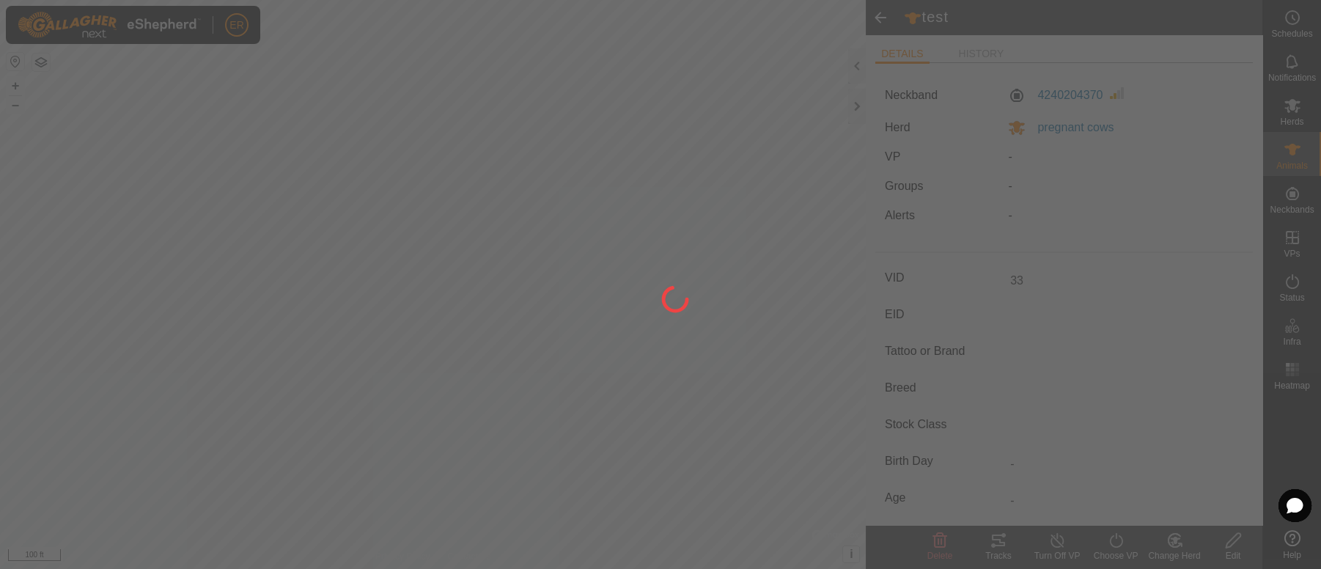
type input "-"
type input "0 kg"
type input "-"
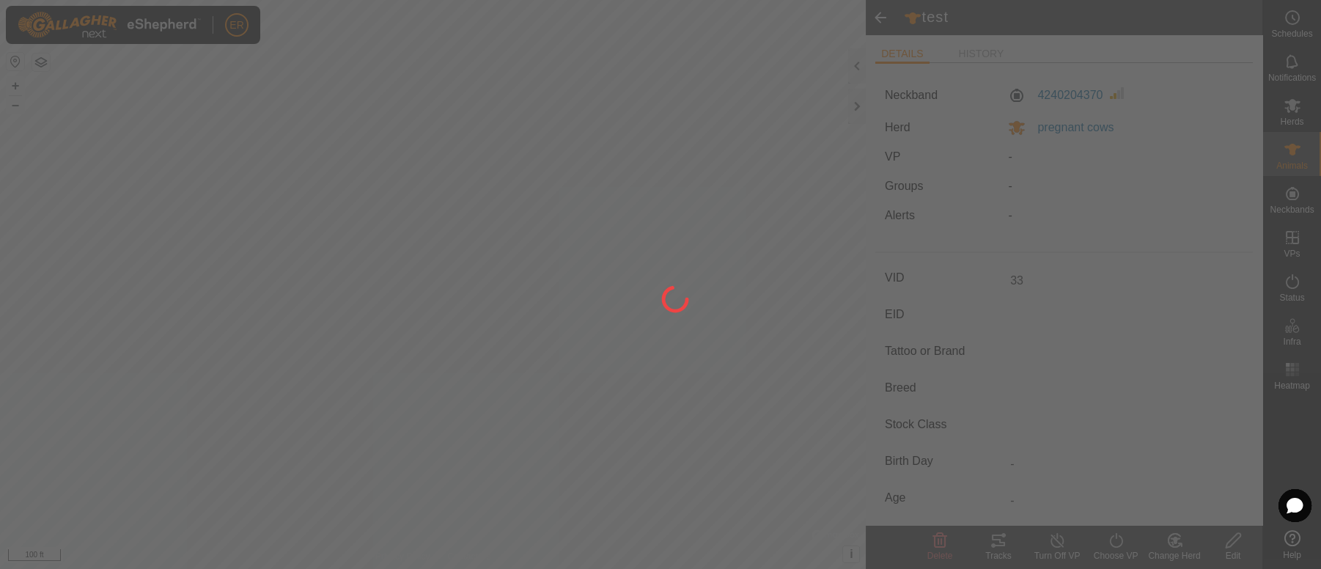
type input "-"
type input "test"
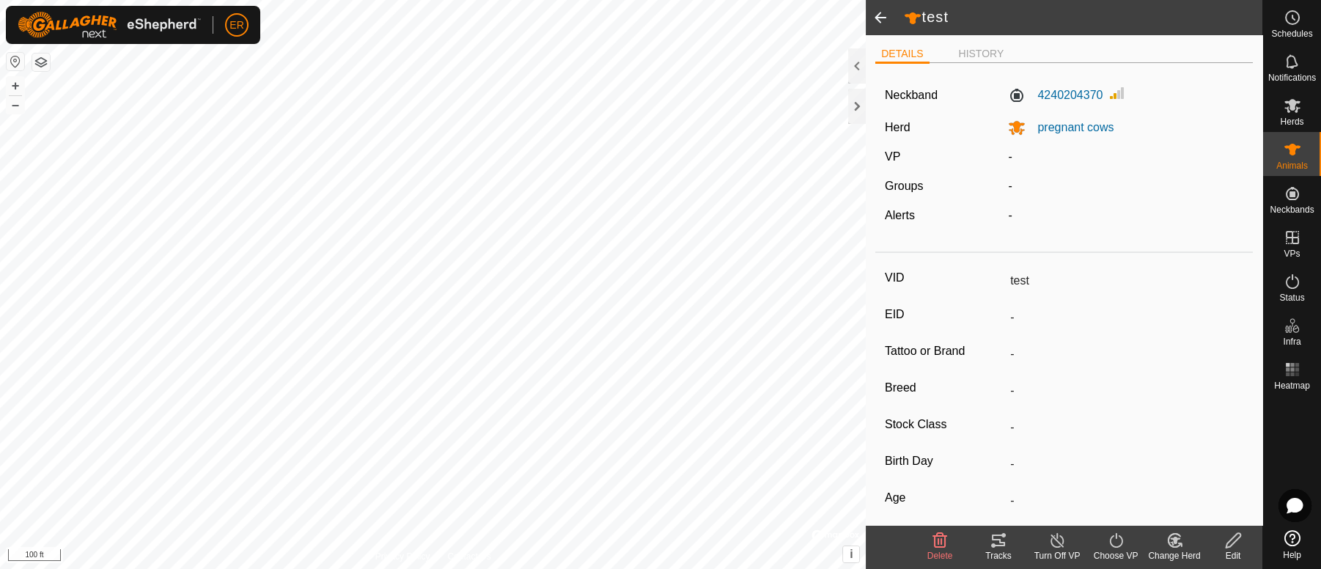
click at [1028, 282] on input "test" at bounding box center [1123, 280] width 239 height 25
click at [1235, 548] on icon at bounding box center [1233, 540] width 18 height 18
type input "0"
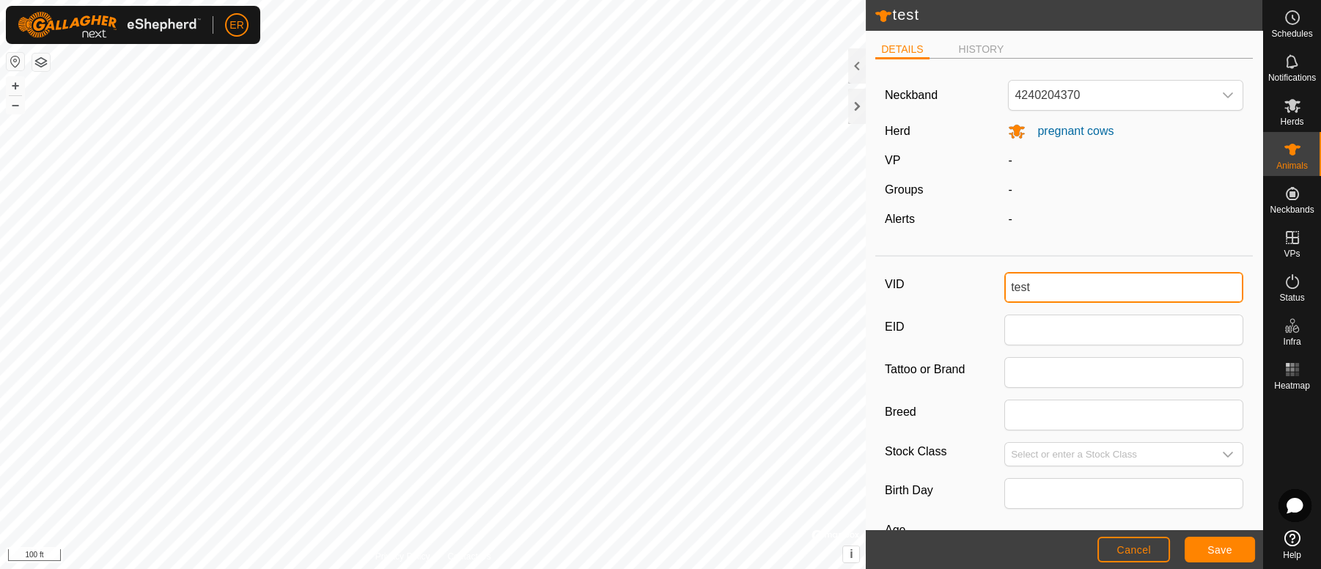
click at [1032, 284] on input "test" at bounding box center [1123, 287] width 239 height 31
type input "t"
click at [1211, 551] on span "Save" at bounding box center [1219, 550] width 25 height 12
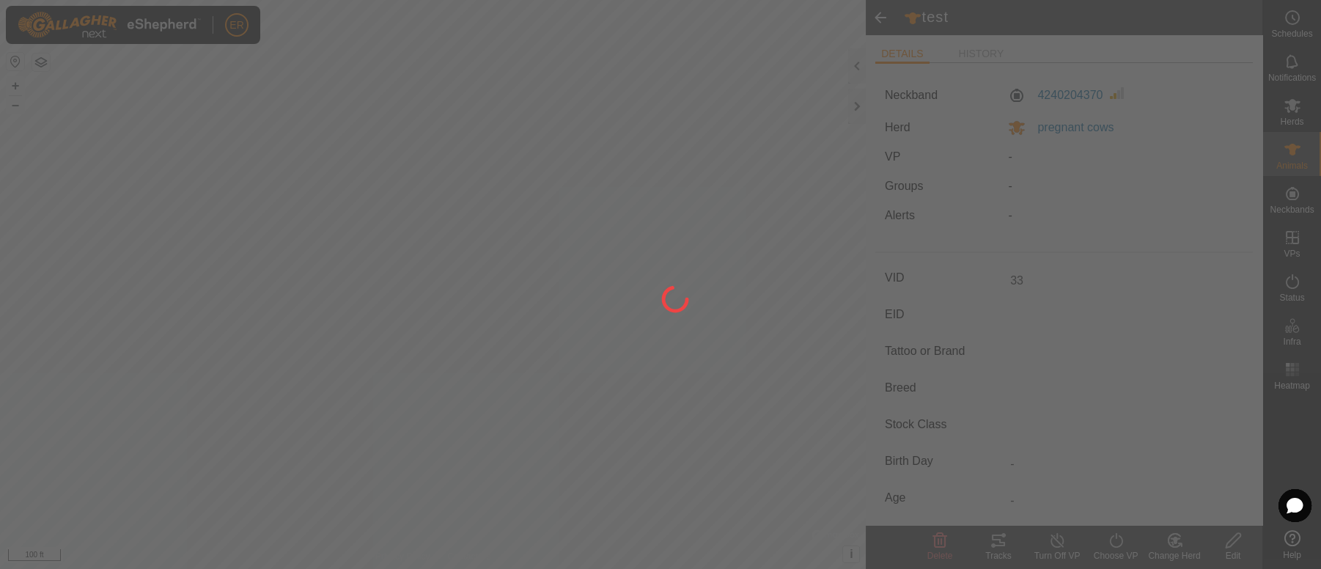
type input "test"
type input "-"
type input "0 kg"
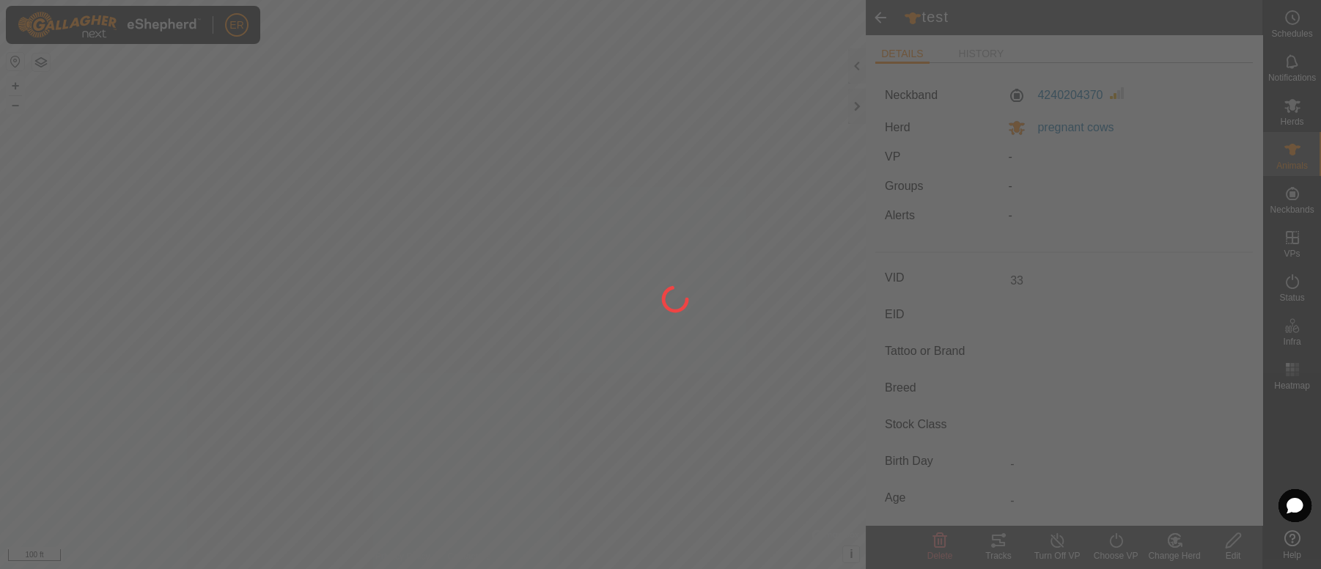
type input "-"
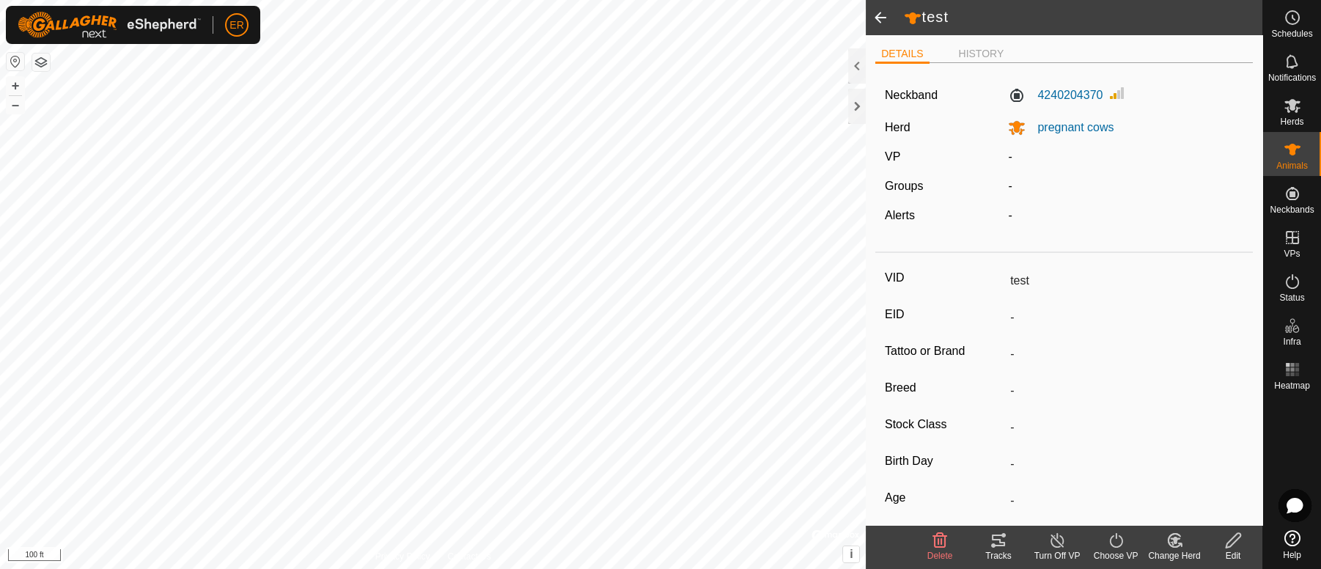
type input "33"
click at [877, 19] on span at bounding box center [880, 17] width 29 height 35
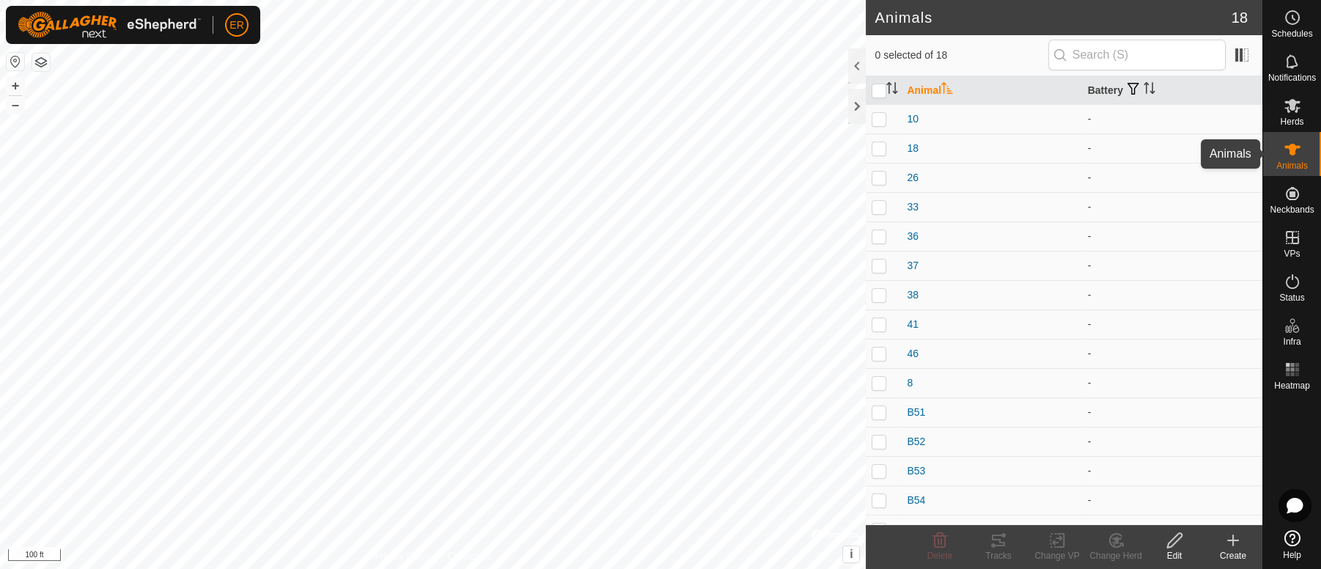
click at [1294, 147] on icon at bounding box center [1292, 150] width 16 height 12
click at [1291, 151] on icon at bounding box center [1292, 150] width 16 height 12
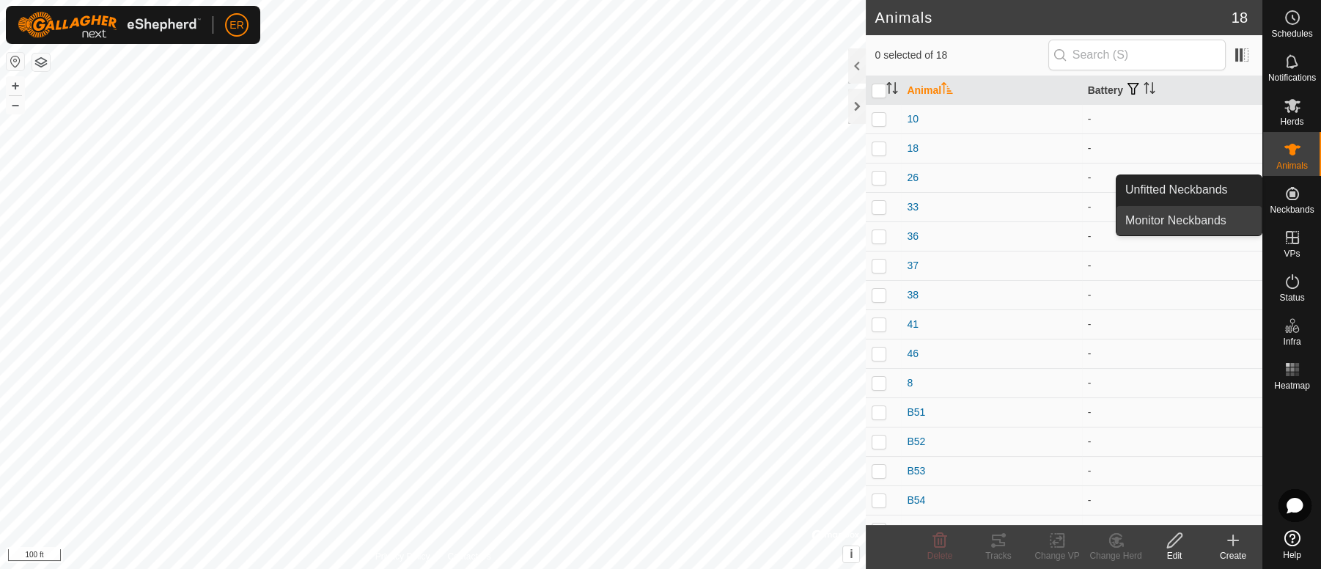
click at [1215, 224] on link "Monitor Neckbands" at bounding box center [1188, 220] width 145 height 29
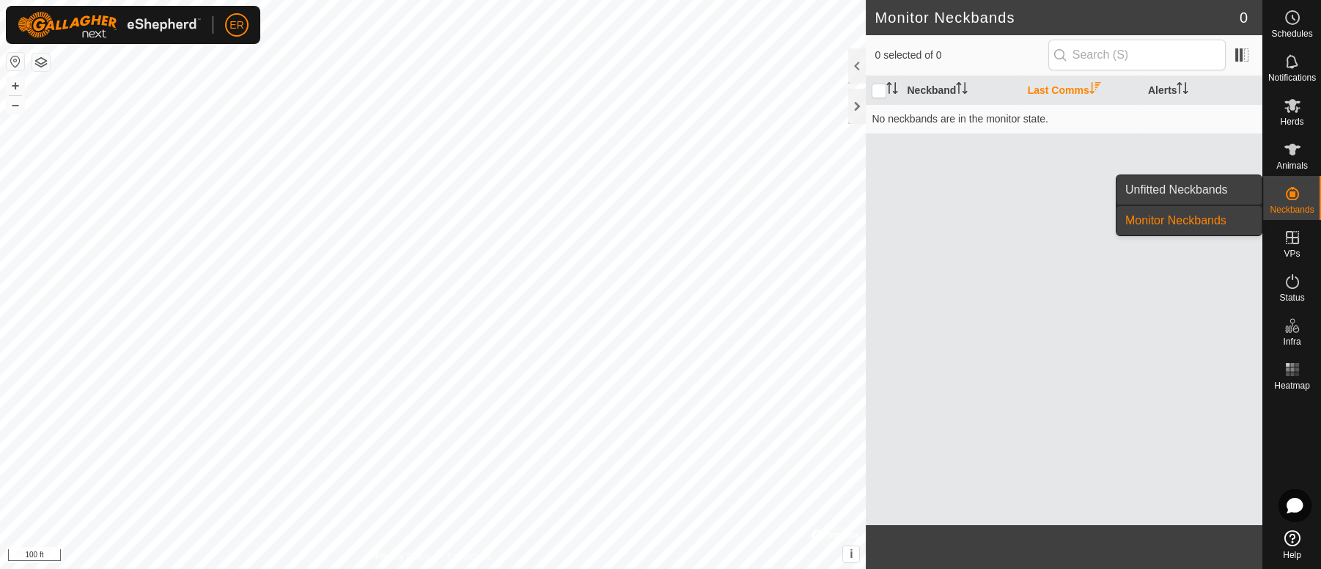
click at [1198, 193] on link "Unfitted Neckbands" at bounding box center [1188, 189] width 145 height 29
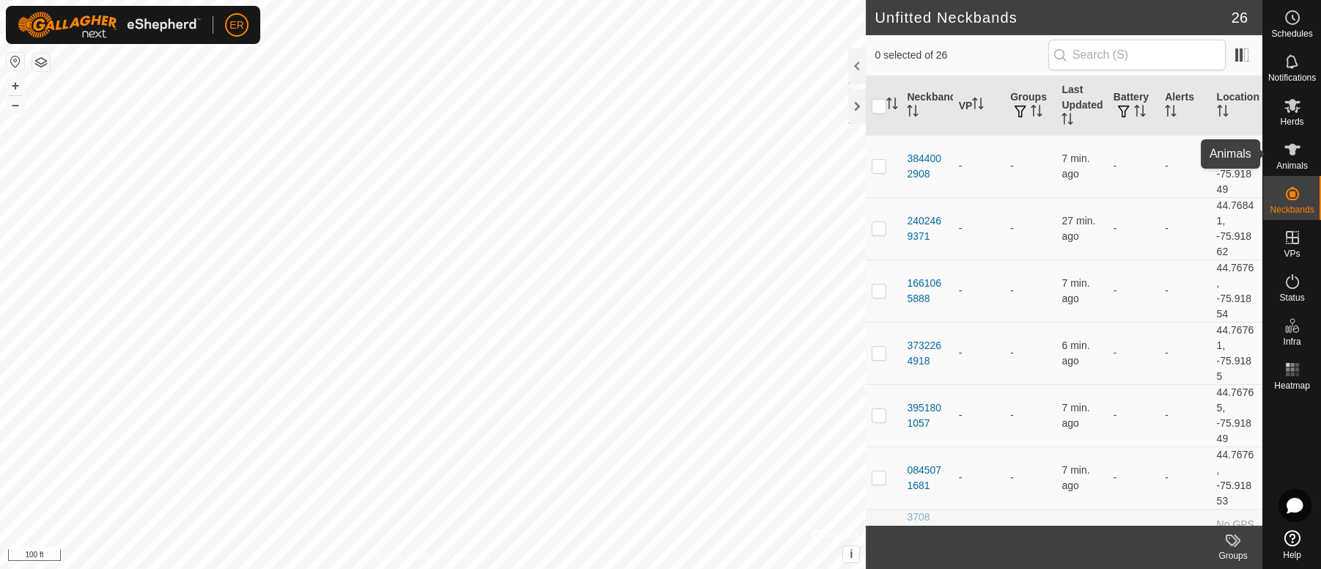
click at [1288, 157] on icon at bounding box center [1292, 150] width 18 height 18
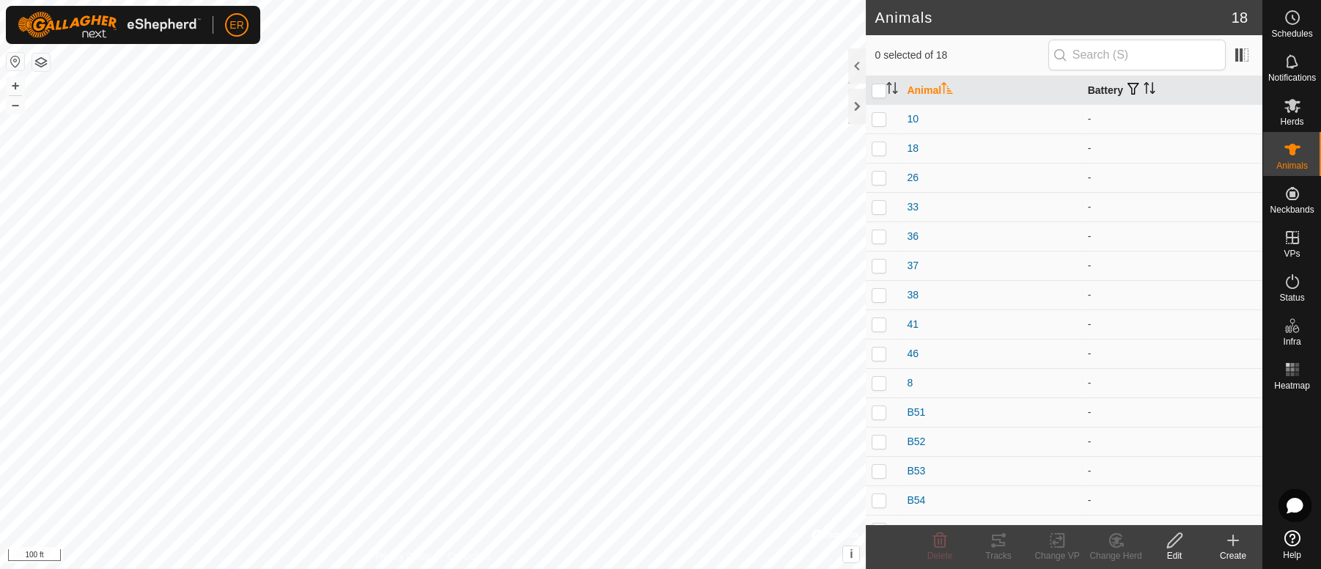
click at [1103, 93] on th "Battery" at bounding box center [1172, 90] width 180 height 29
click at [1242, 53] on span at bounding box center [1241, 54] width 23 height 23
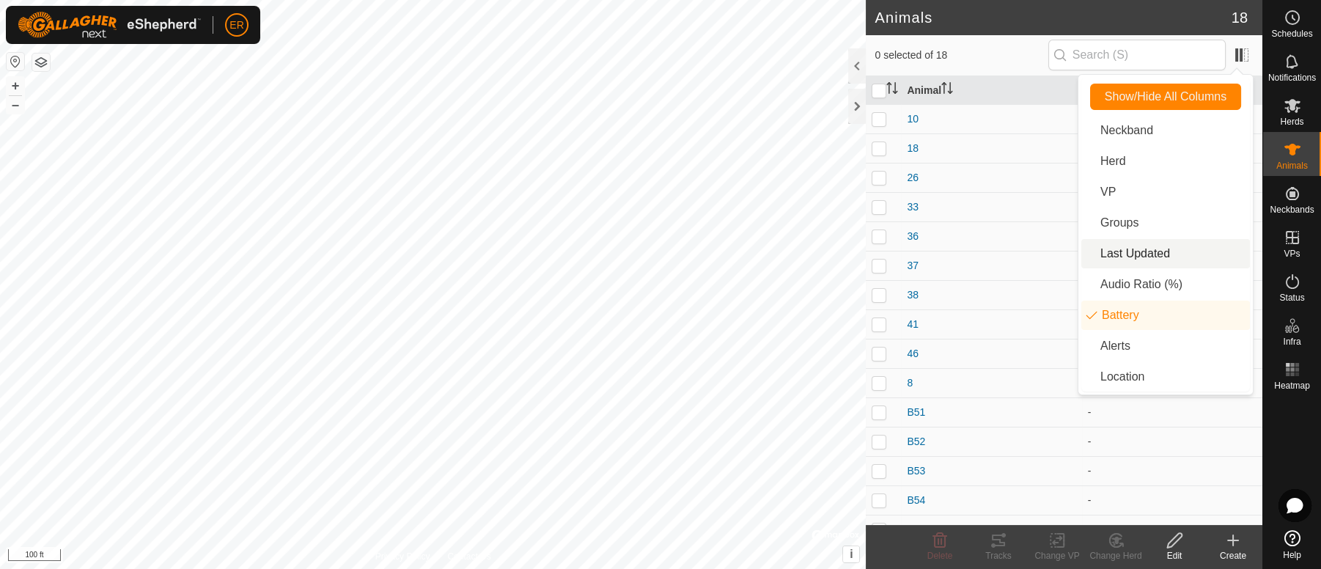
click at [1107, 254] on li "Last Updated" at bounding box center [1165, 253] width 169 height 29
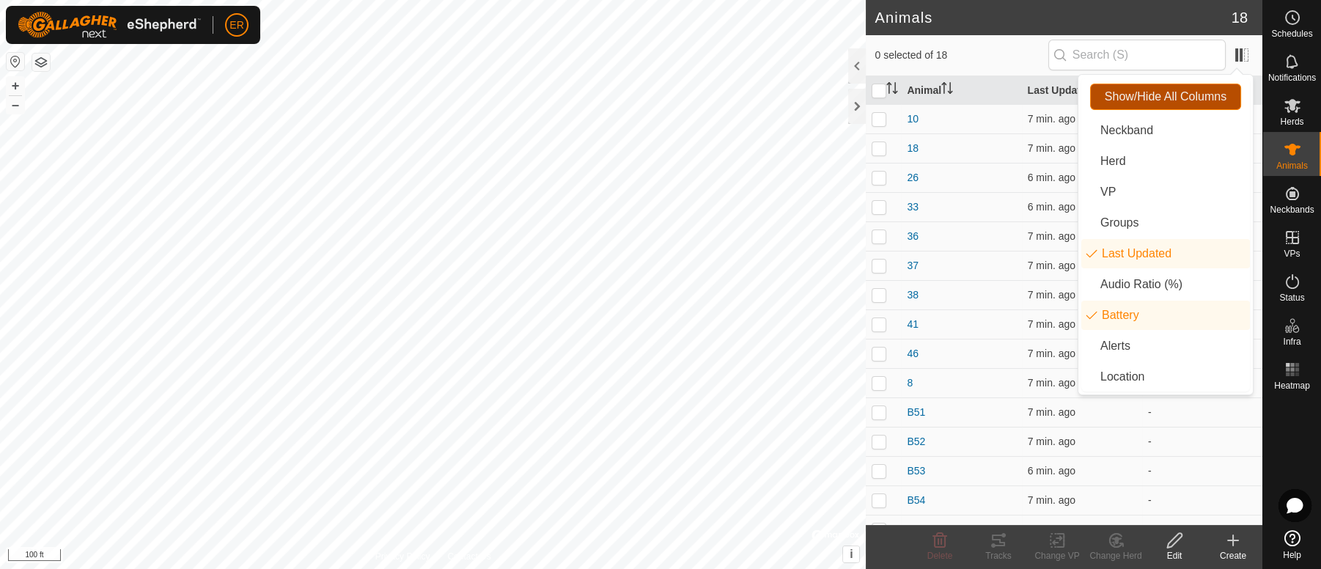
click at [1190, 90] on span "Show/Hide All Columns" at bounding box center [1166, 96] width 122 height 13
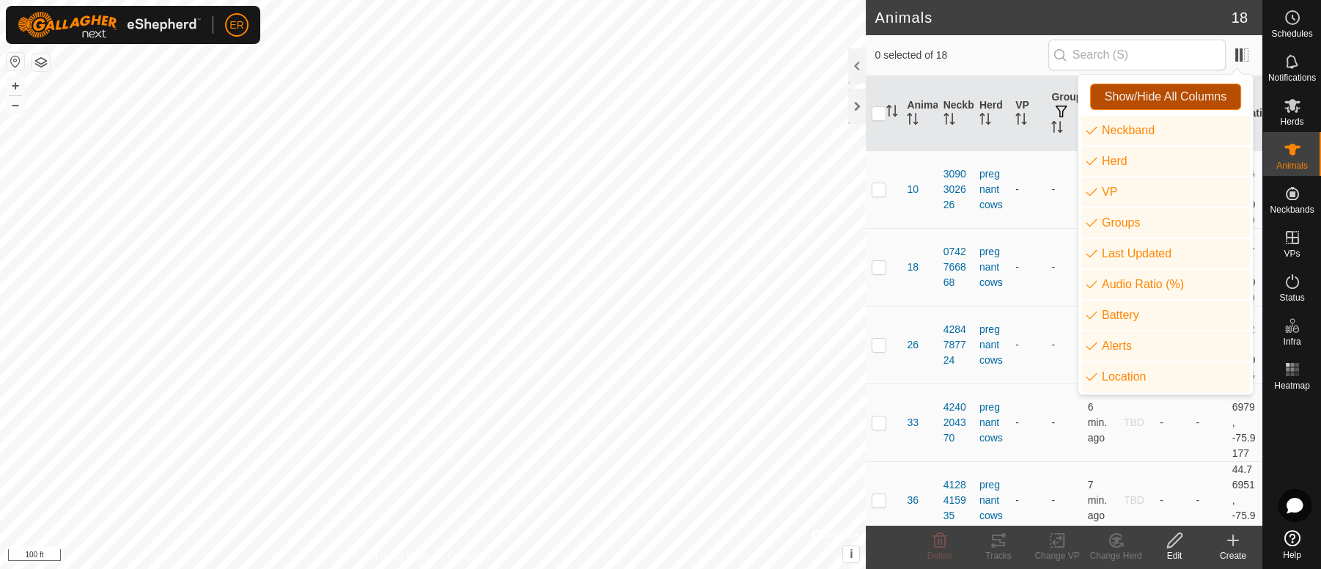
click at [1183, 101] on span "Show/Hide All Columns" at bounding box center [1166, 96] width 122 height 13
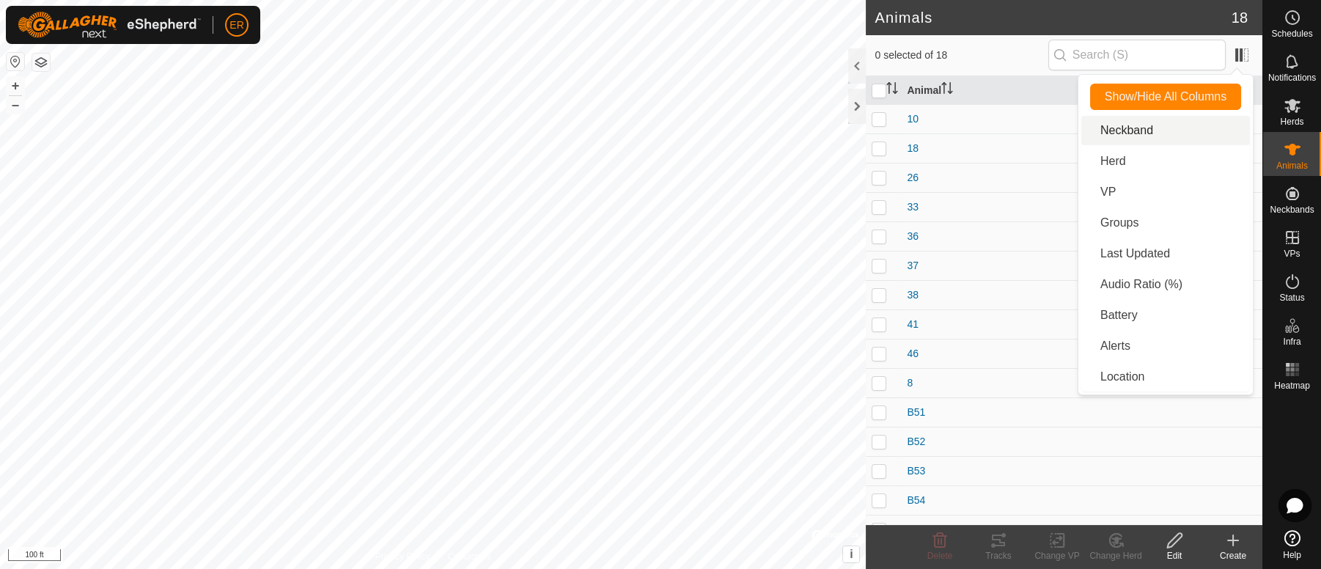
click at [1130, 128] on li "Neckband" at bounding box center [1165, 130] width 169 height 29
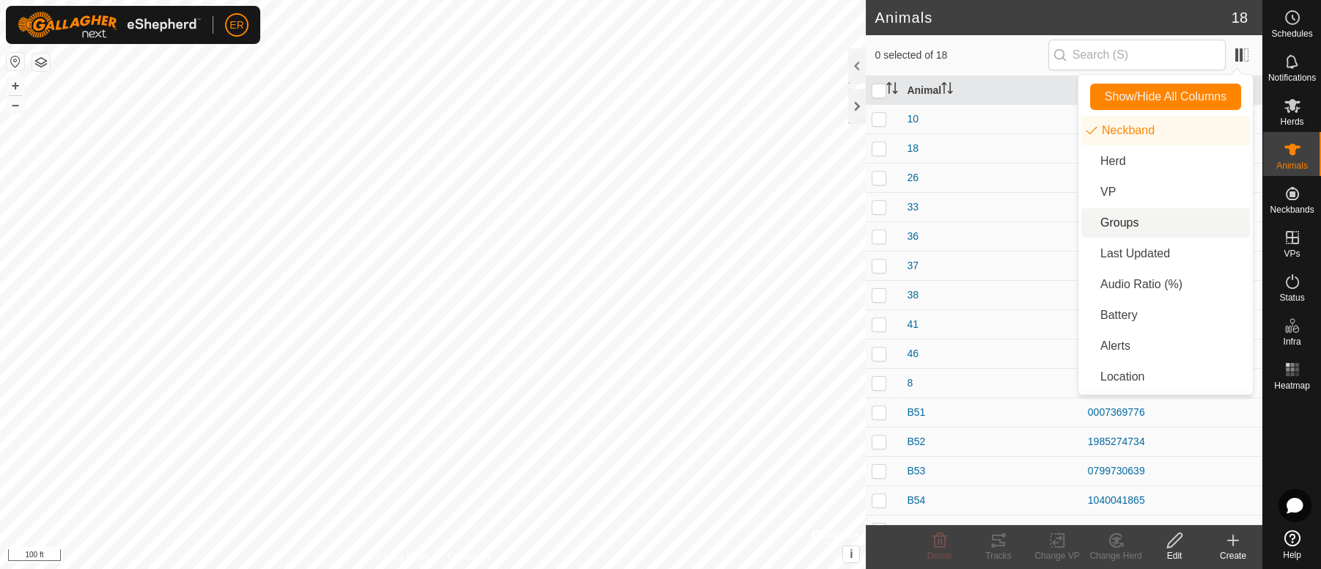
click at [1115, 224] on li "Groups" at bounding box center [1165, 222] width 169 height 29
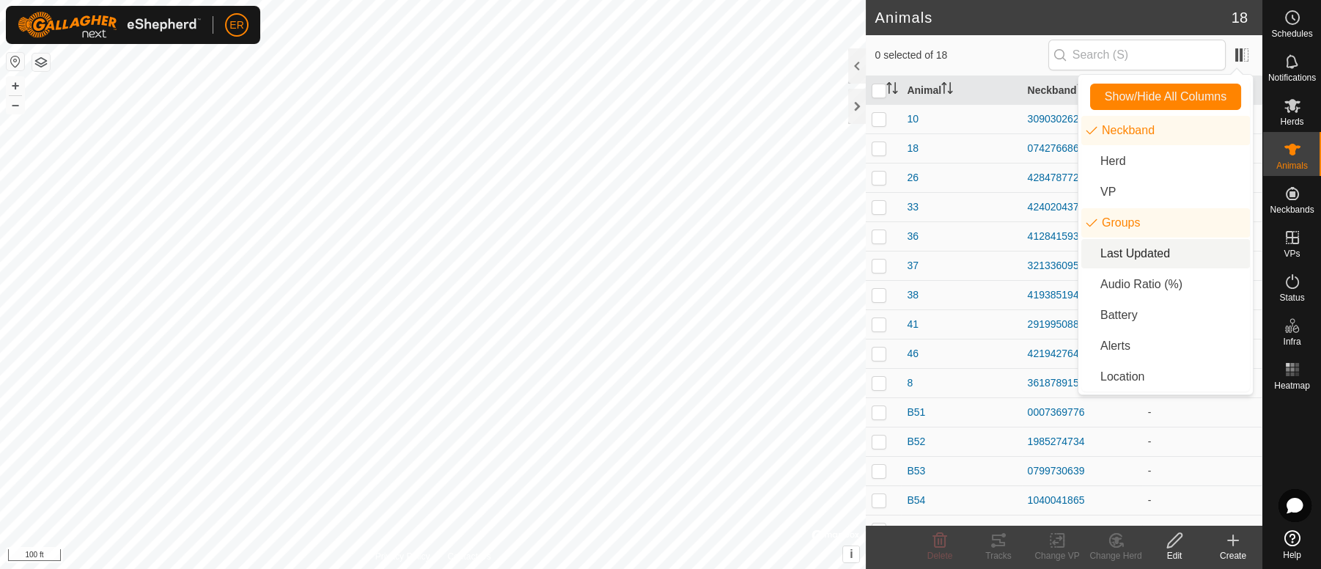
click at [1112, 256] on li "Last Updated" at bounding box center [1165, 253] width 169 height 29
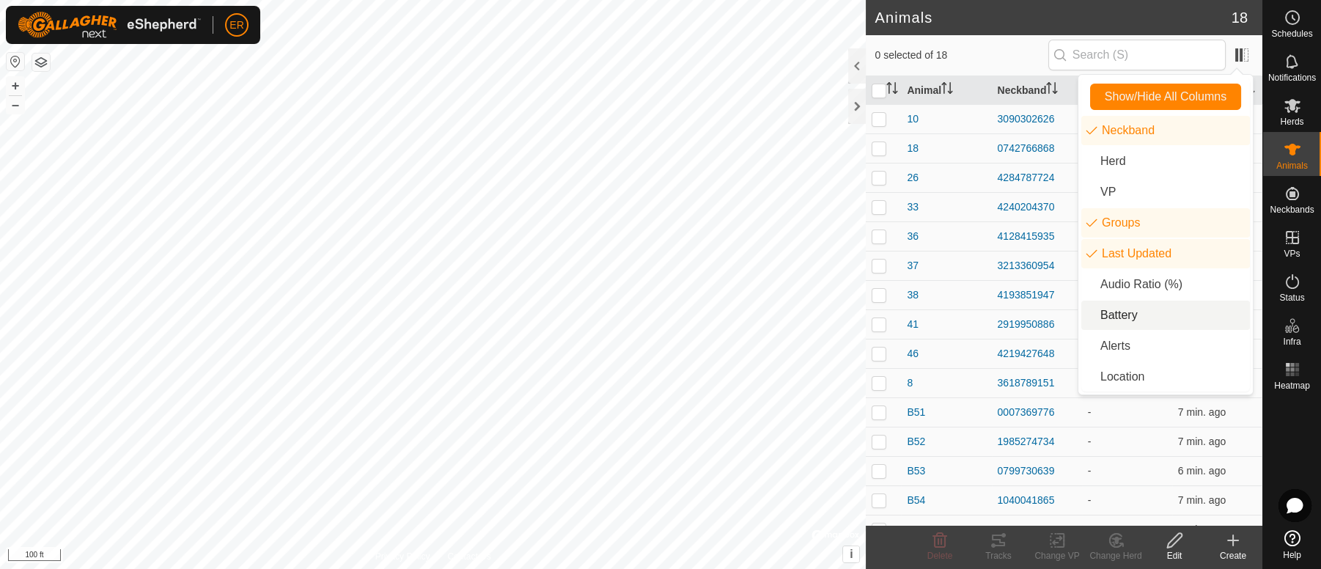
click at [1114, 317] on li "Battery" at bounding box center [1165, 315] width 169 height 29
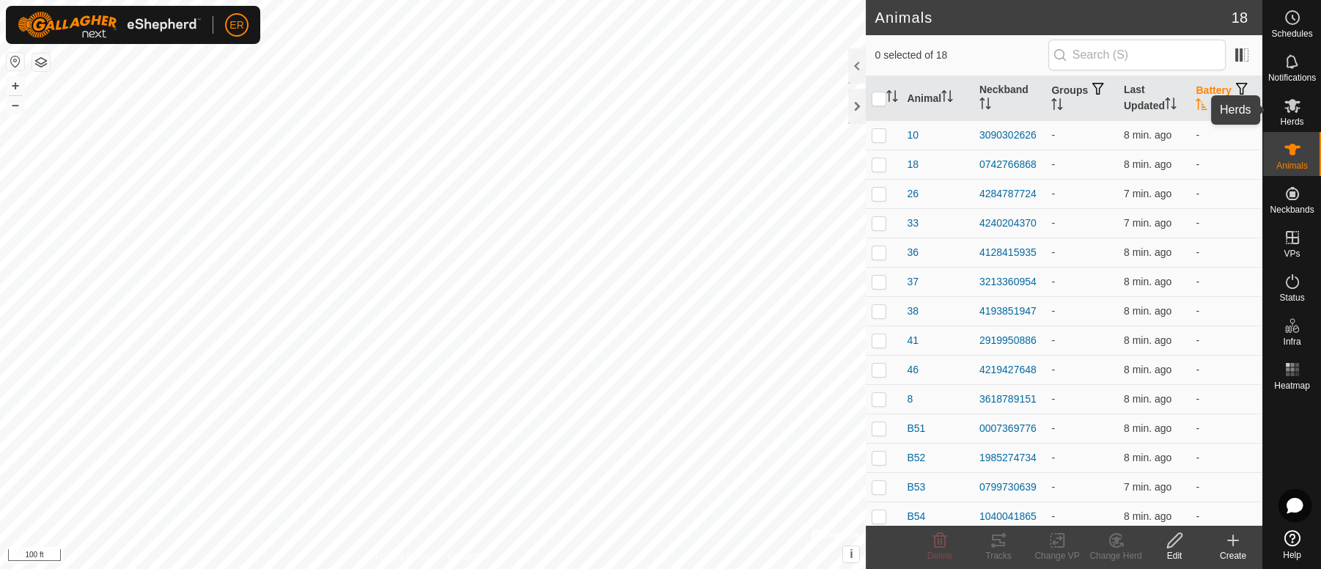
click at [1292, 105] on icon at bounding box center [1292, 106] width 16 height 14
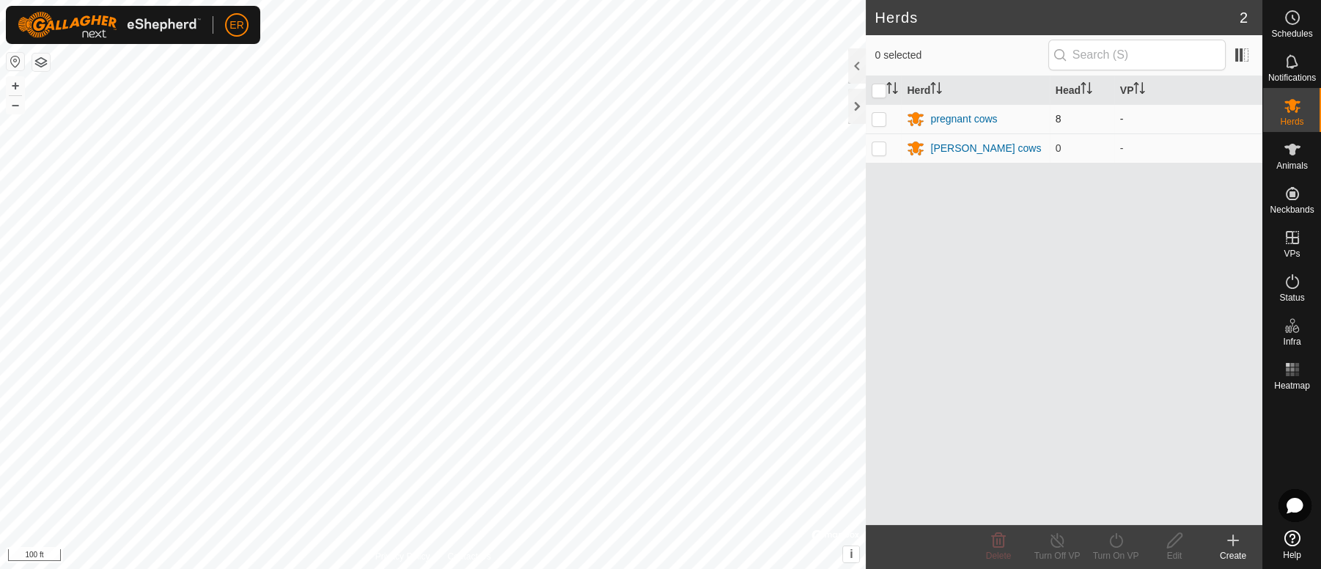
click at [879, 119] on p-checkbox at bounding box center [879, 119] width 15 height 12
checkbox input "true"
click at [1114, 539] on icon at bounding box center [1116, 540] width 18 height 18
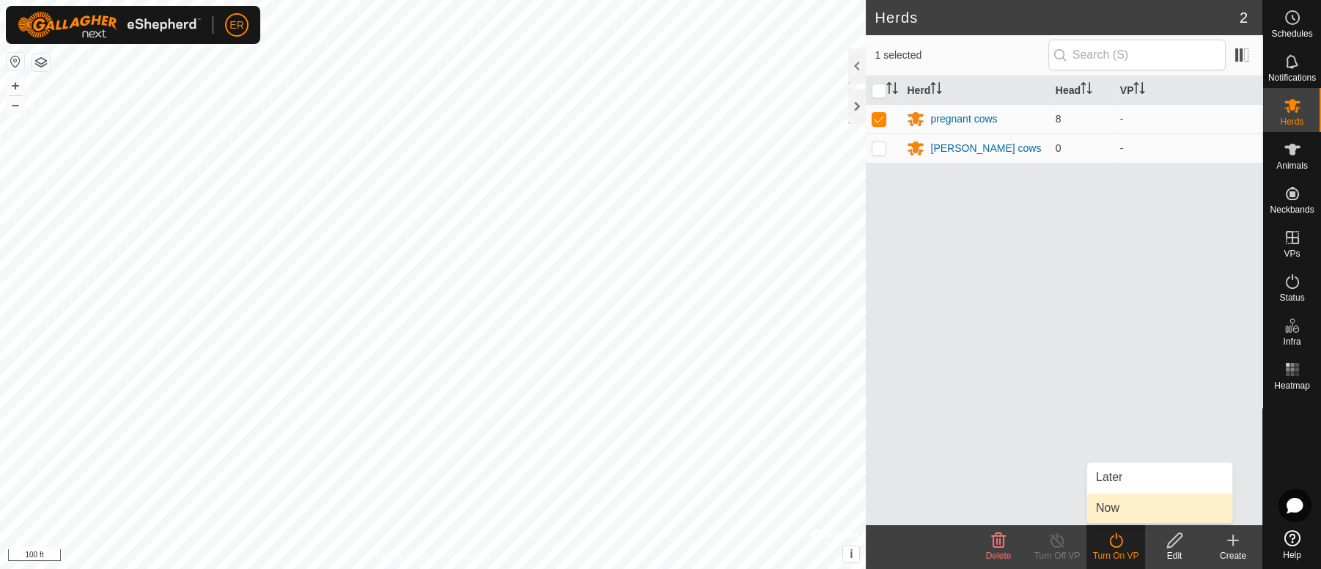
click at [1111, 508] on link "Now" at bounding box center [1159, 507] width 145 height 29
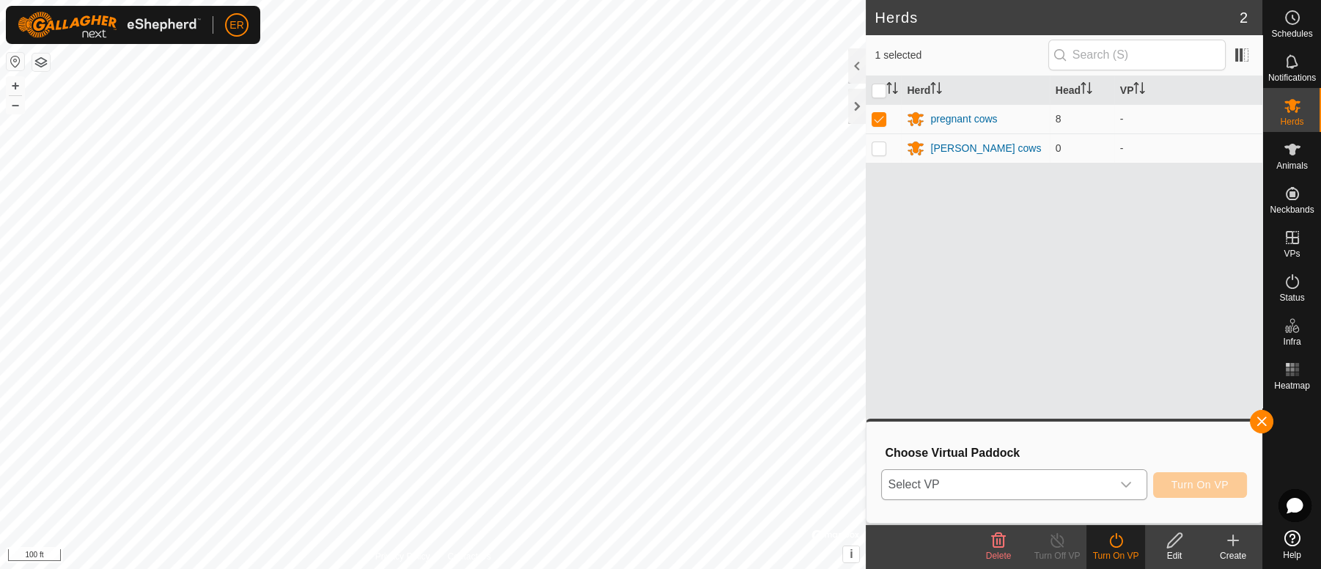
click at [1129, 488] on icon "dropdown trigger" at bounding box center [1126, 485] width 12 height 12
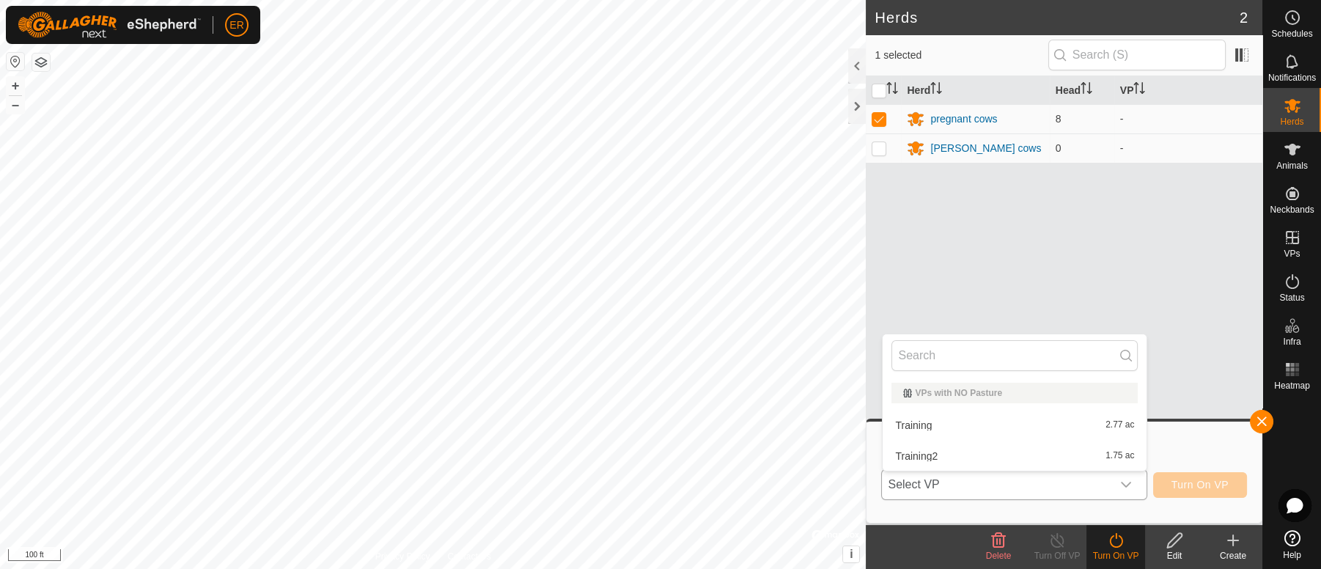
click at [992, 459] on li "Training2 1.75 ac" at bounding box center [1015, 455] width 264 height 29
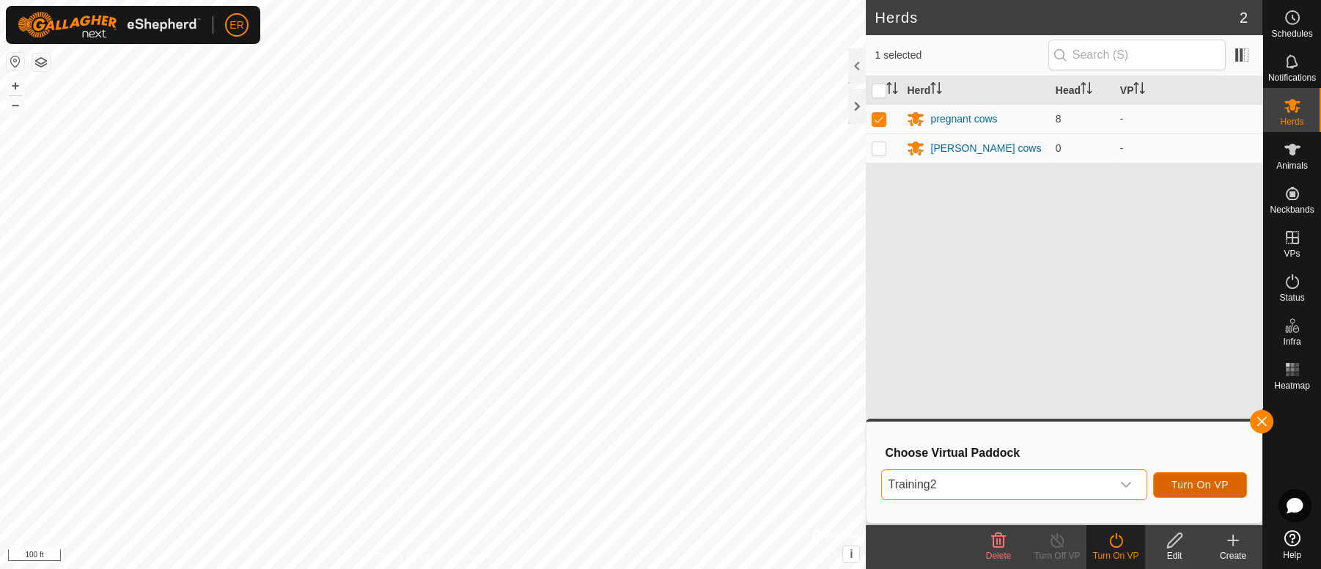
click at [1186, 482] on span "Turn On VP" at bounding box center [1199, 485] width 57 height 12
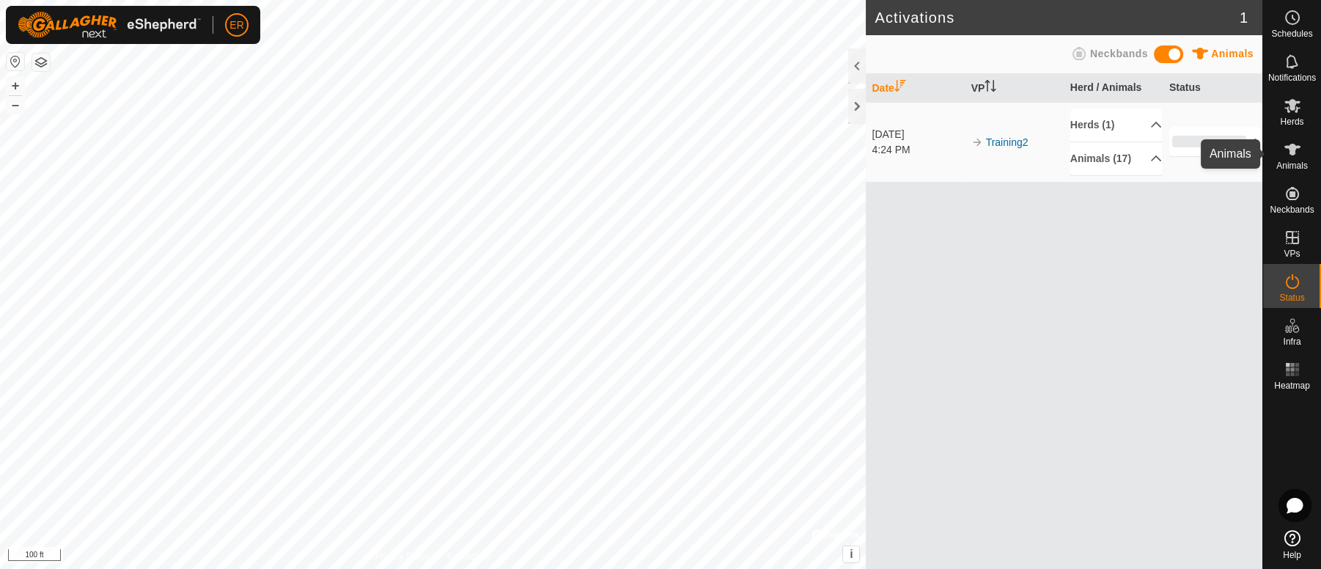
click at [1294, 147] on icon at bounding box center [1292, 150] width 16 height 12
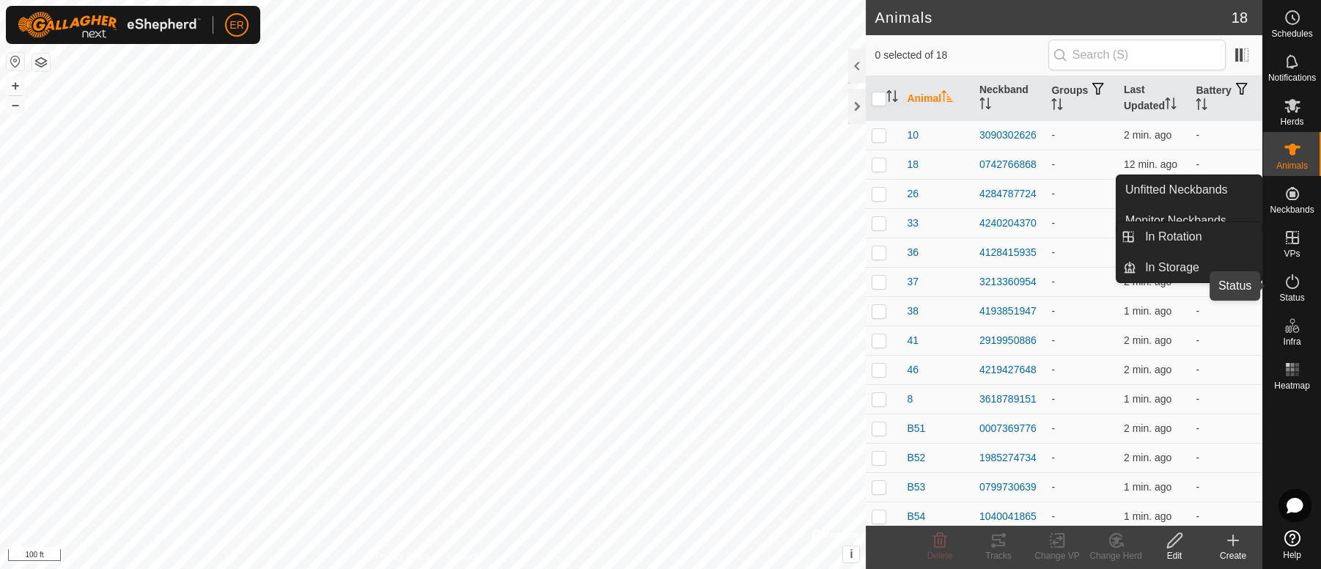
click at [1291, 287] on icon at bounding box center [1292, 281] width 13 height 15
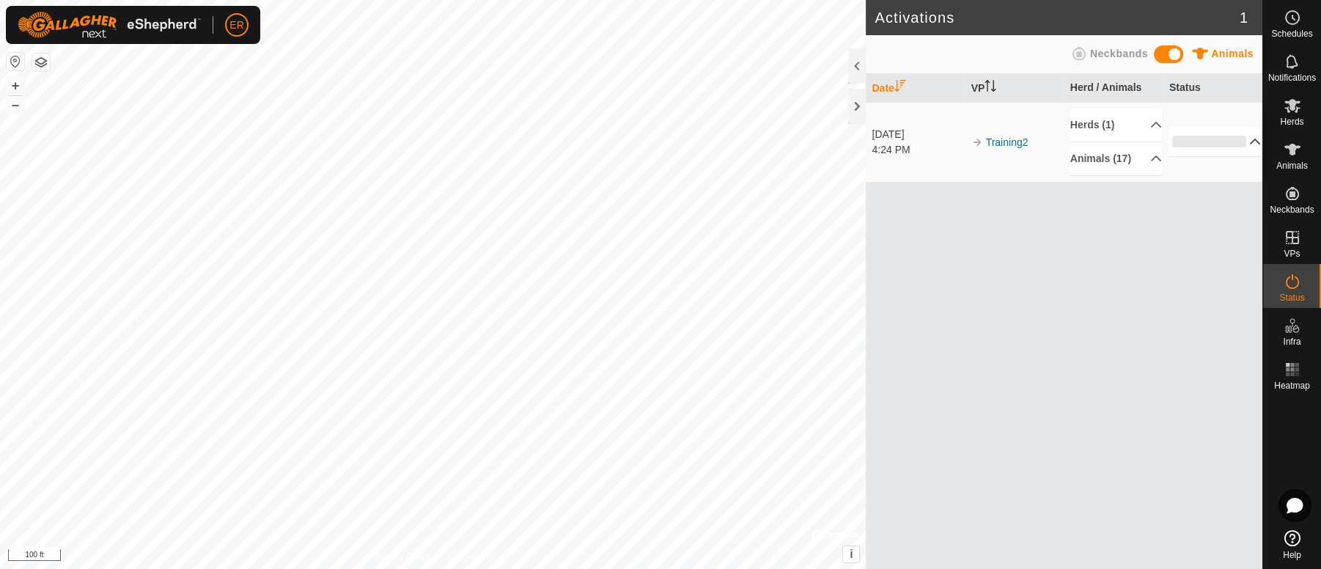
click at [1247, 142] on p-accordion-header "0%" at bounding box center [1215, 141] width 92 height 29
